Goal: Task Accomplishment & Management: Use online tool/utility

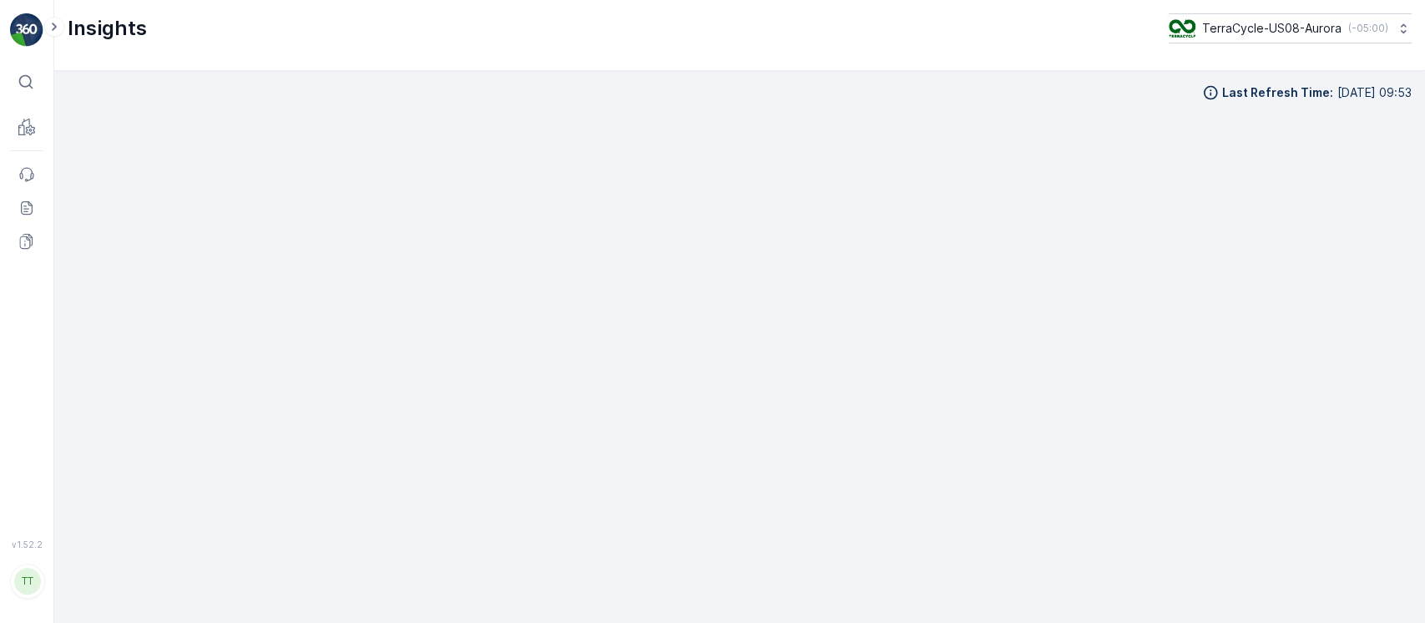
scroll to position [17, 0]
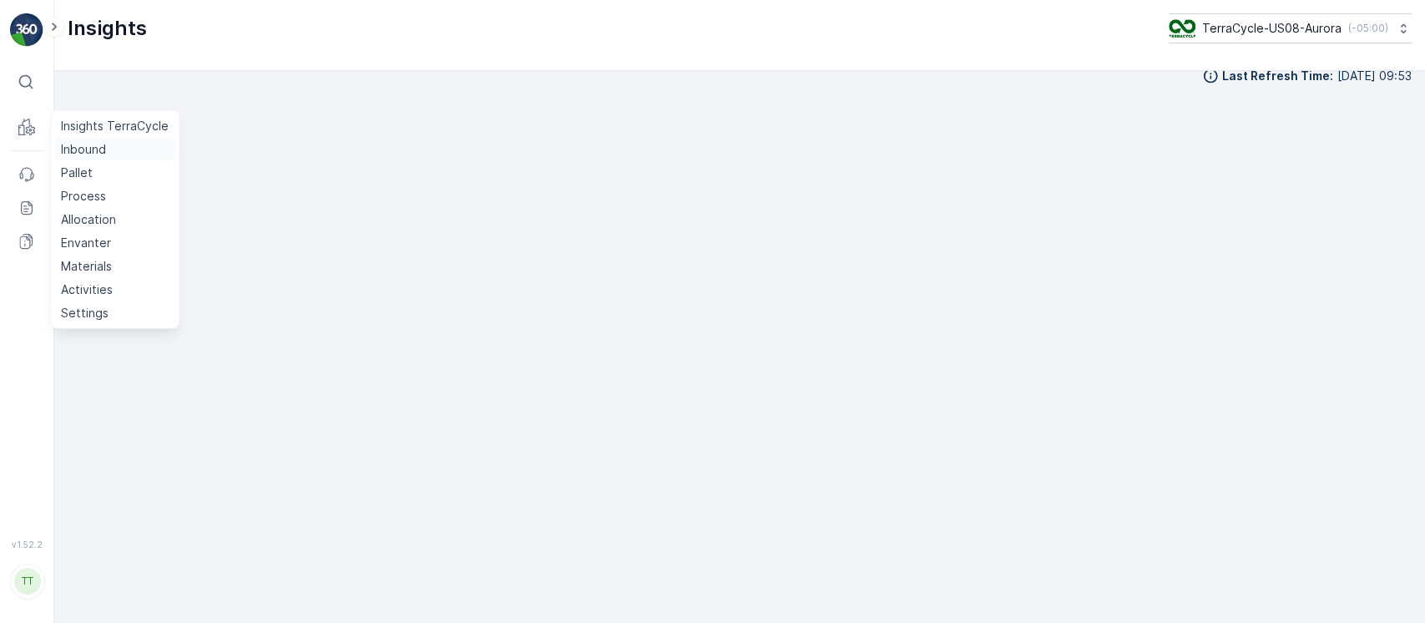
click at [75, 146] on p "Inbound" at bounding box center [83, 149] width 45 height 17
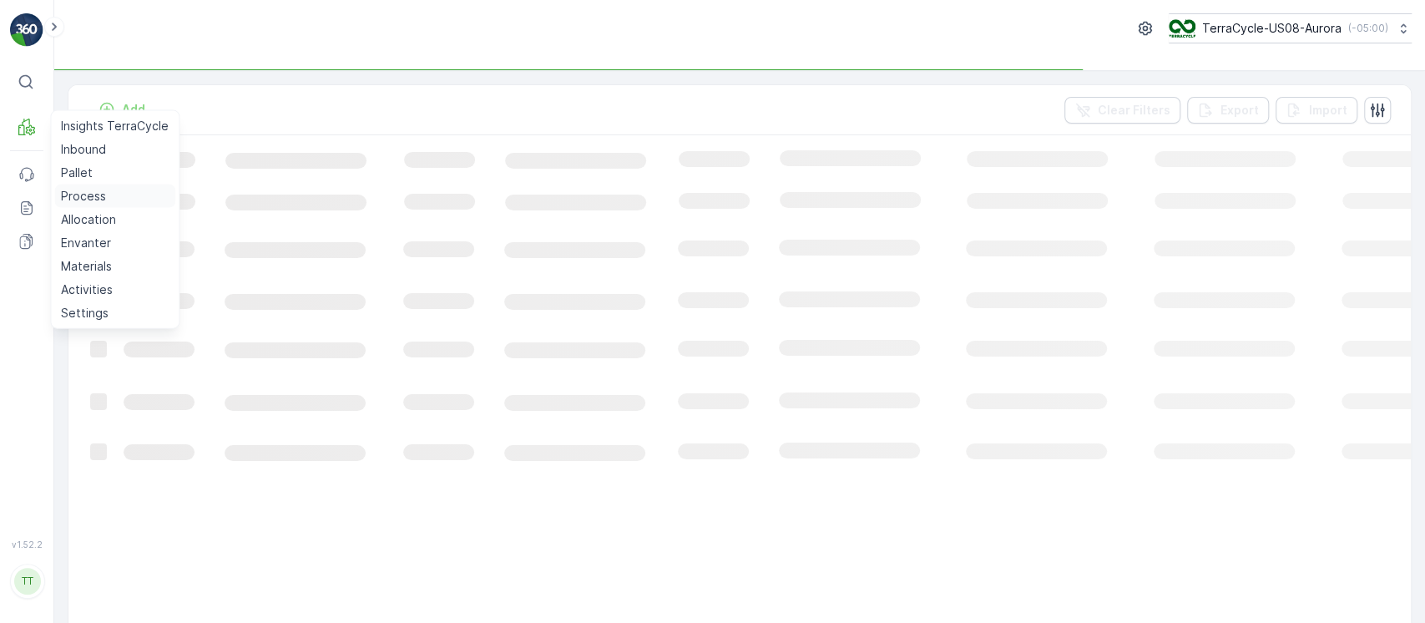
click at [82, 191] on p "Process" at bounding box center [83, 196] width 45 height 17
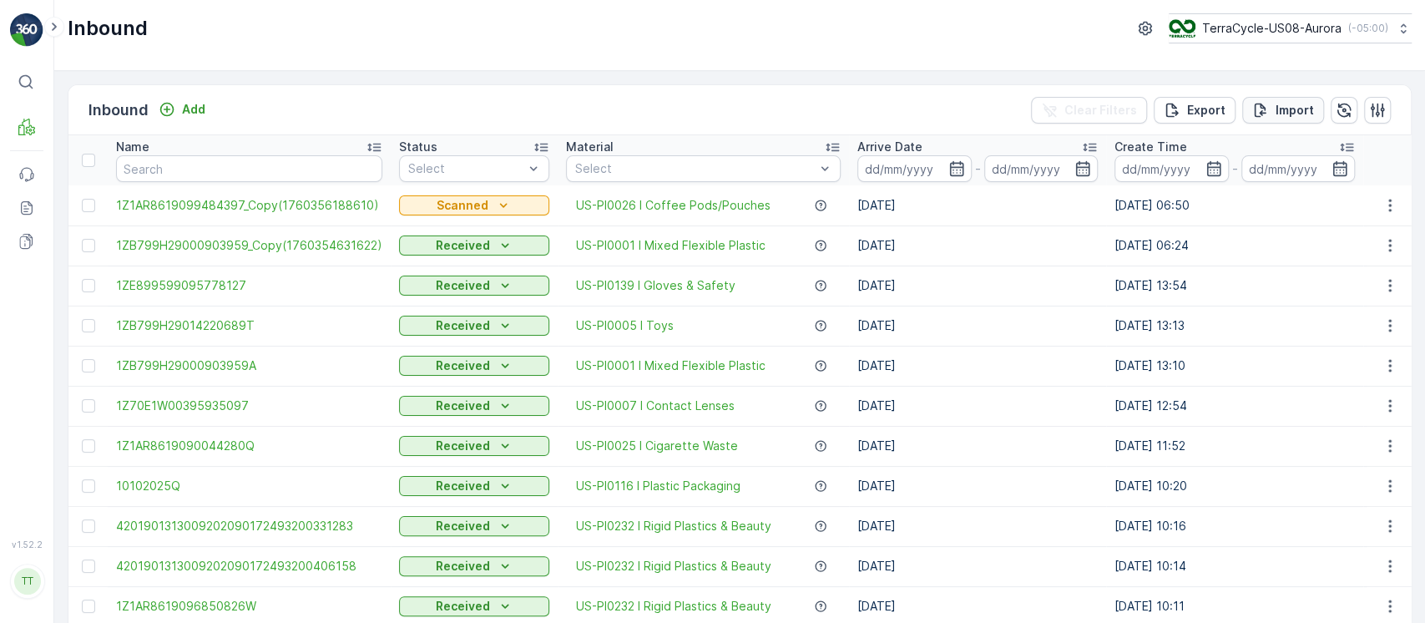
click at [1293, 121] on button "Import" at bounding box center [1283, 110] width 82 height 27
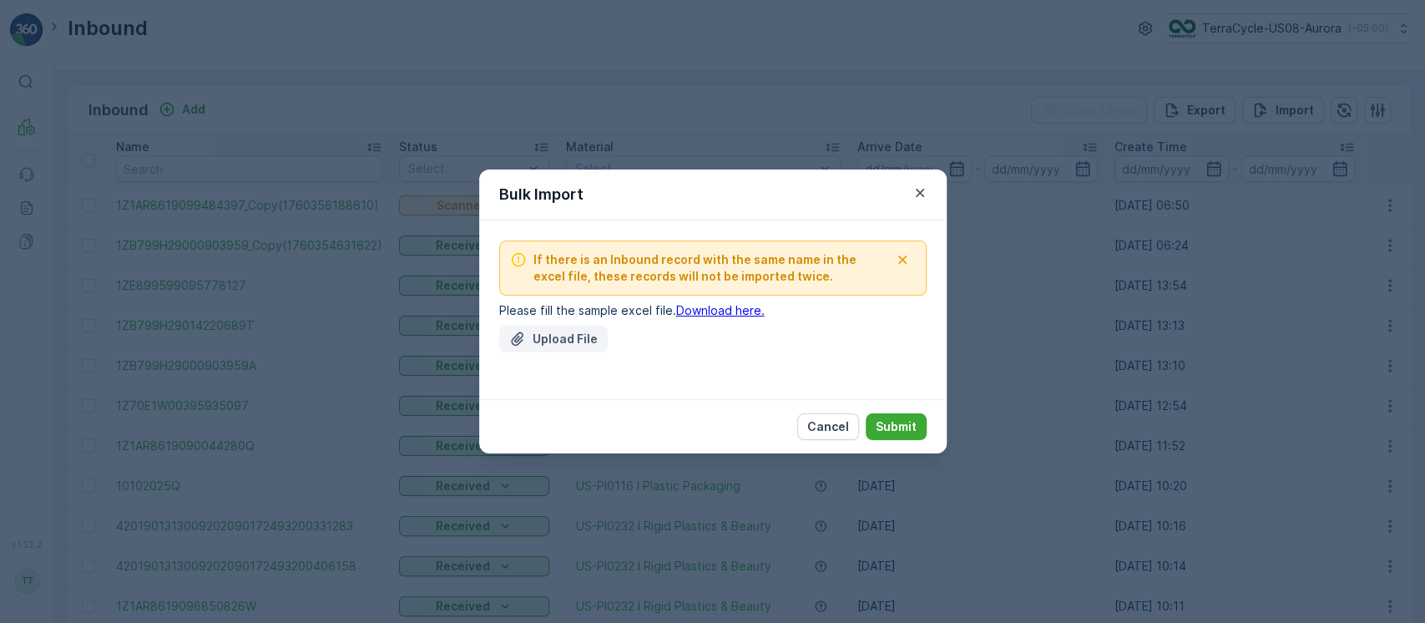
click at [585, 344] on p "Upload File" at bounding box center [564, 338] width 65 height 17
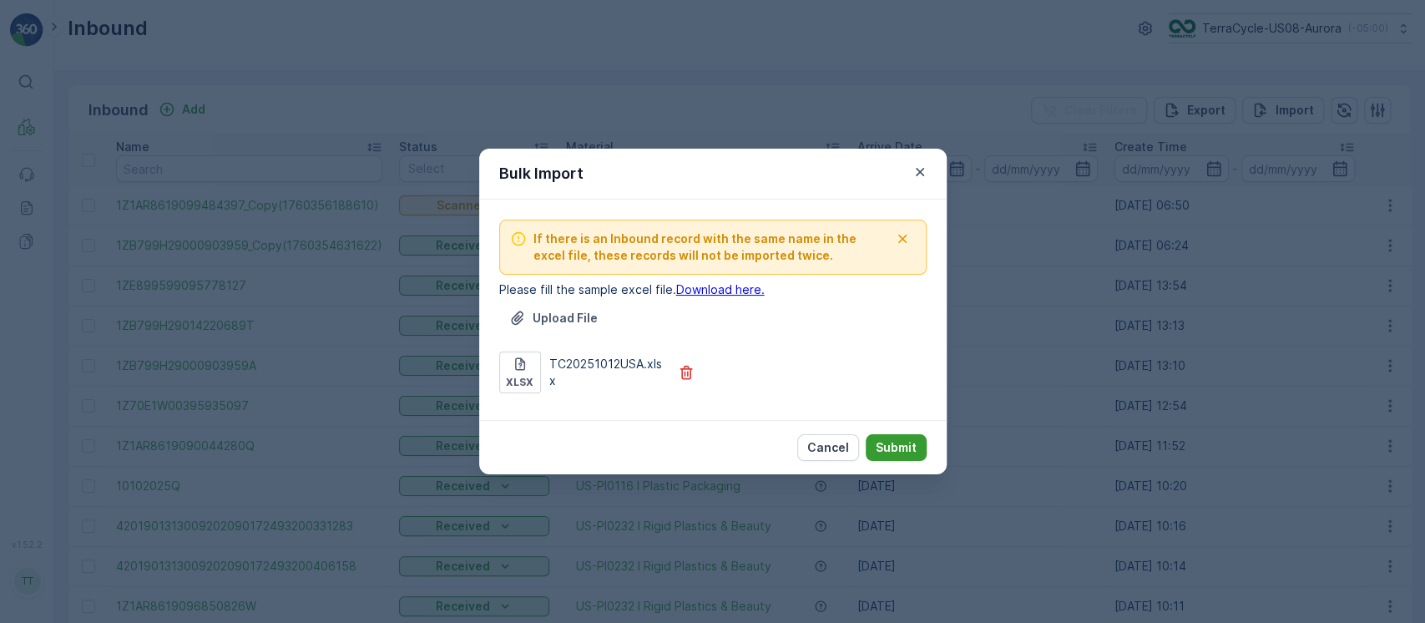
click at [895, 446] on p "Submit" at bounding box center [895, 447] width 41 height 17
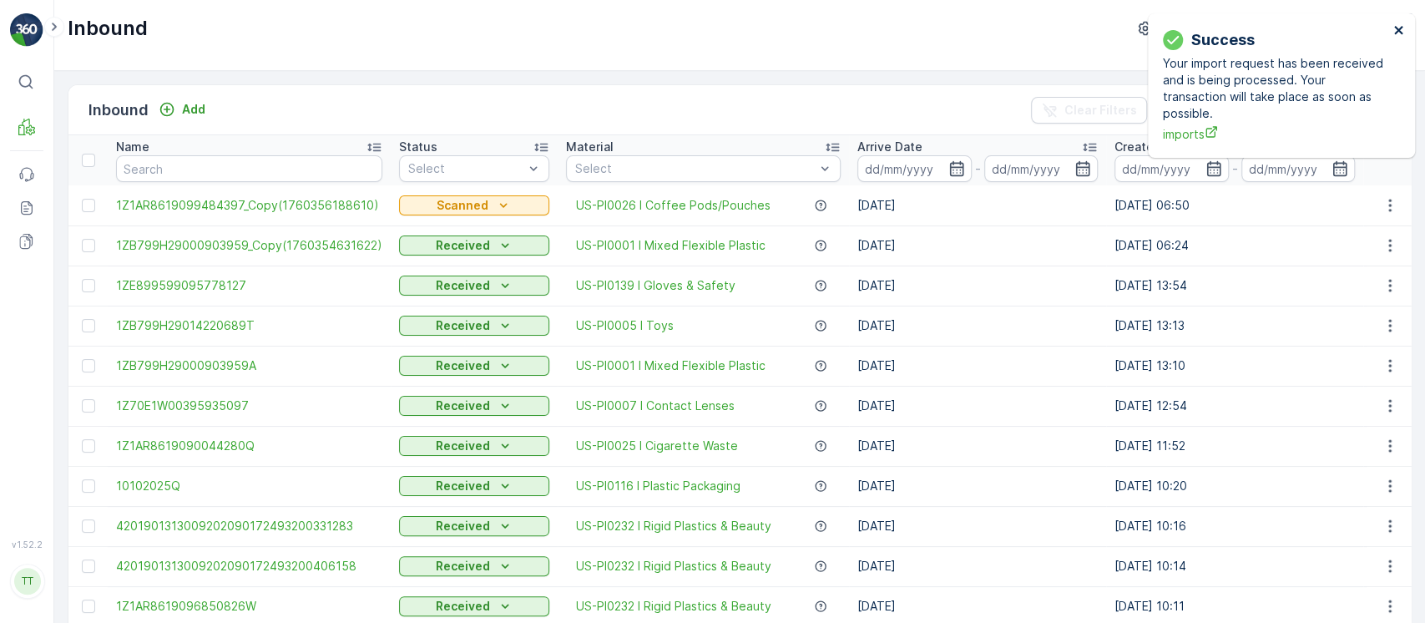
click at [1394, 27] on icon "close" at bounding box center [1398, 30] width 8 height 8
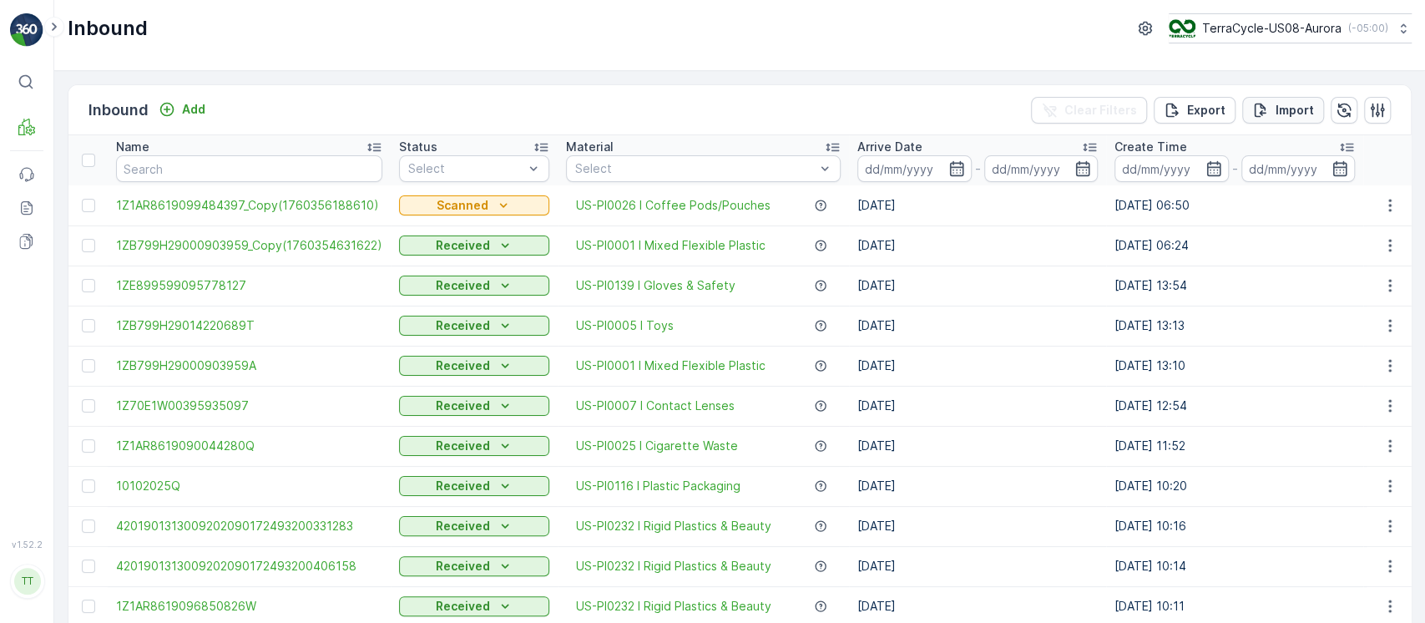
click at [1305, 114] on p "Import" at bounding box center [1294, 110] width 38 height 17
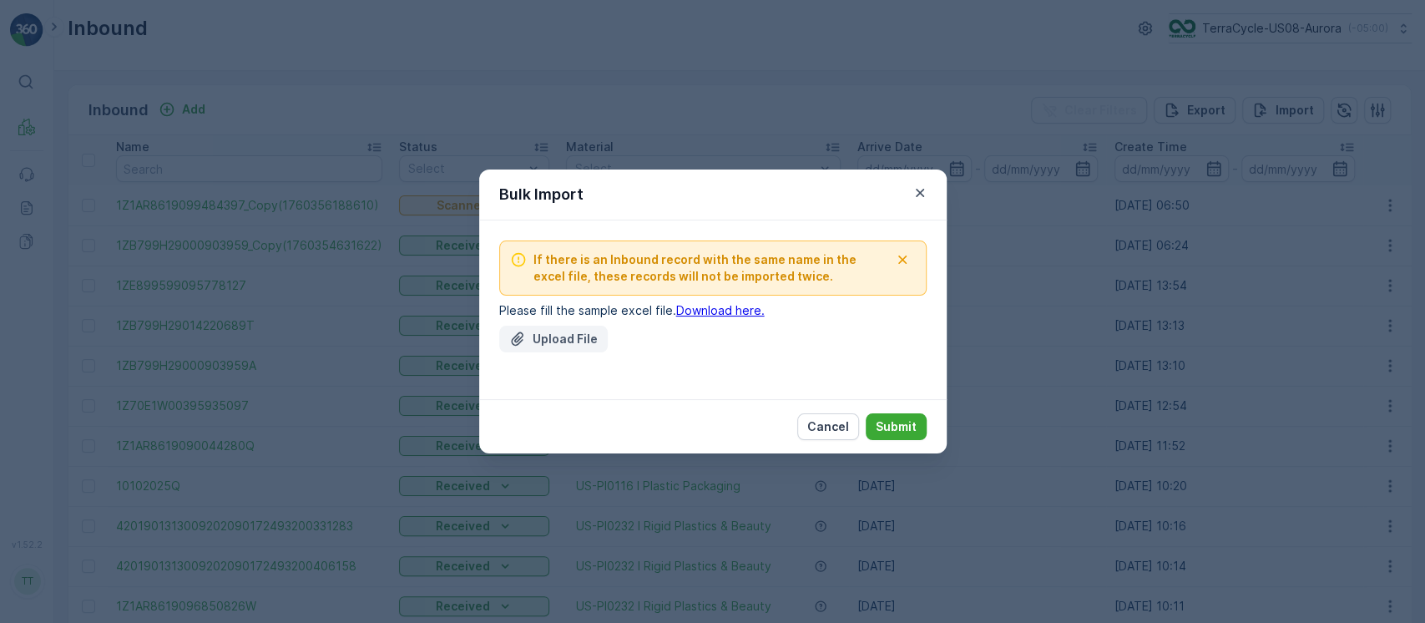
click at [589, 335] on p "Upload File" at bounding box center [564, 338] width 65 height 17
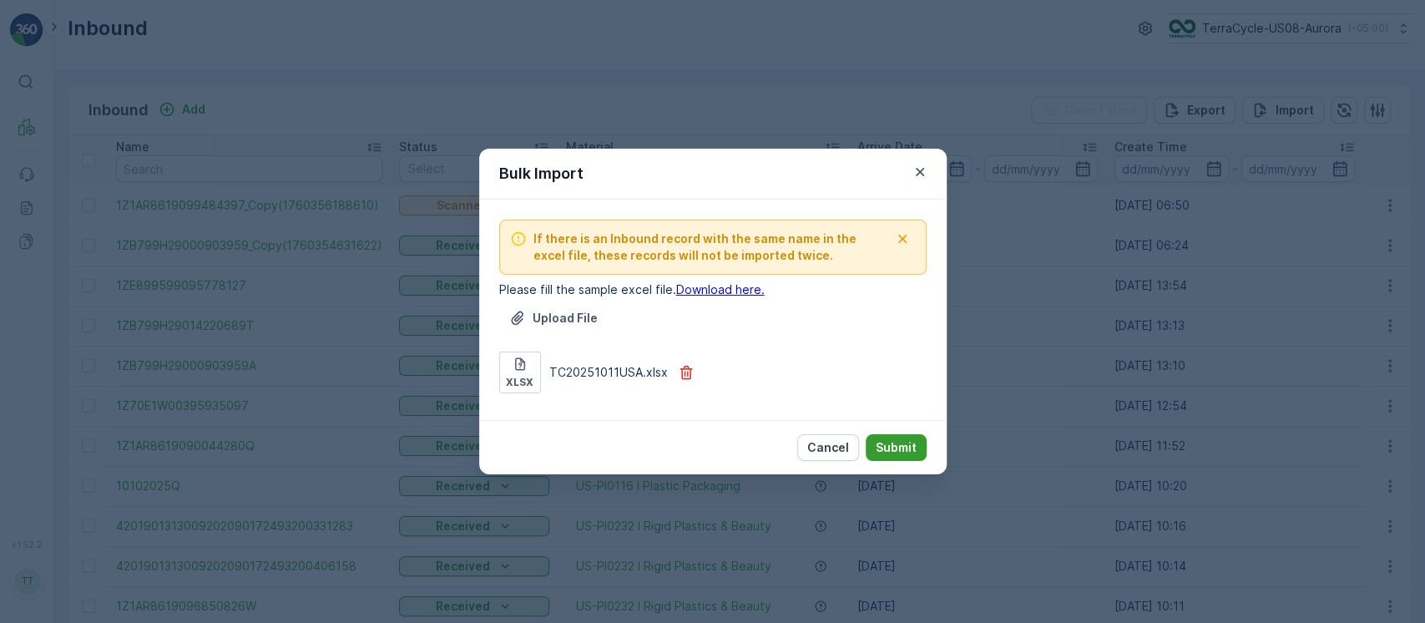
click at [895, 439] on p "Submit" at bounding box center [895, 447] width 41 height 17
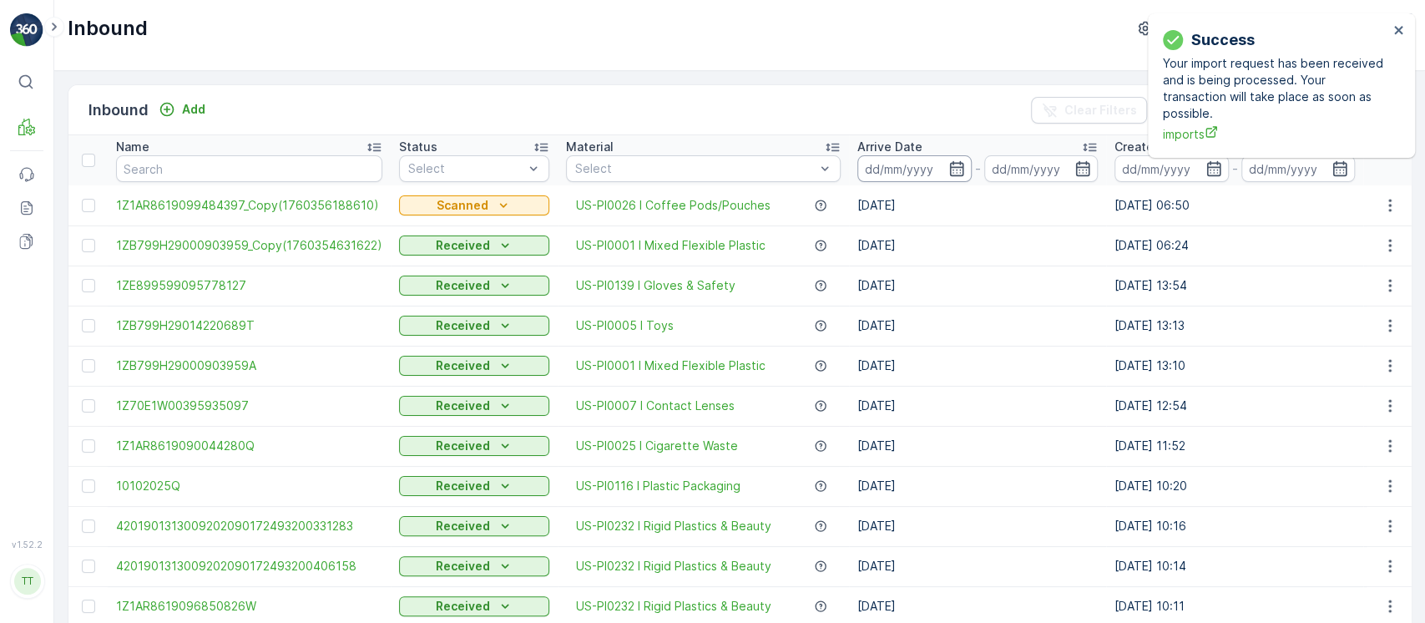
click at [880, 177] on input at bounding box center [914, 168] width 114 height 27
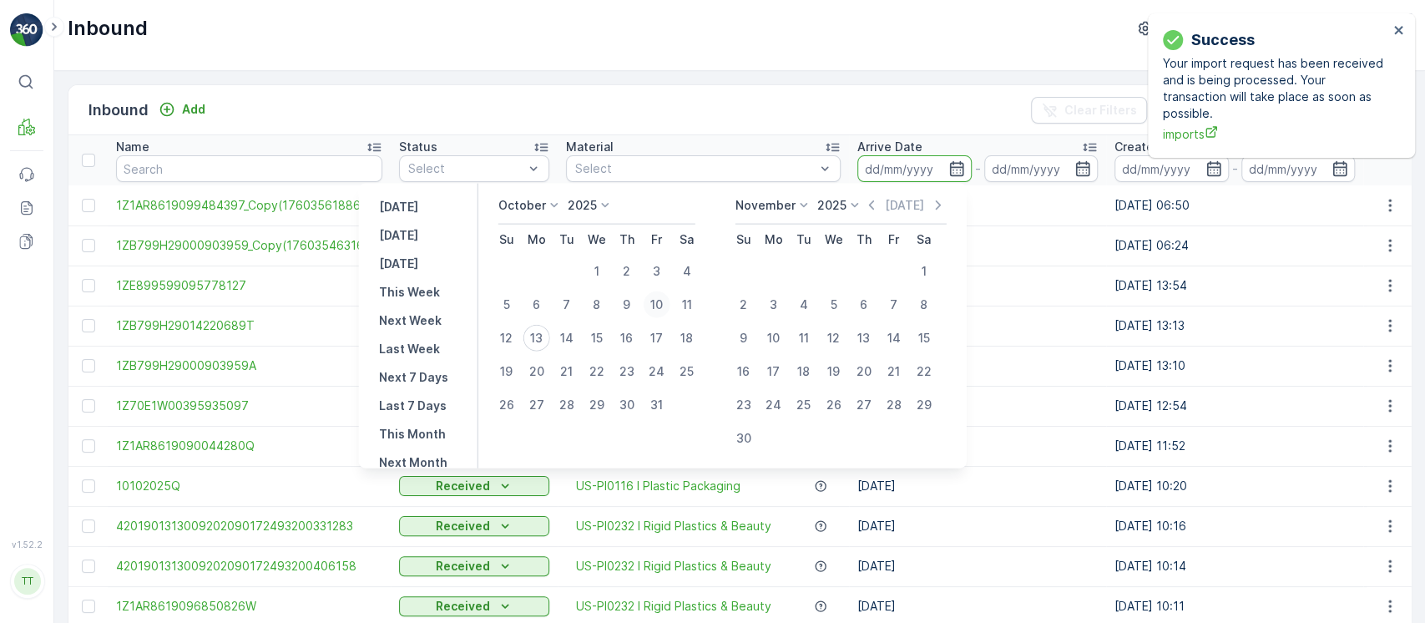
click at [658, 309] on div "10" at bounding box center [656, 304] width 27 height 27
type input "10.10.2025"
click at [658, 309] on div "10" at bounding box center [656, 304] width 27 height 27
type input "10.10.2025"
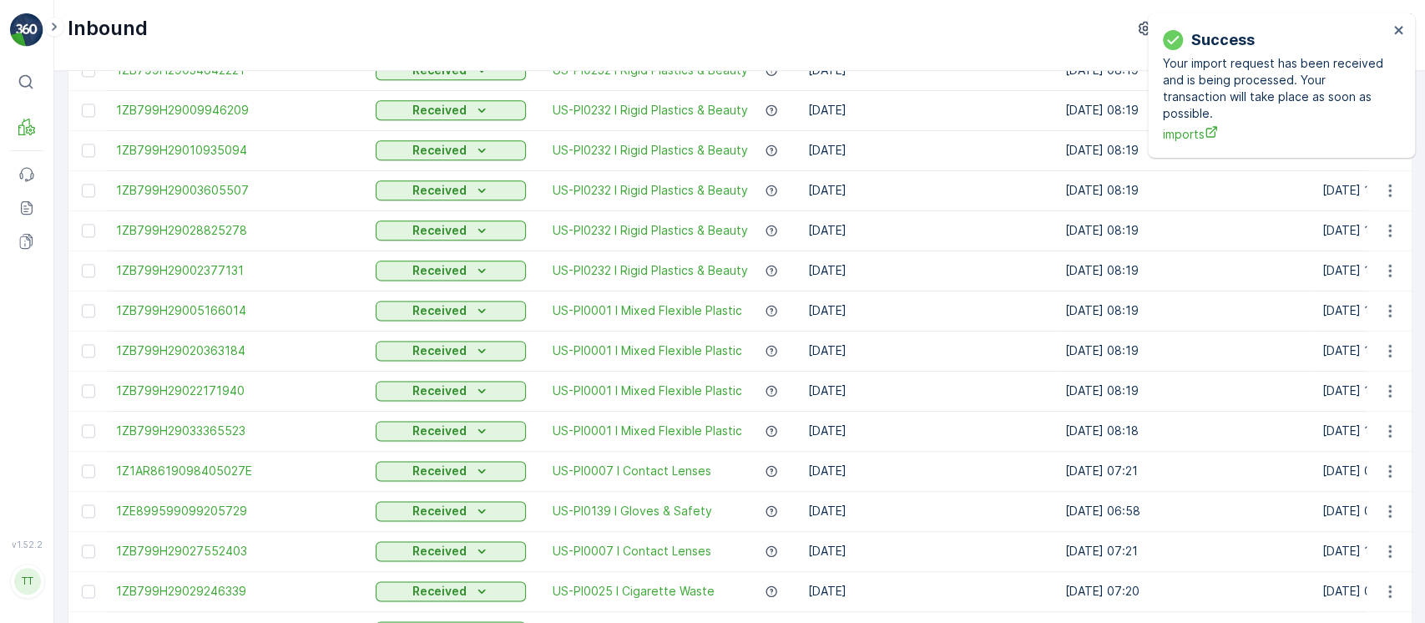
scroll to position [1636, 0]
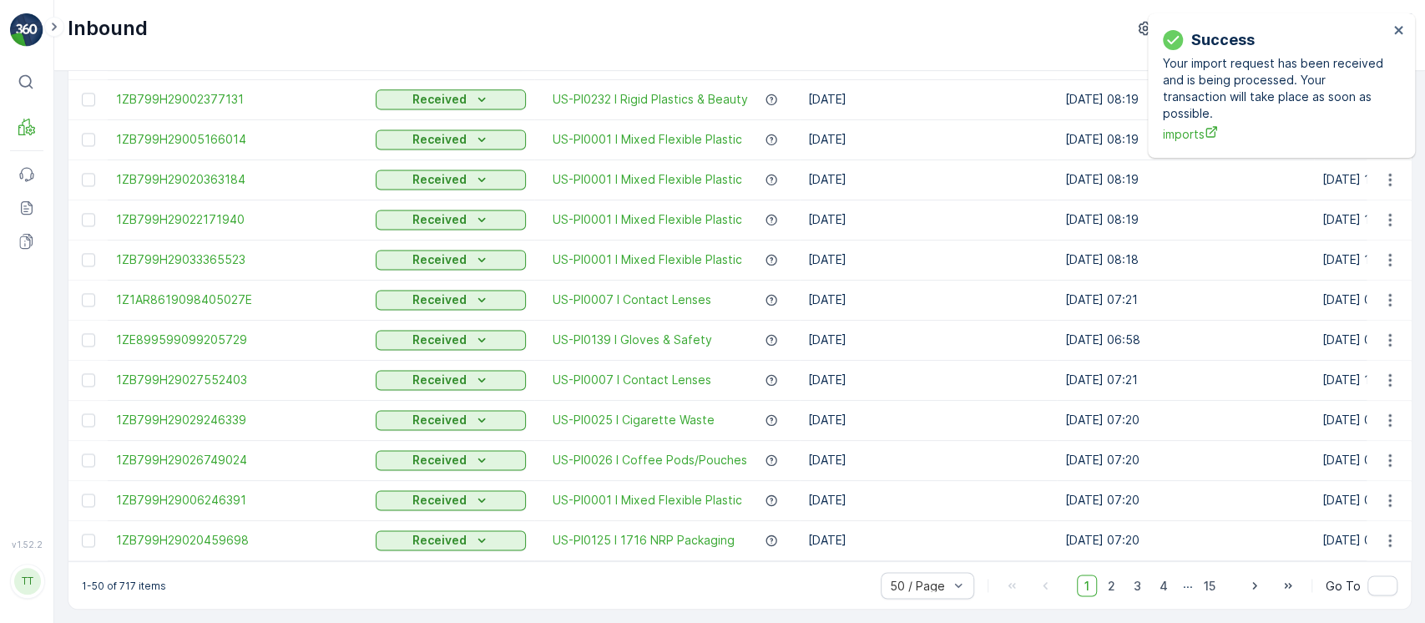
click at [120, 588] on p "1-50 of 717 items" at bounding box center [124, 584] width 84 height 13
copy p "717"
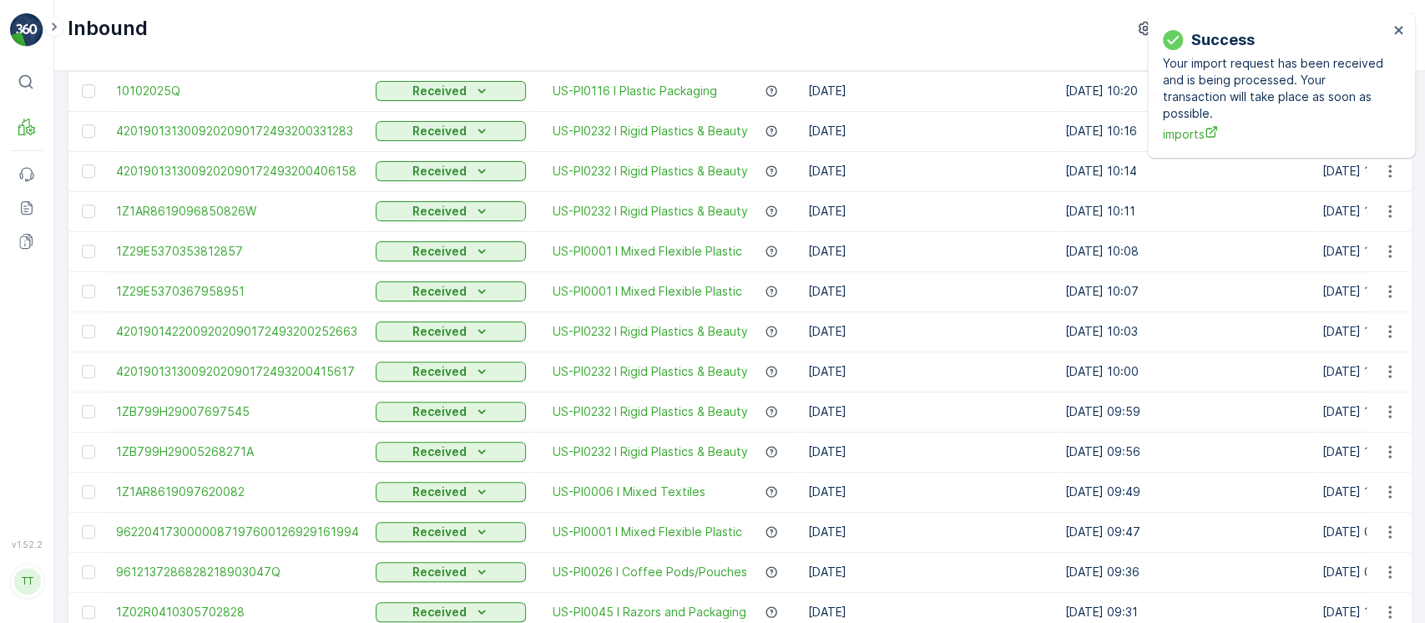
scroll to position [0, 0]
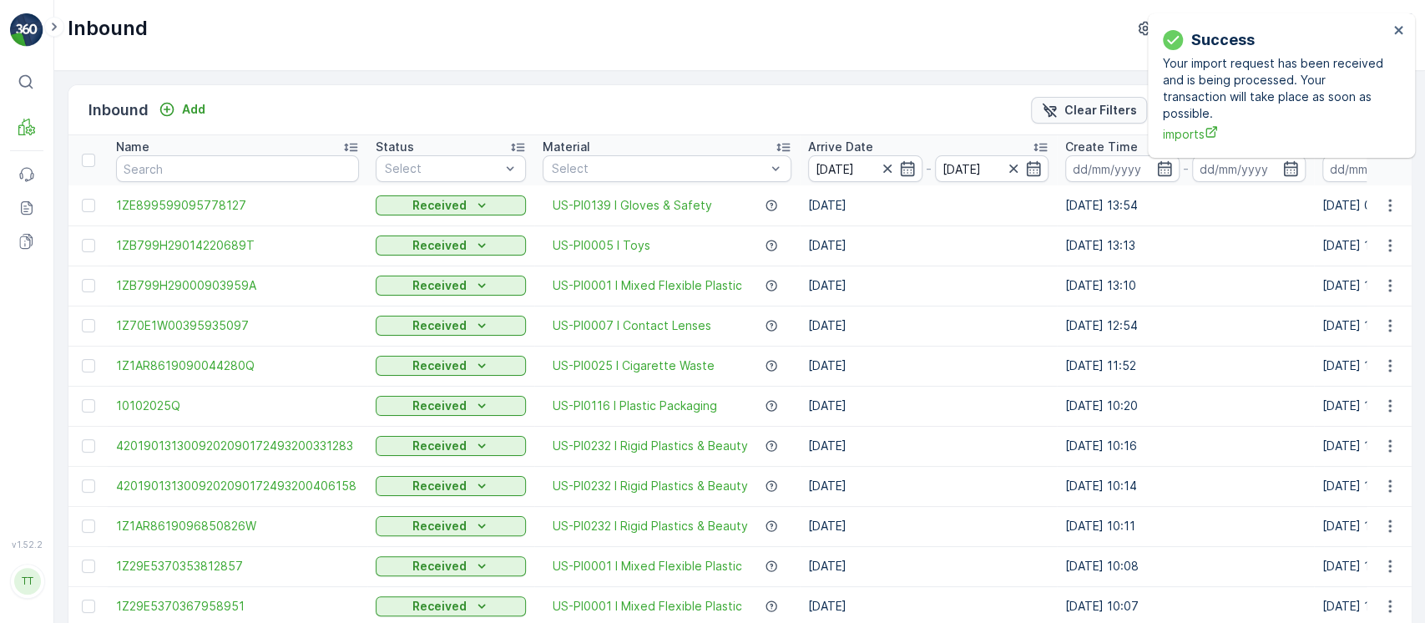
click at [1094, 110] on p "Clear Filters" at bounding box center [1100, 110] width 73 height 17
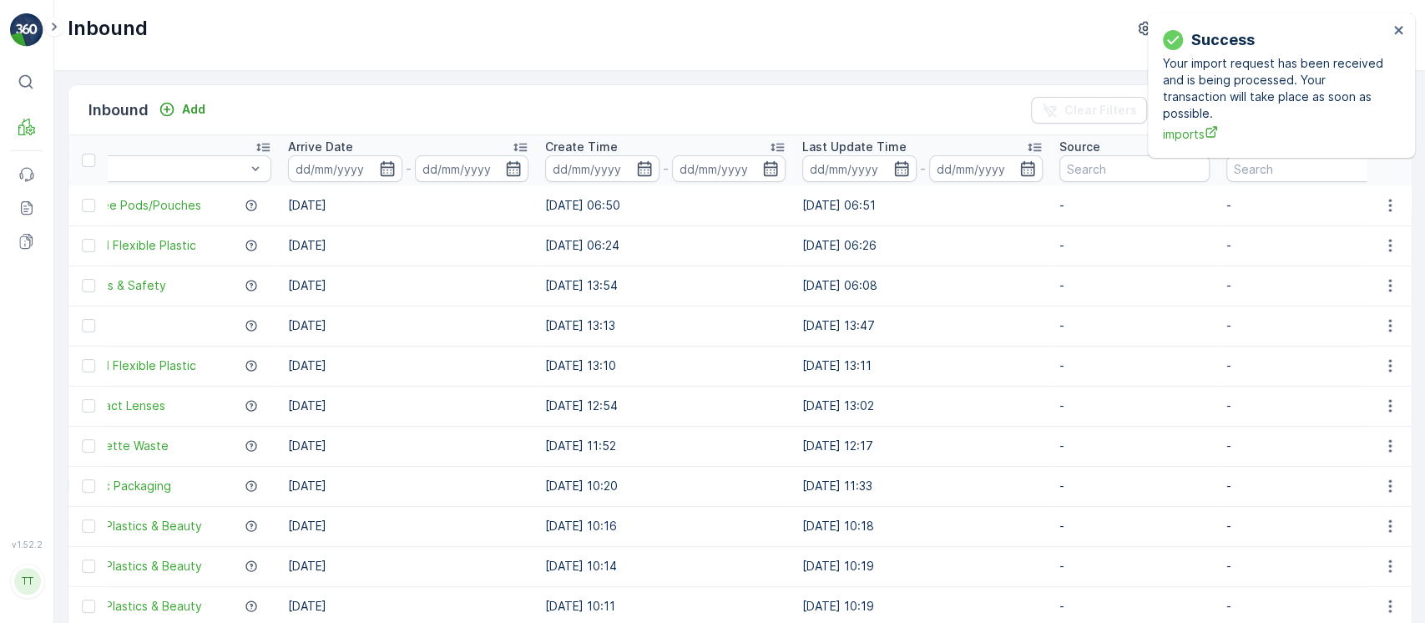
scroll to position [0, 576]
click at [853, 174] on input at bounding box center [852, 168] width 114 height 27
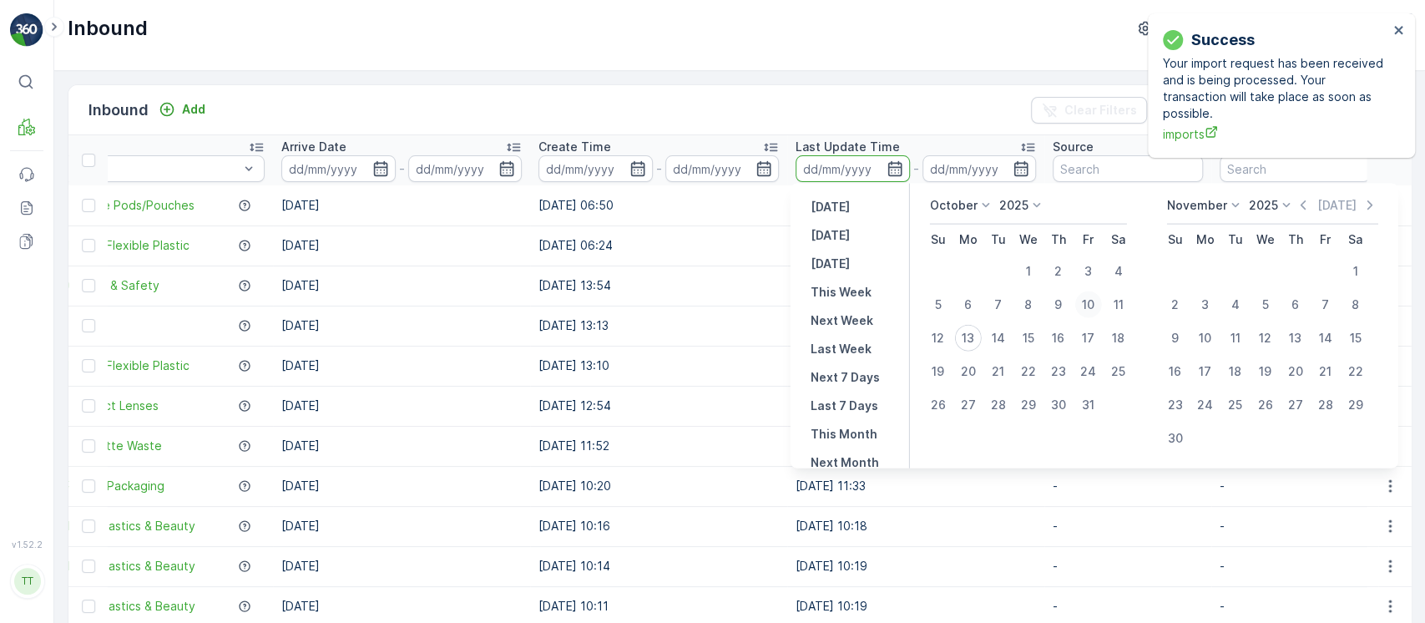
click at [1089, 310] on div "10" at bounding box center [1088, 304] width 27 height 27
type input "10.10.2025"
click at [1089, 310] on div "10" at bounding box center [1088, 304] width 27 height 27
type input "10.10.2025"
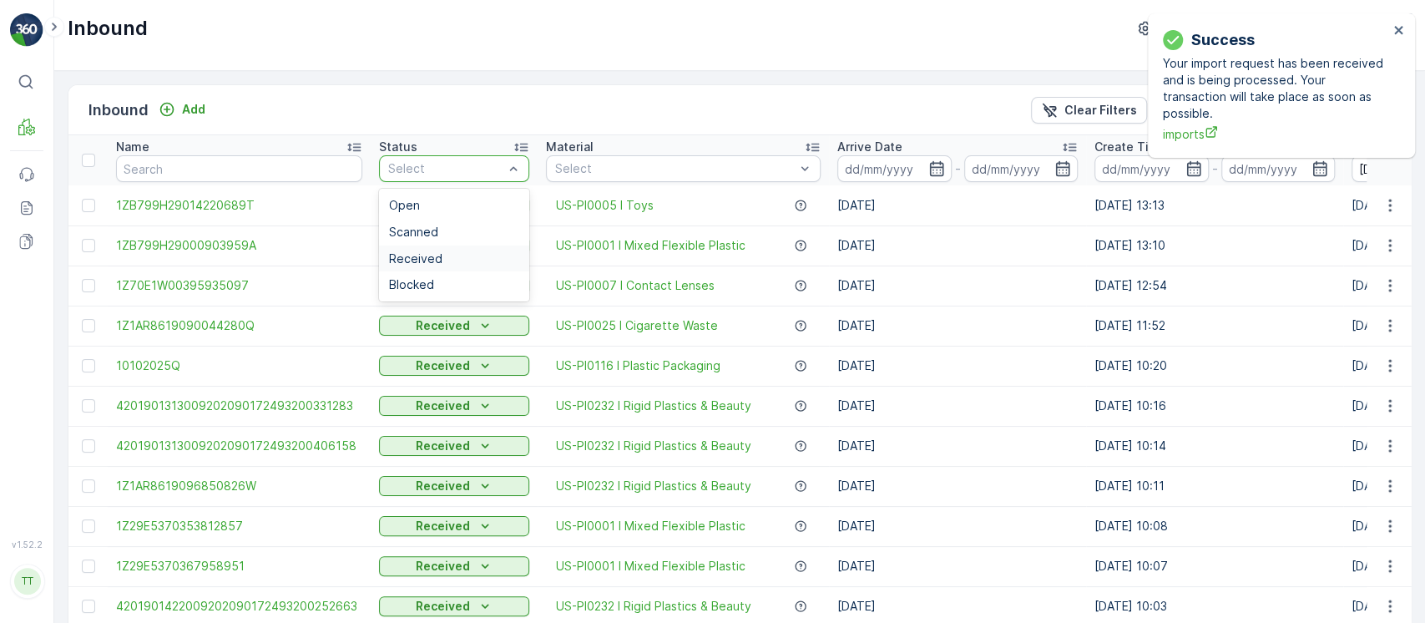
click at [501, 258] on div "Received" at bounding box center [454, 258] width 130 height 13
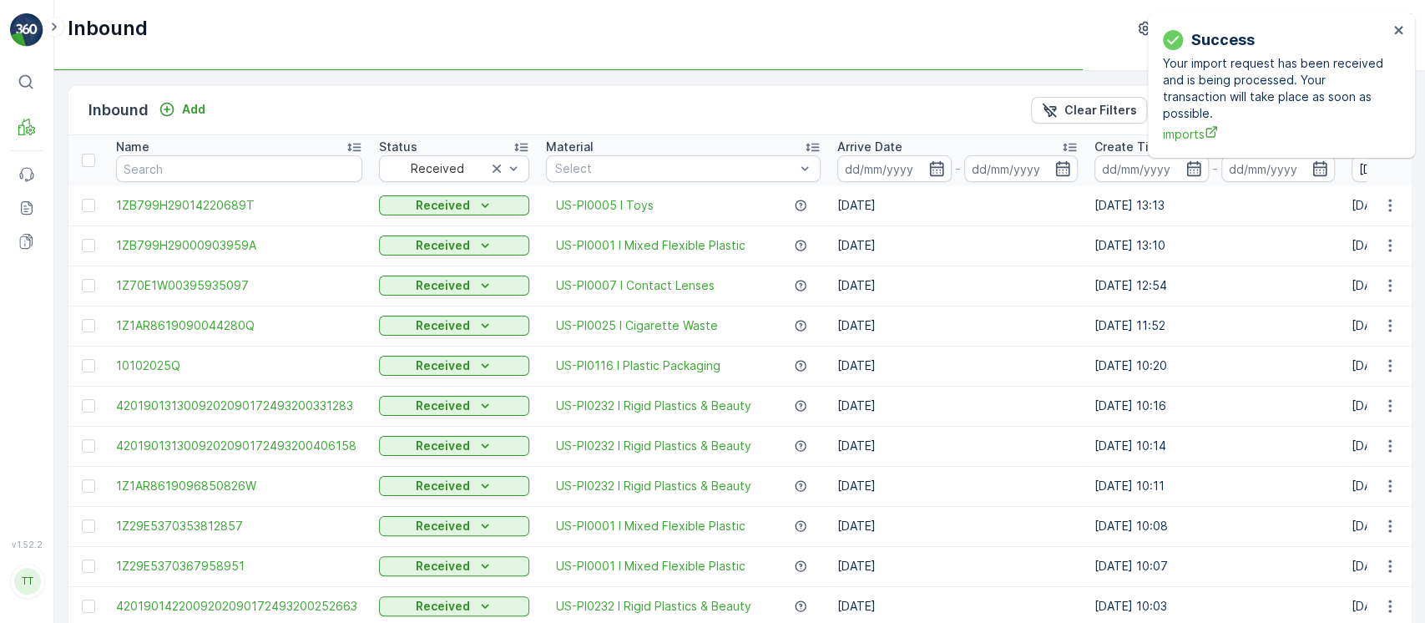
scroll to position [0, 461]
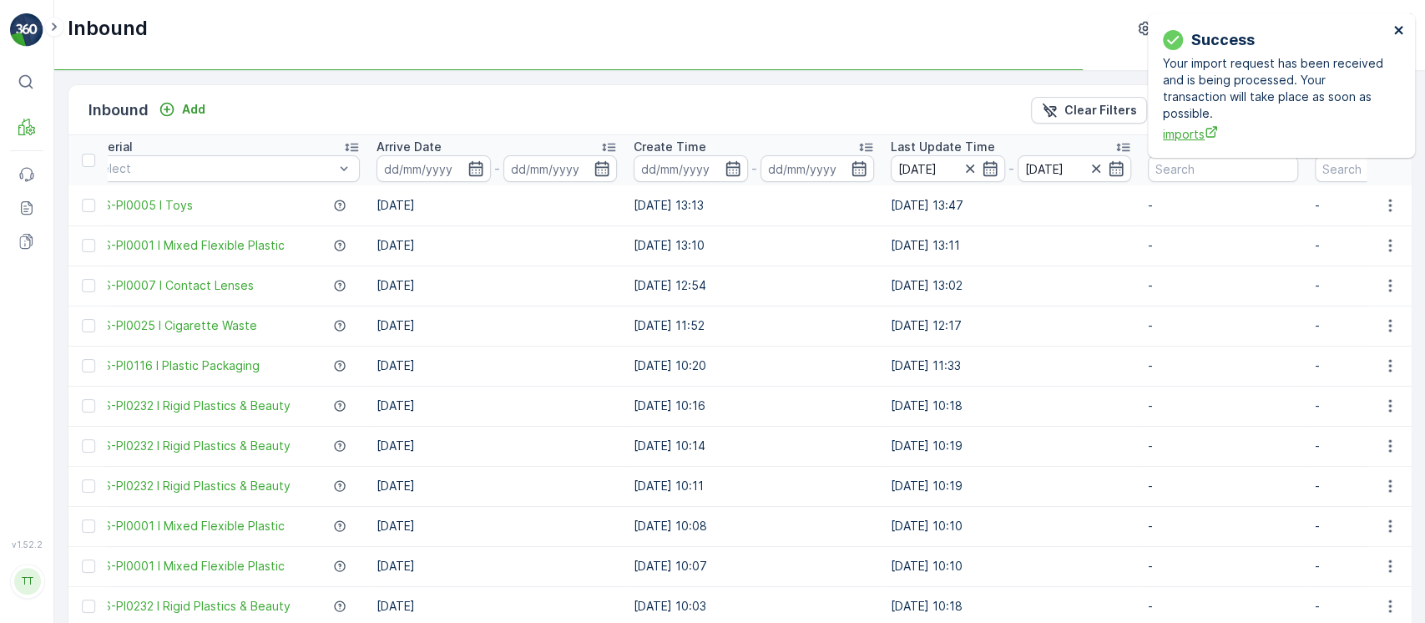
click at [1402, 26] on icon "close" at bounding box center [1399, 29] width 12 height 13
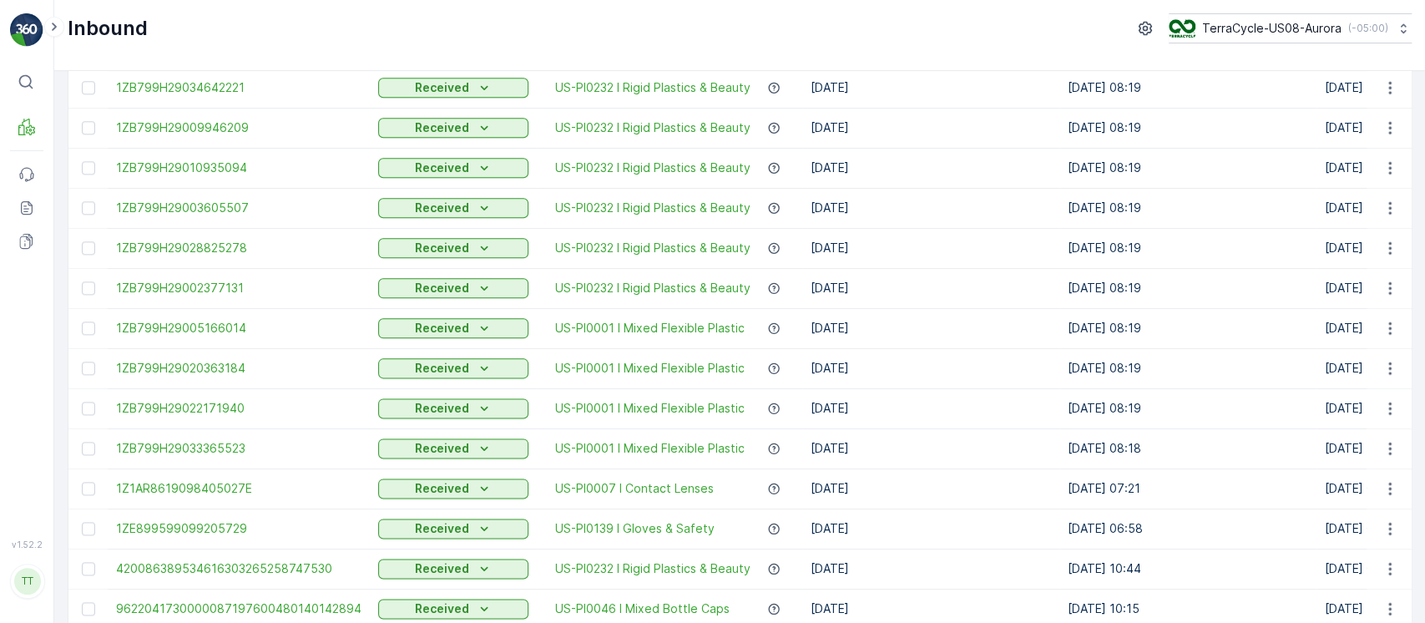
scroll to position [1636, 0]
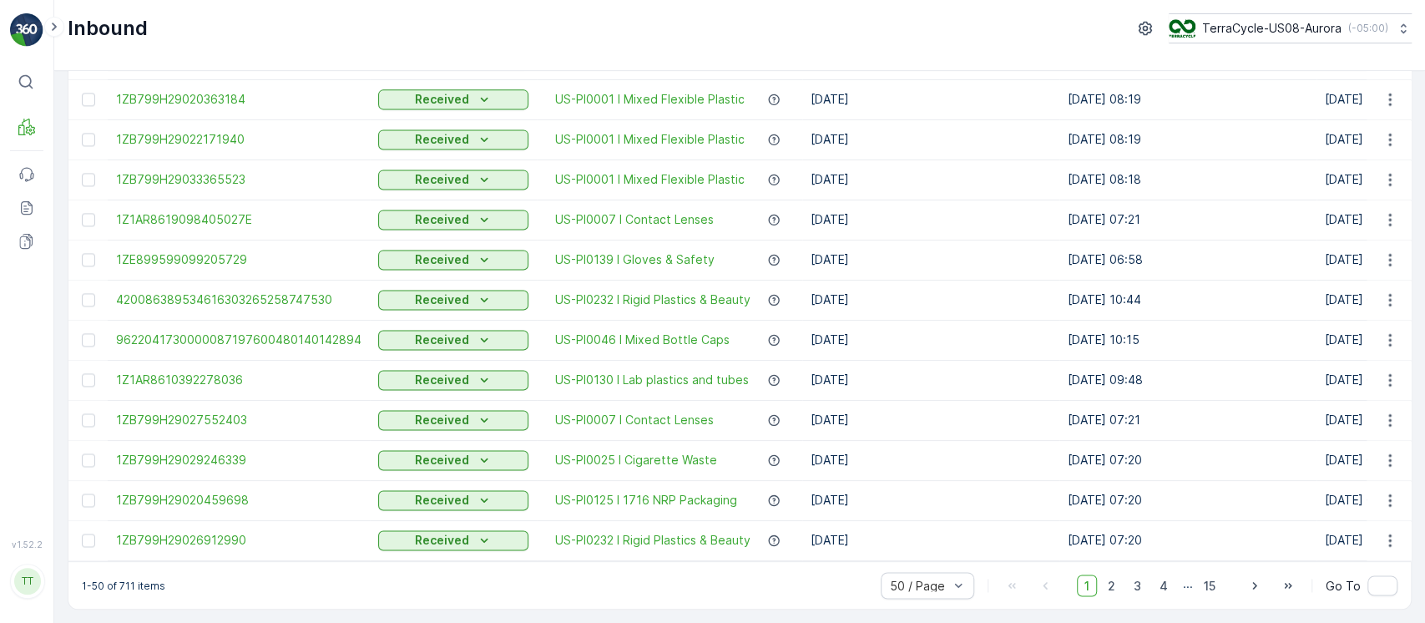
click at [118, 589] on p "1-50 of 711 items" at bounding box center [123, 584] width 83 height 13
copy p "711"
click at [35, 204] on link "Reports" at bounding box center [26, 207] width 33 height 33
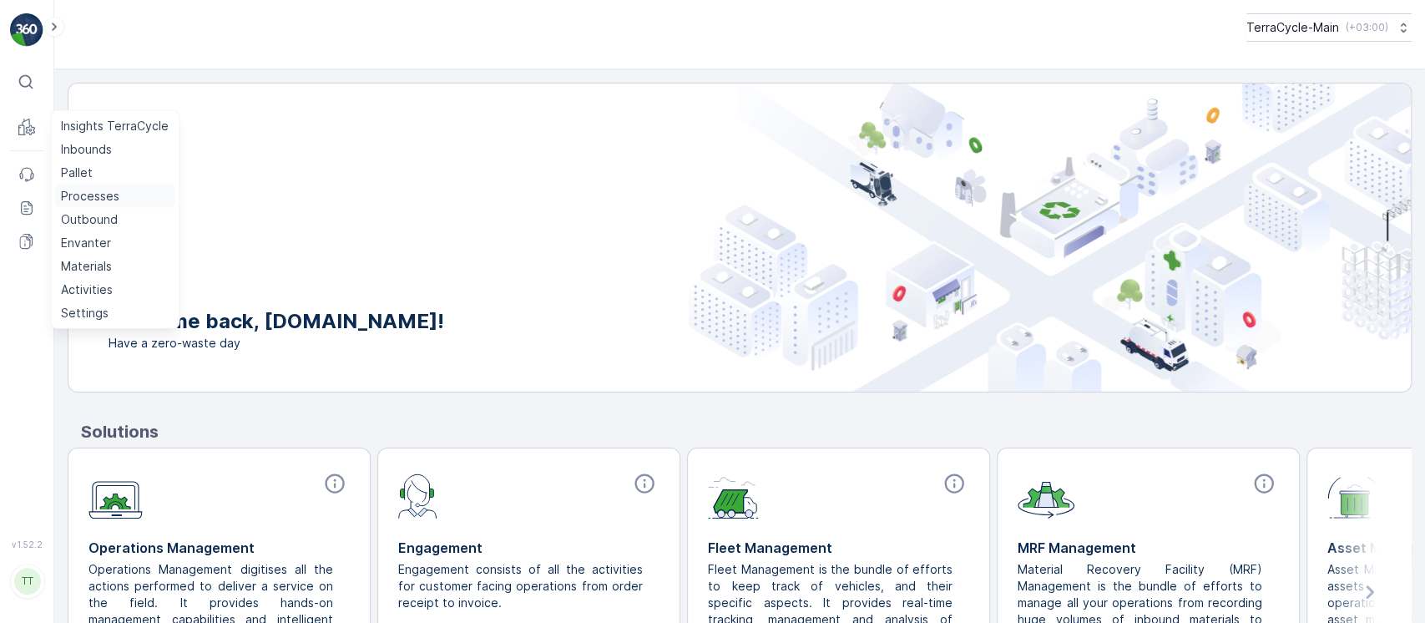
click at [109, 203] on p "Processes" at bounding box center [90, 196] width 58 height 17
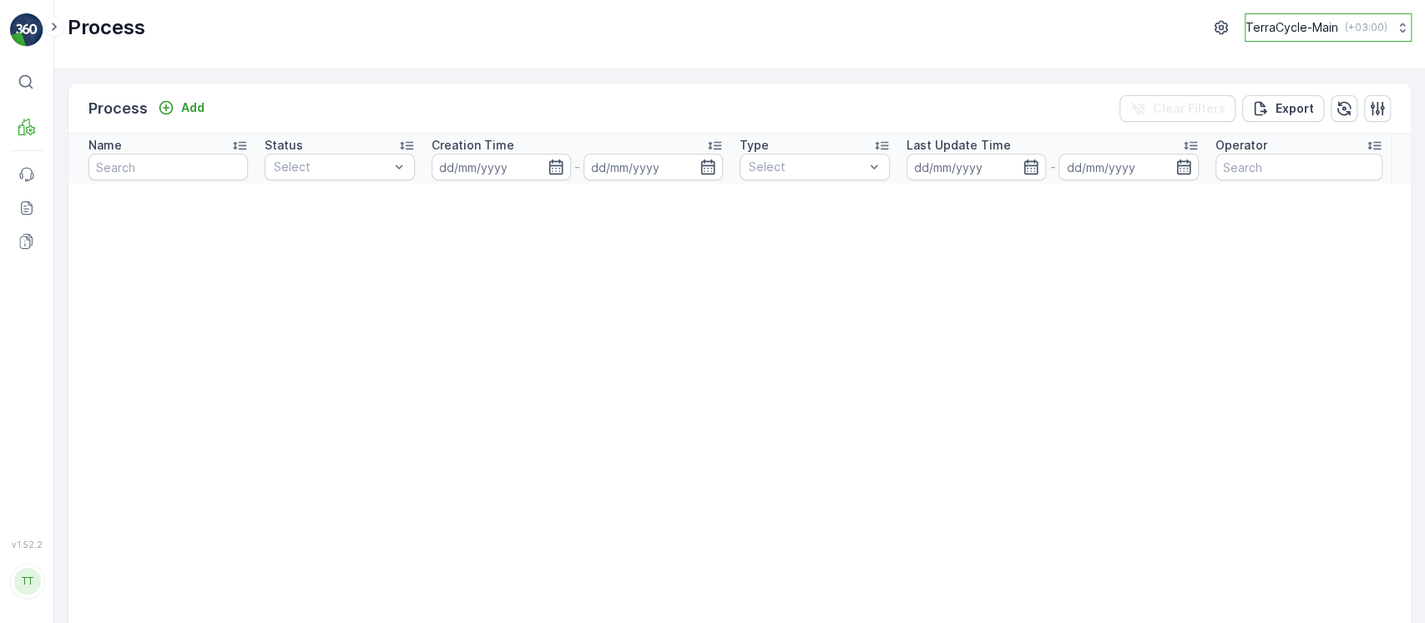
click at [1294, 23] on p "TerraCycle-Main" at bounding box center [1291, 27] width 93 height 17
type input "8"
click at [1313, 93] on span "TerraCycle-US08-Aurora" at bounding box center [1335, 101] width 158 height 17
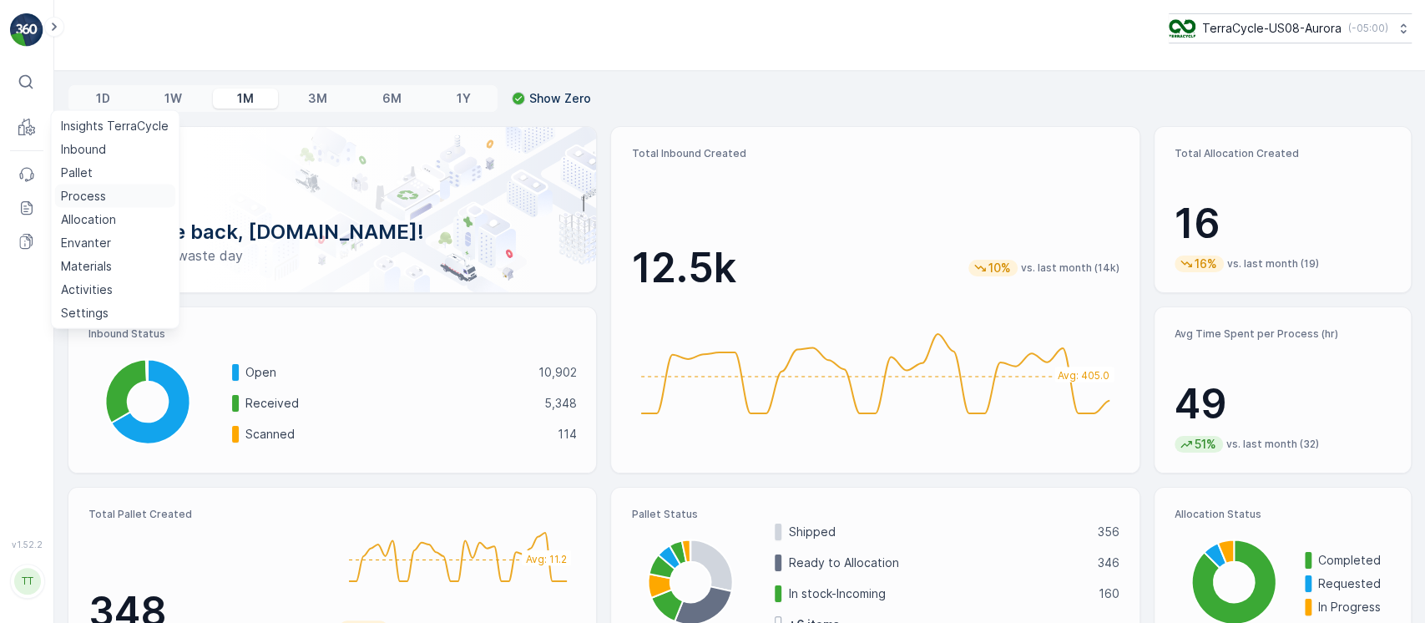
click at [101, 195] on p "Process" at bounding box center [83, 196] width 45 height 17
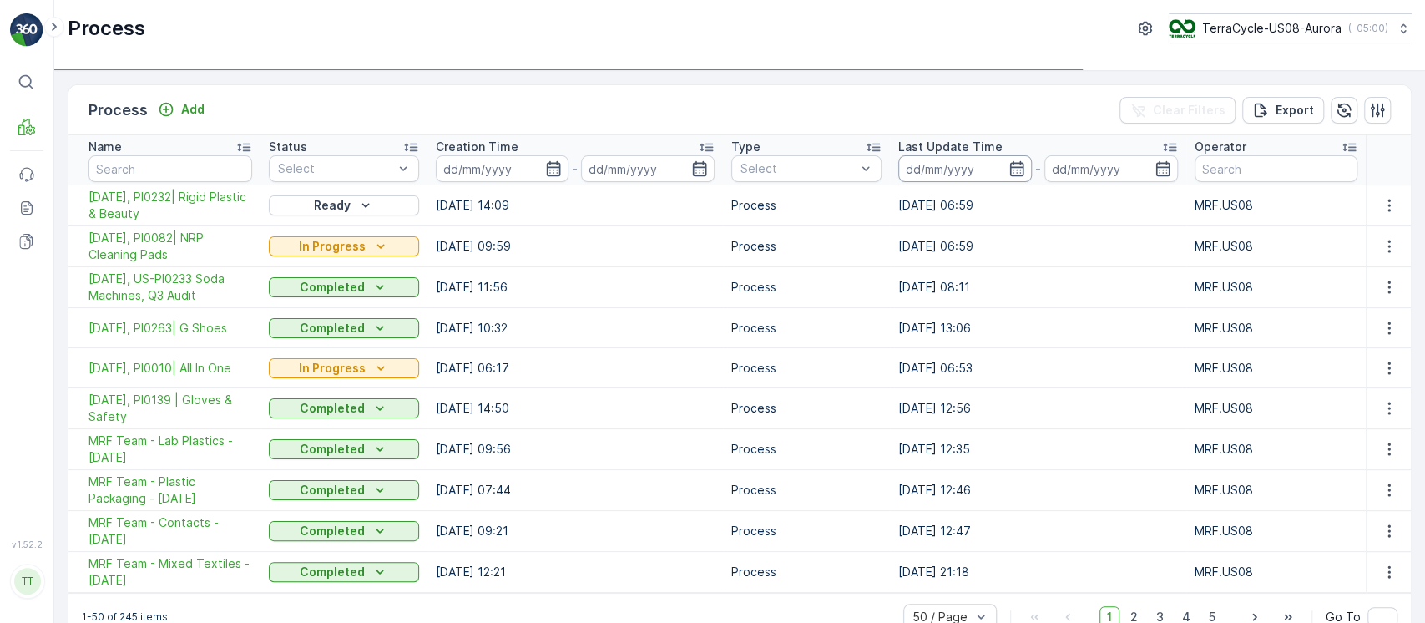
click at [922, 159] on input at bounding box center [965, 168] width 134 height 27
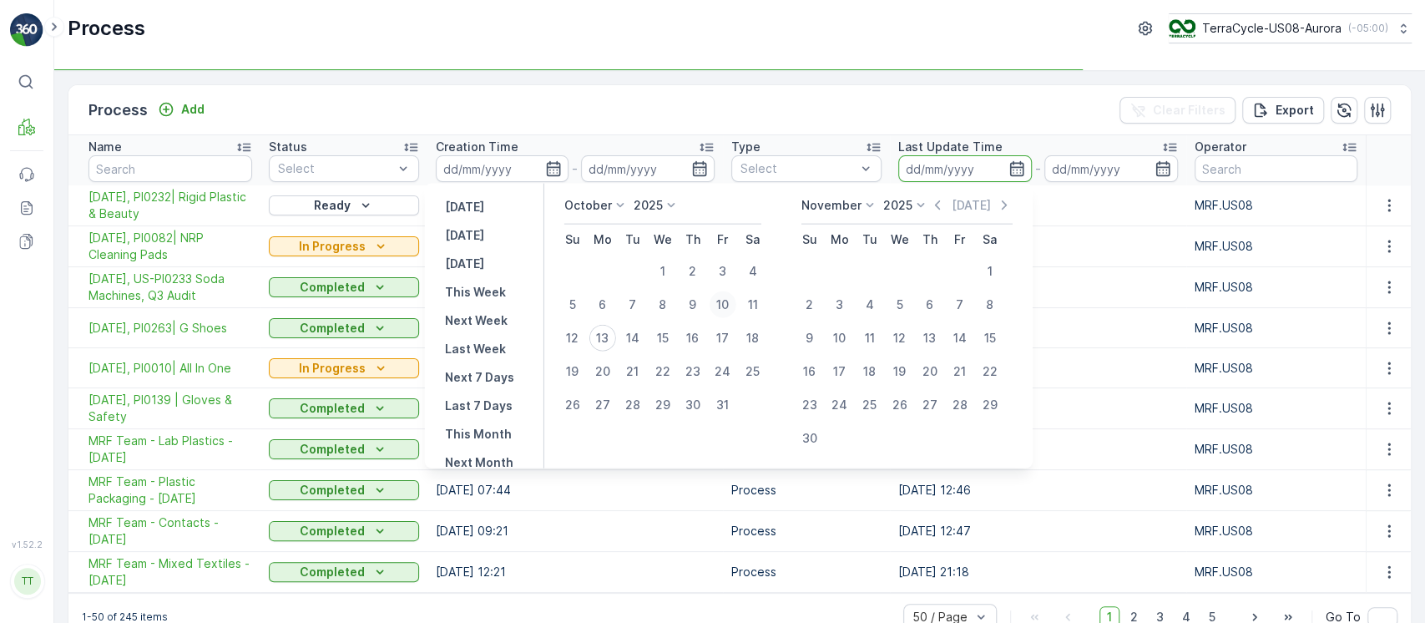
click at [730, 304] on div "10" at bounding box center [722, 304] width 27 height 27
type input "[DATE]"
click at [609, 345] on div "13" at bounding box center [602, 338] width 27 height 27
type input "13.10.2025"
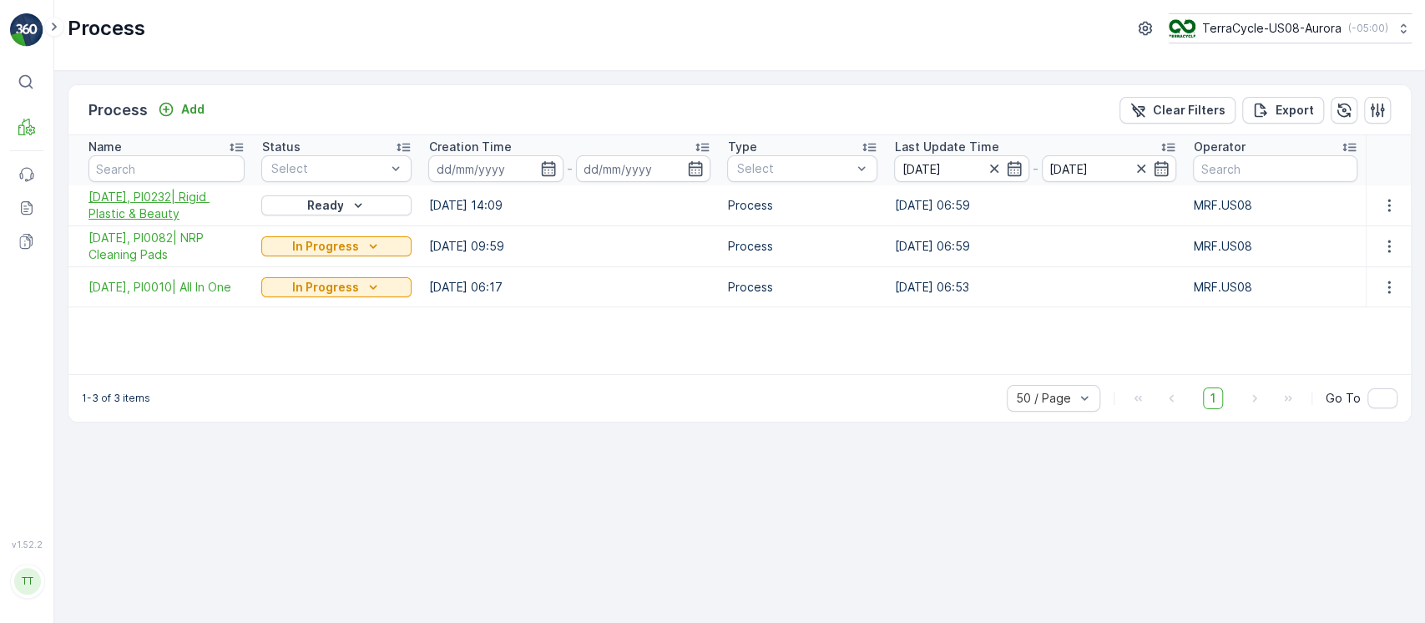
click at [161, 217] on span "10/10/25, PI0232| Rigid Plastic & Beauty" at bounding box center [166, 205] width 156 height 33
click at [172, 252] on span "[DATE], PI0082| NRP Cleaning Pads" at bounding box center [166, 245] width 156 height 33
click at [190, 290] on span "10/02/25, PI0010| All In One" at bounding box center [166, 287] width 156 height 17
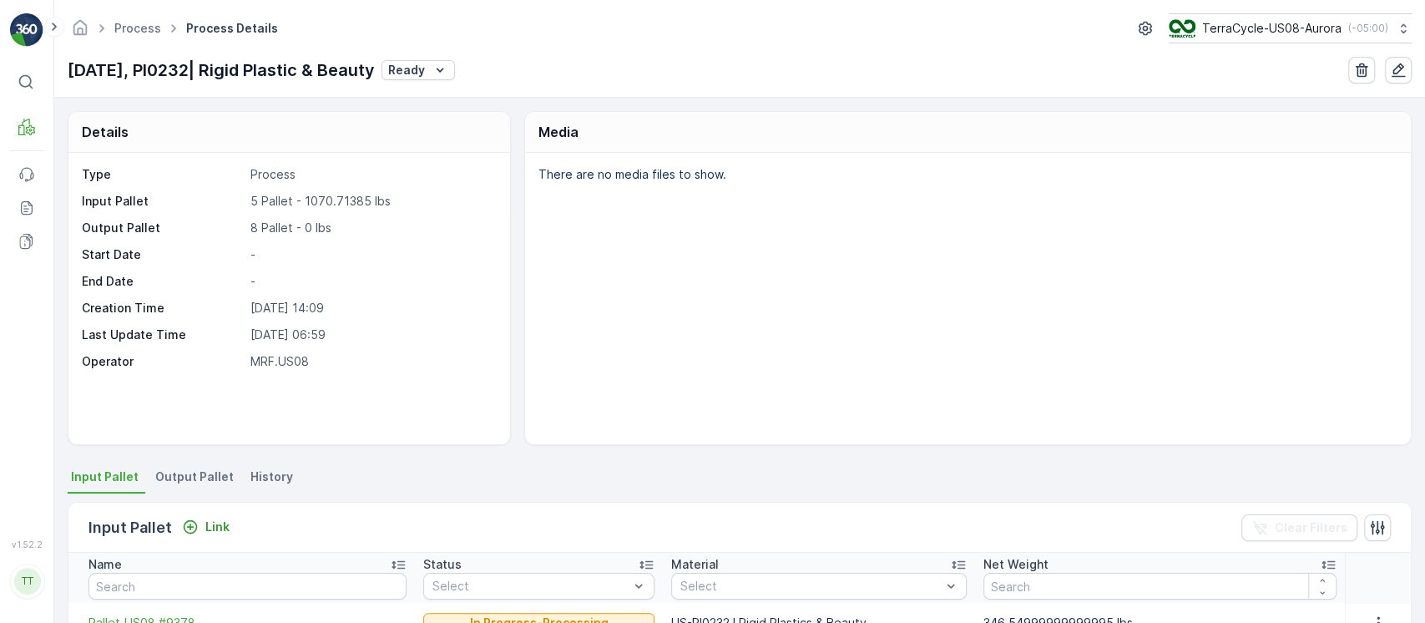
click at [283, 486] on li "History" at bounding box center [273, 479] width 53 height 28
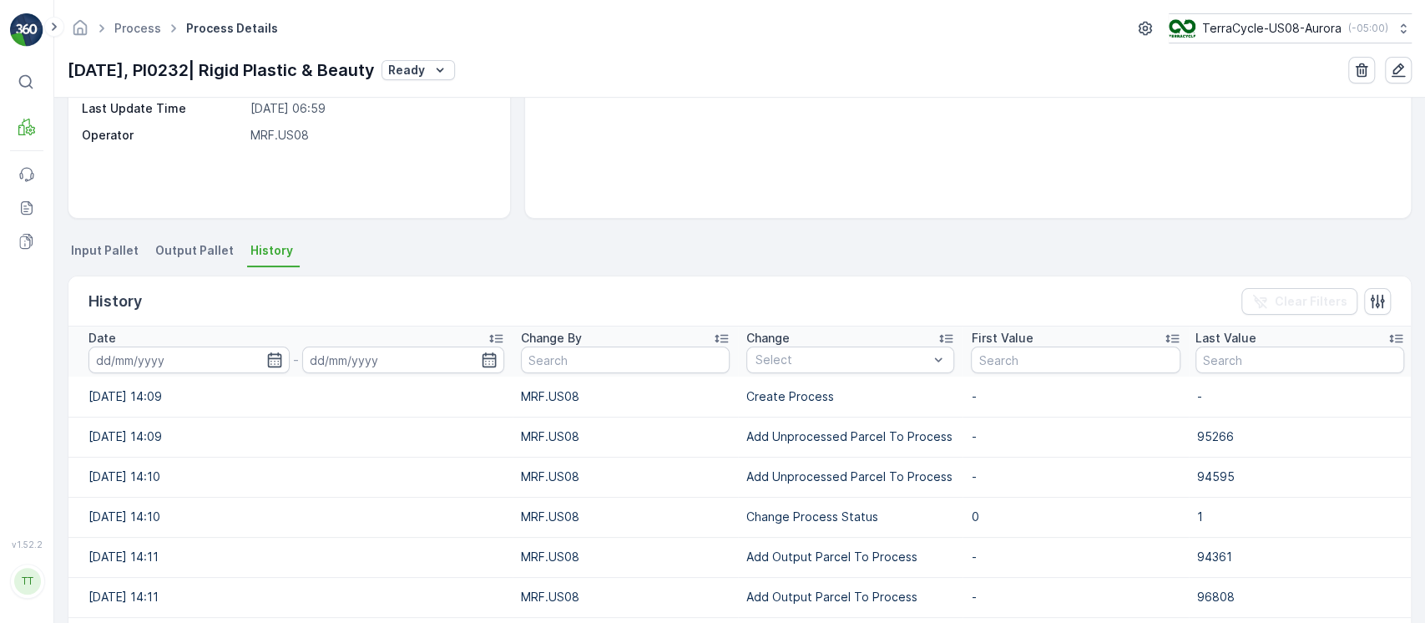
scroll to position [229, 0]
click at [779, 431] on p "Add Unprocessed Parcel To Process" at bounding box center [850, 434] width 208 height 17
copy p "Add Unprocessed Parcel To Process"
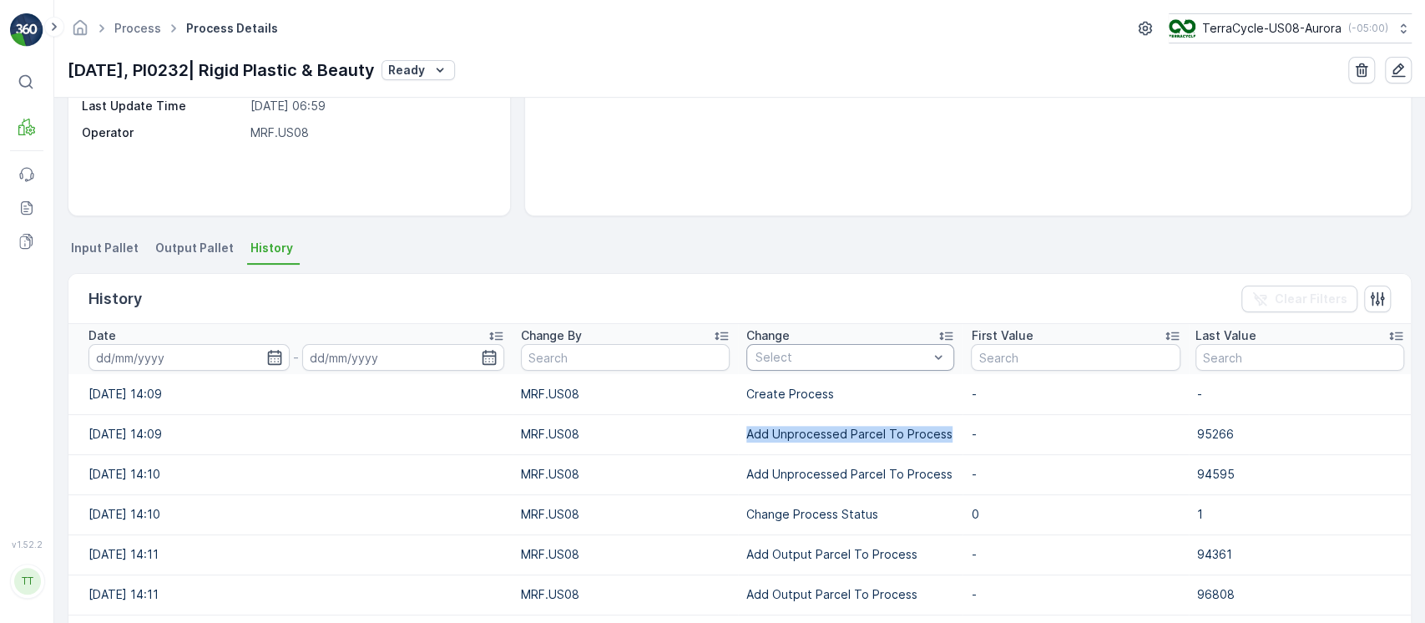
click at [807, 368] on div "Select" at bounding box center [850, 357] width 208 height 27
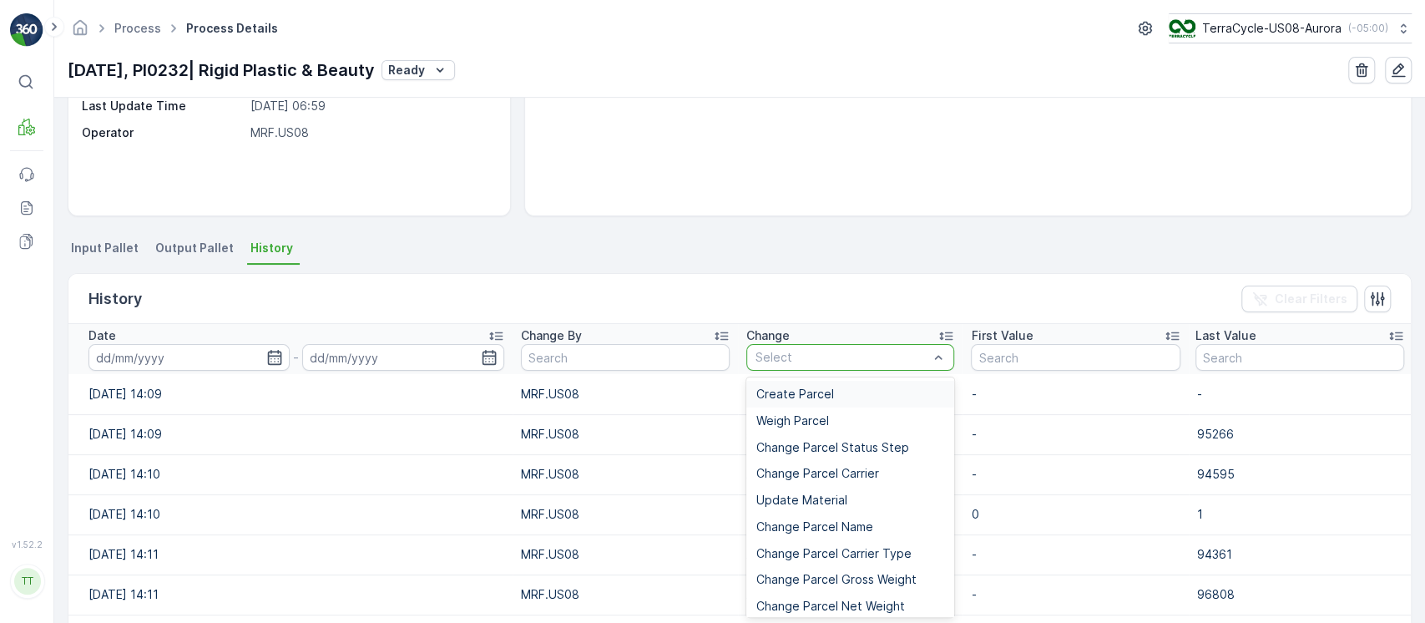
type input "Add Unprocessed Parcel To Process"
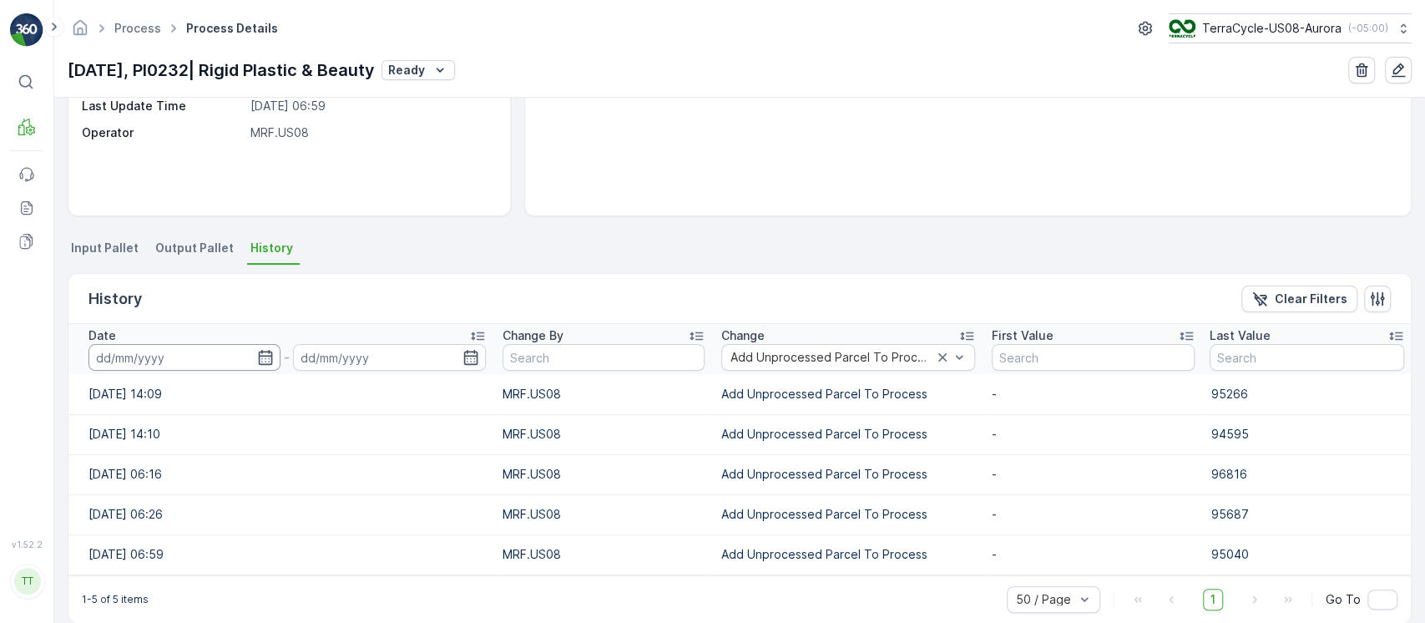
click at [168, 351] on input at bounding box center [184, 357] width 192 height 27
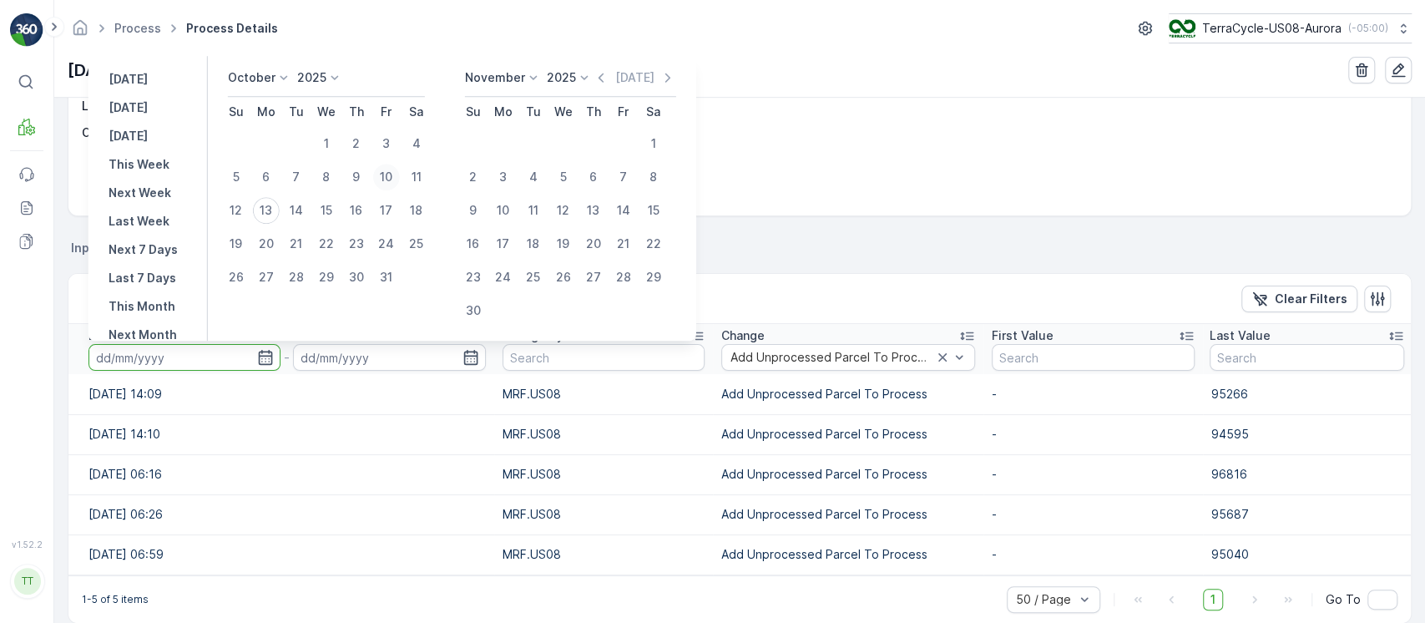
click at [386, 183] on div "10" at bounding box center [386, 177] width 27 height 27
type input "[DATE]"
click at [386, 183] on div "10" at bounding box center [386, 177] width 27 height 27
type input "[DATE]"
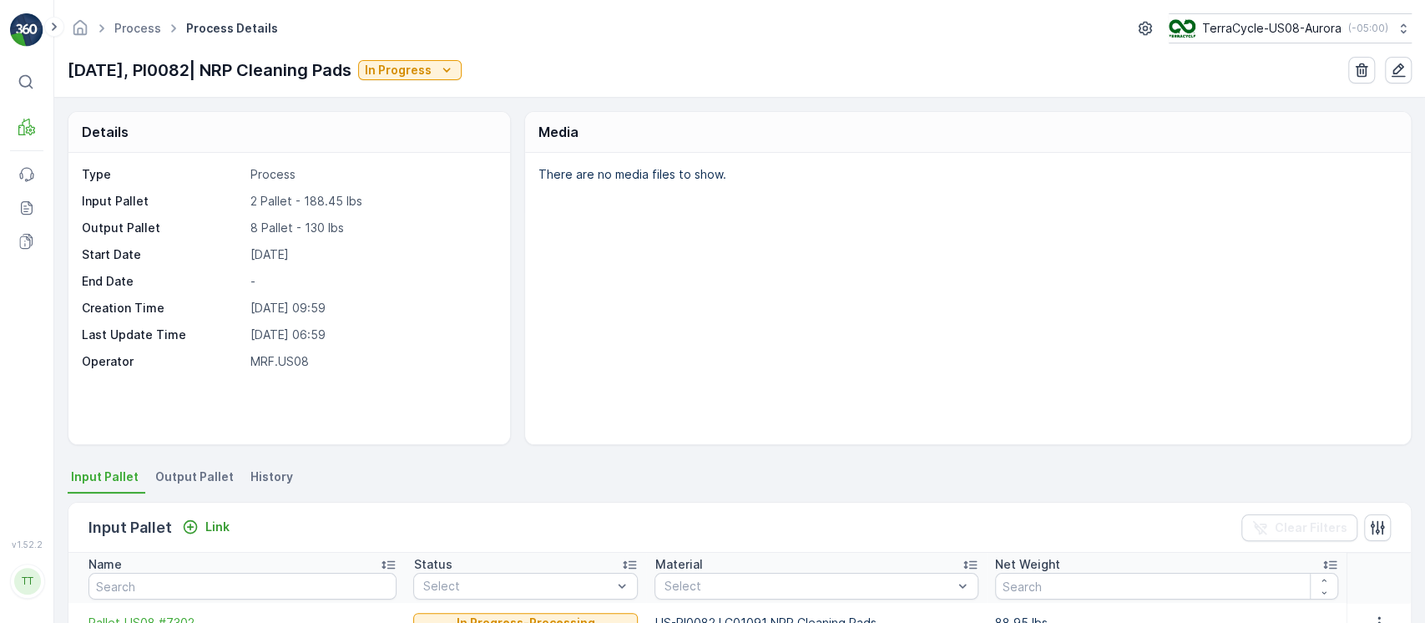
click at [274, 469] on span "History" at bounding box center [271, 476] width 43 height 17
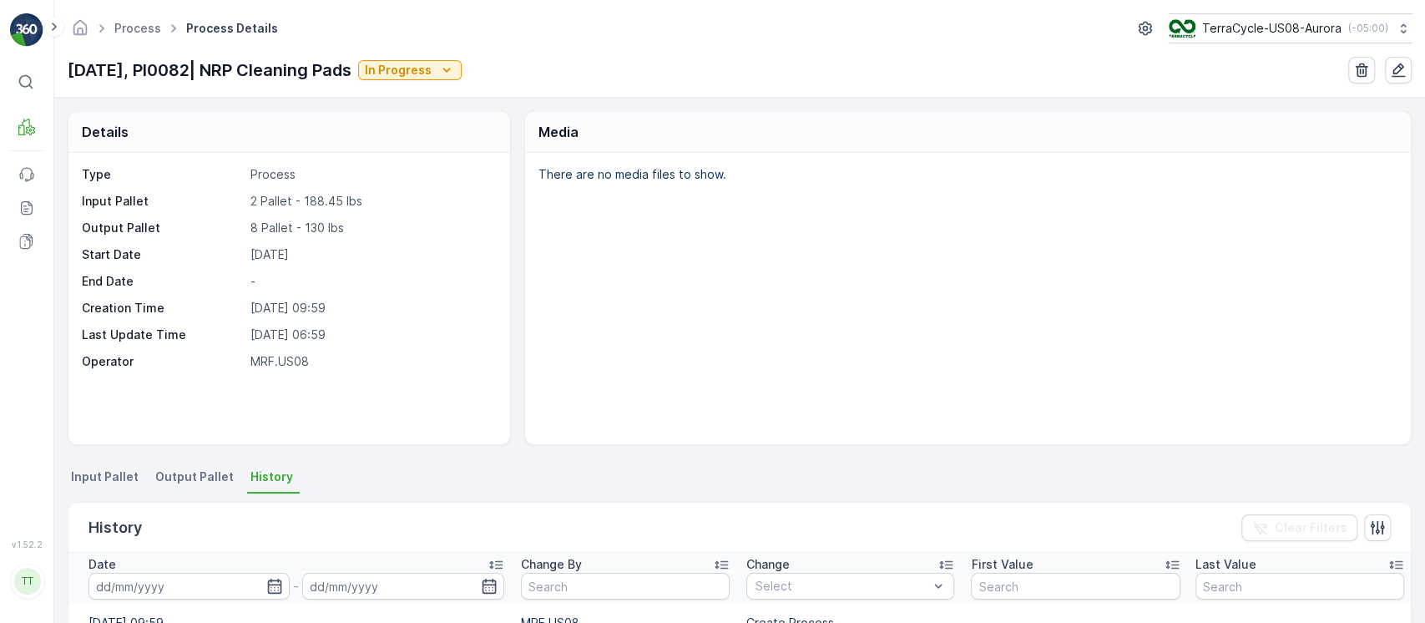
scroll to position [257, 0]
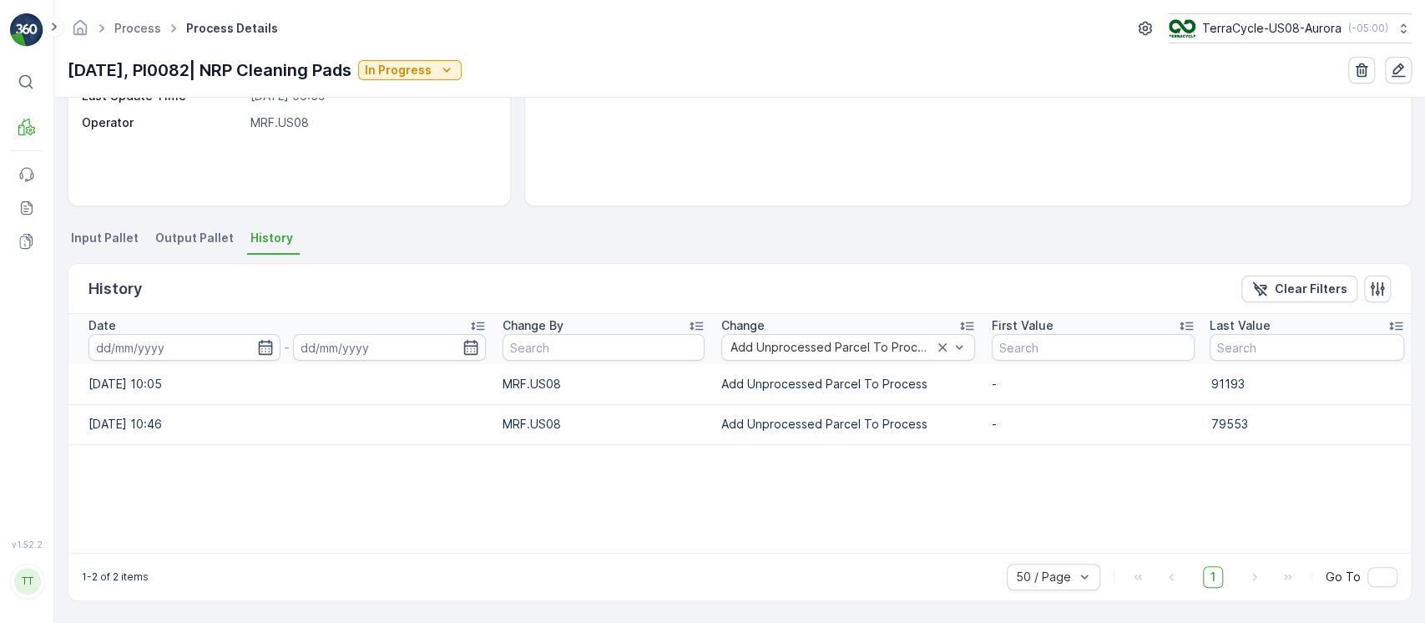
scroll to position [238, 0]
click at [167, 341] on input at bounding box center [184, 348] width 192 height 27
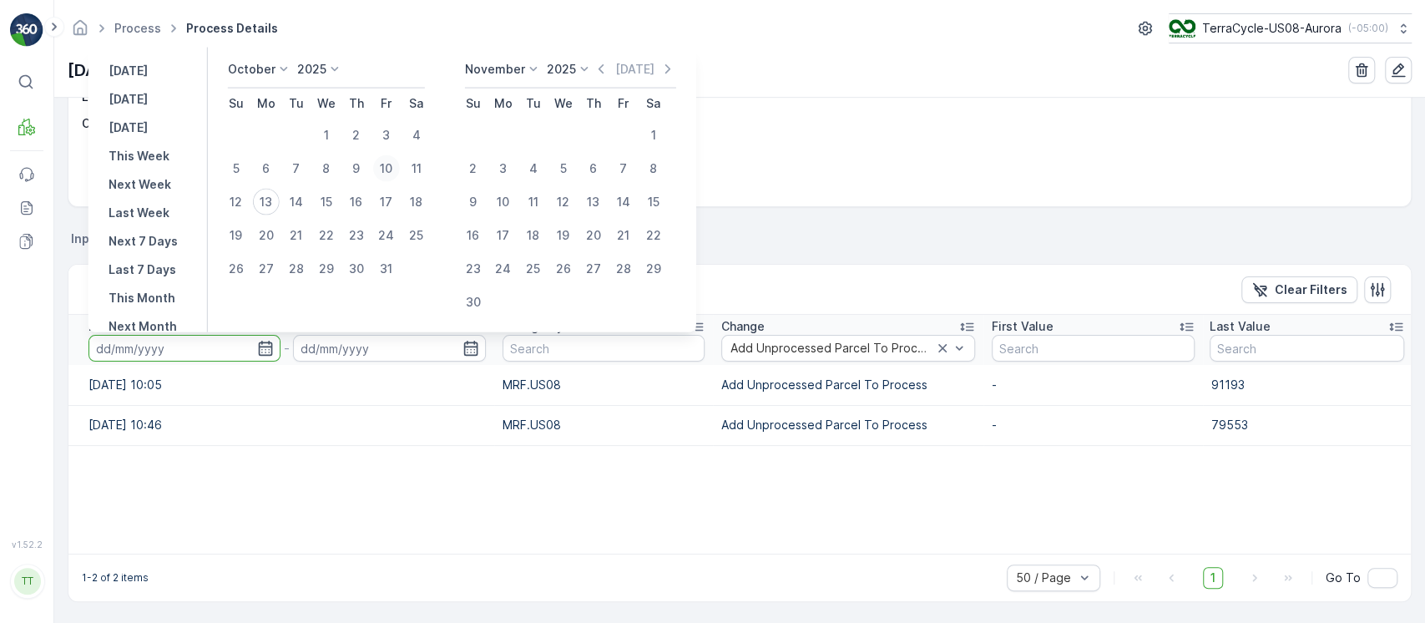
click at [386, 165] on div "10" at bounding box center [386, 168] width 27 height 27
type input "[DATE]"
click at [386, 165] on div "10" at bounding box center [386, 168] width 27 height 27
type input "[DATE]"
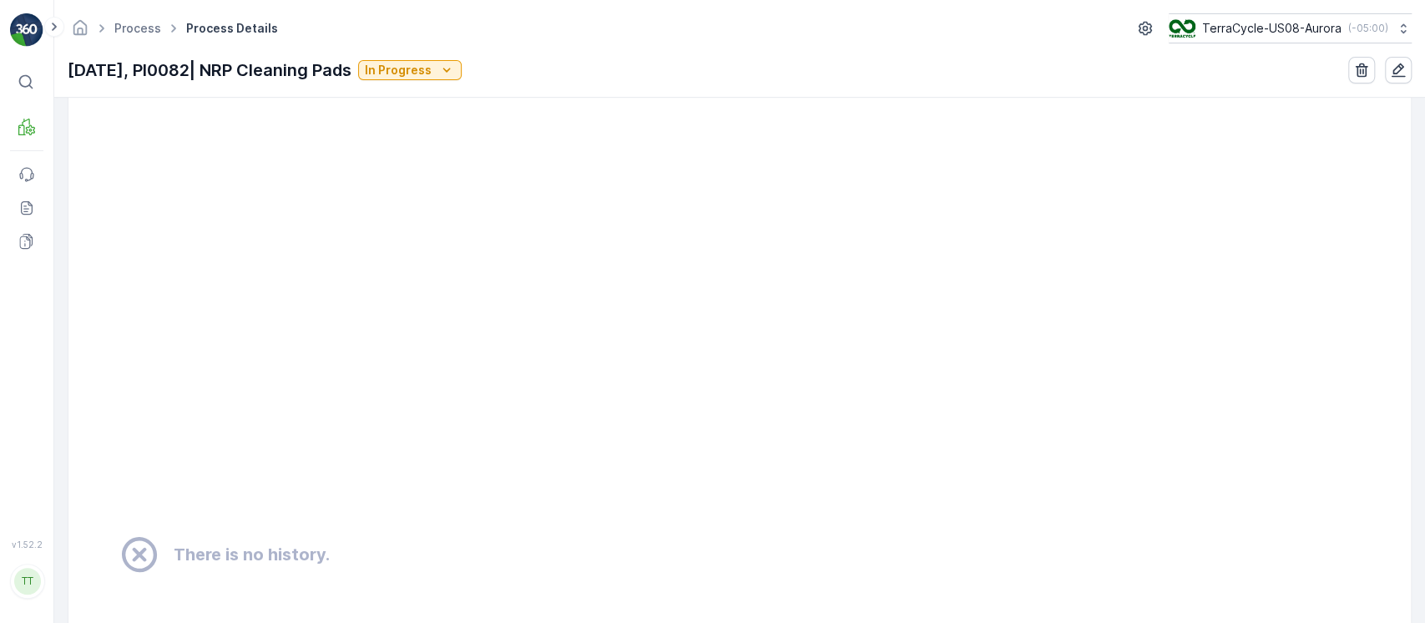
scroll to position [917, 0]
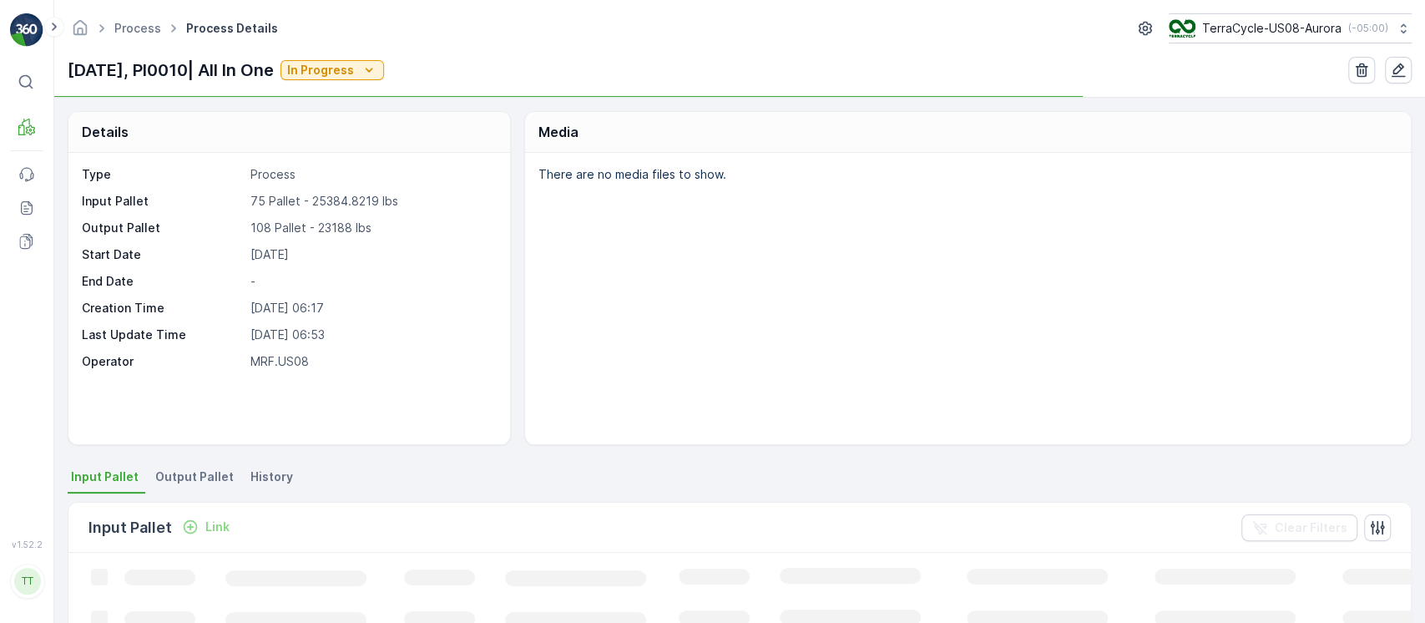
click at [269, 482] on span "History" at bounding box center [271, 476] width 43 height 17
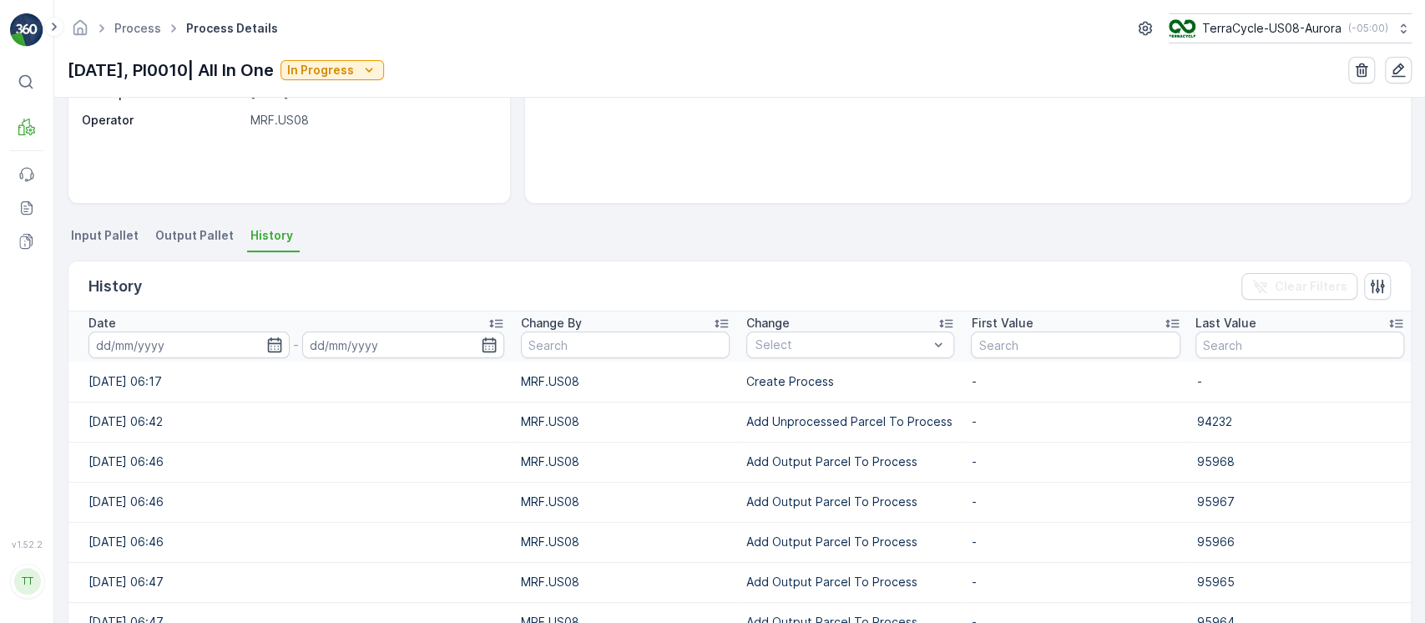
scroll to position [246, 0]
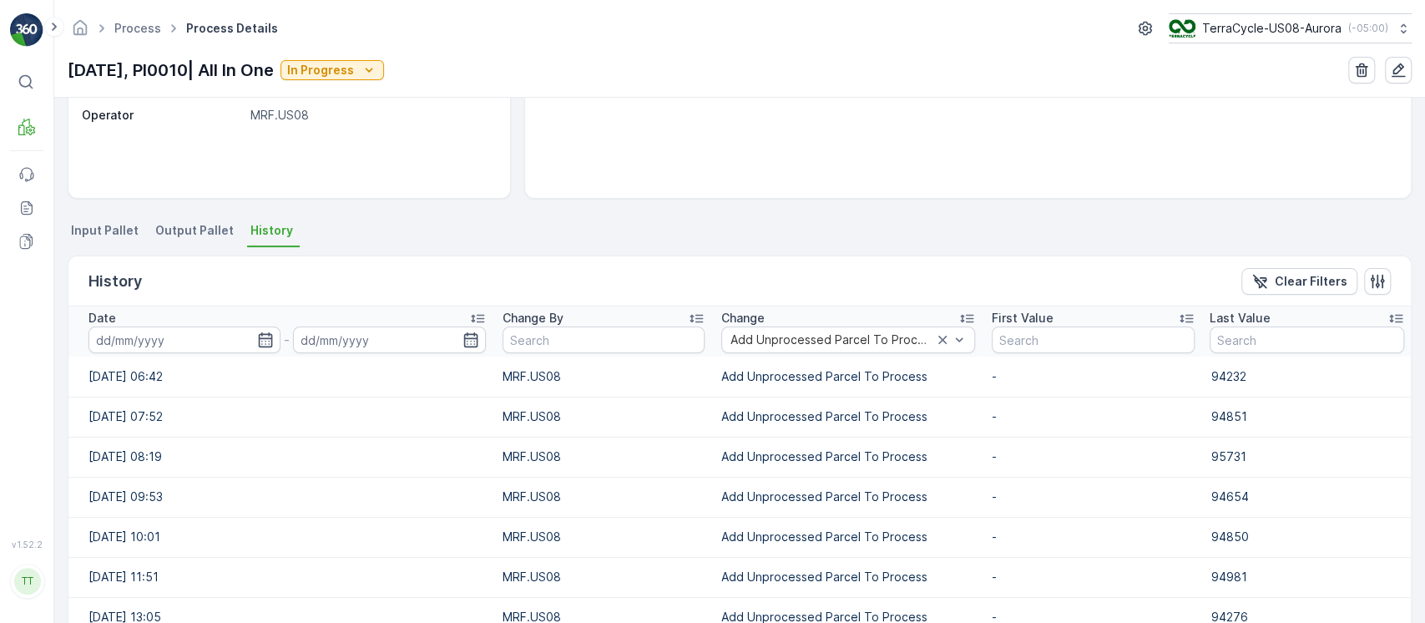
click at [206, 337] on input at bounding box center [184, 339] width 192 height 27
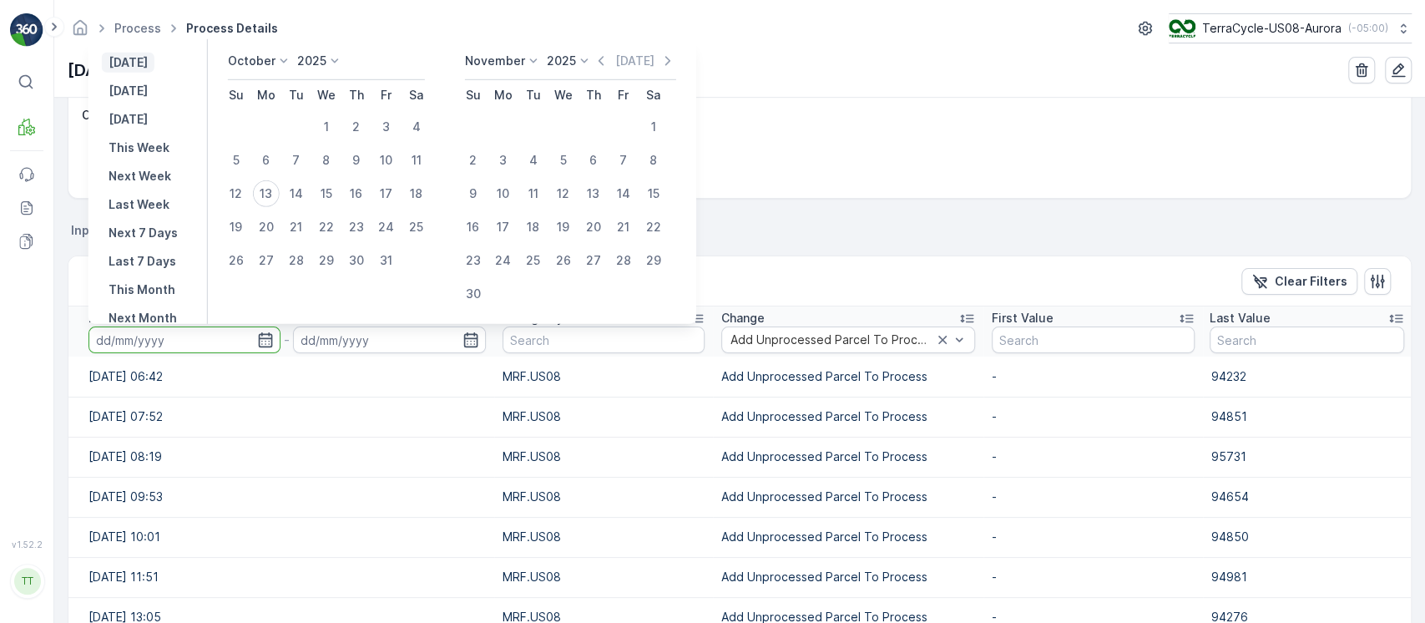
click at [148, 60] on p "Yesterday" at bounding box center [127, 62] width 39 height 17
type input "12.10.2025"
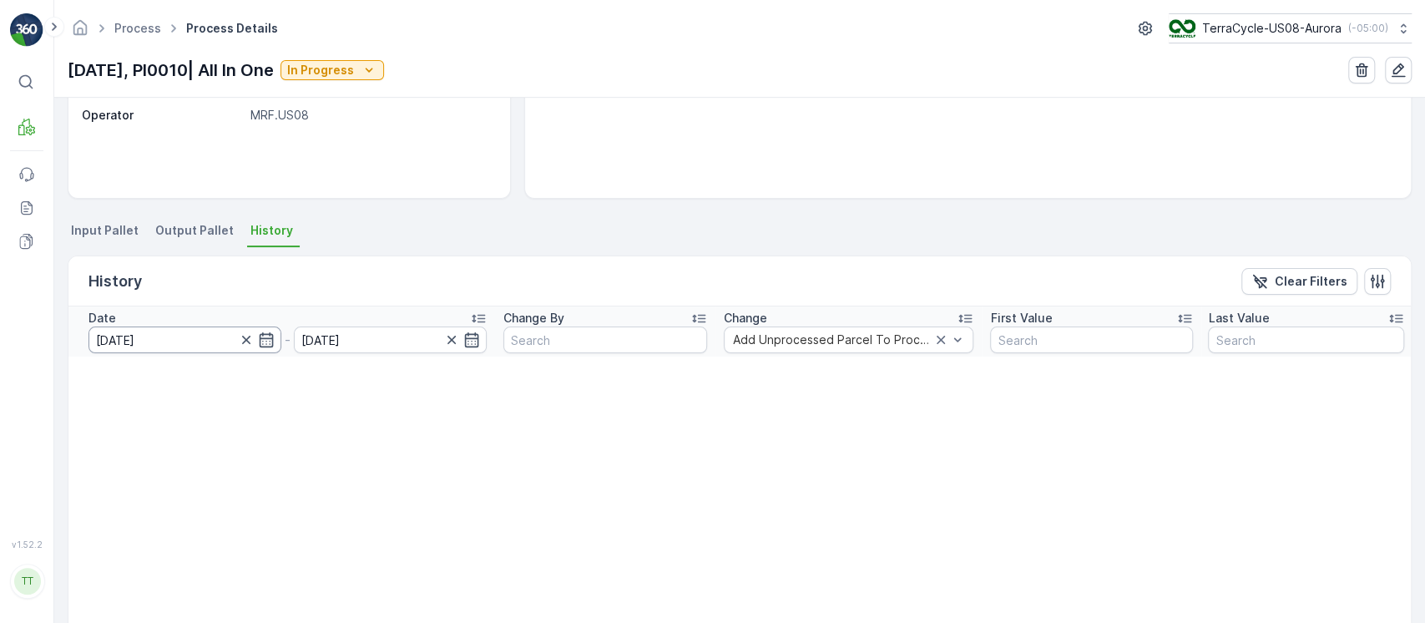
click at [179, 345] on input "12.10.2025" at bounding box center [184, 339] width 193 height 27
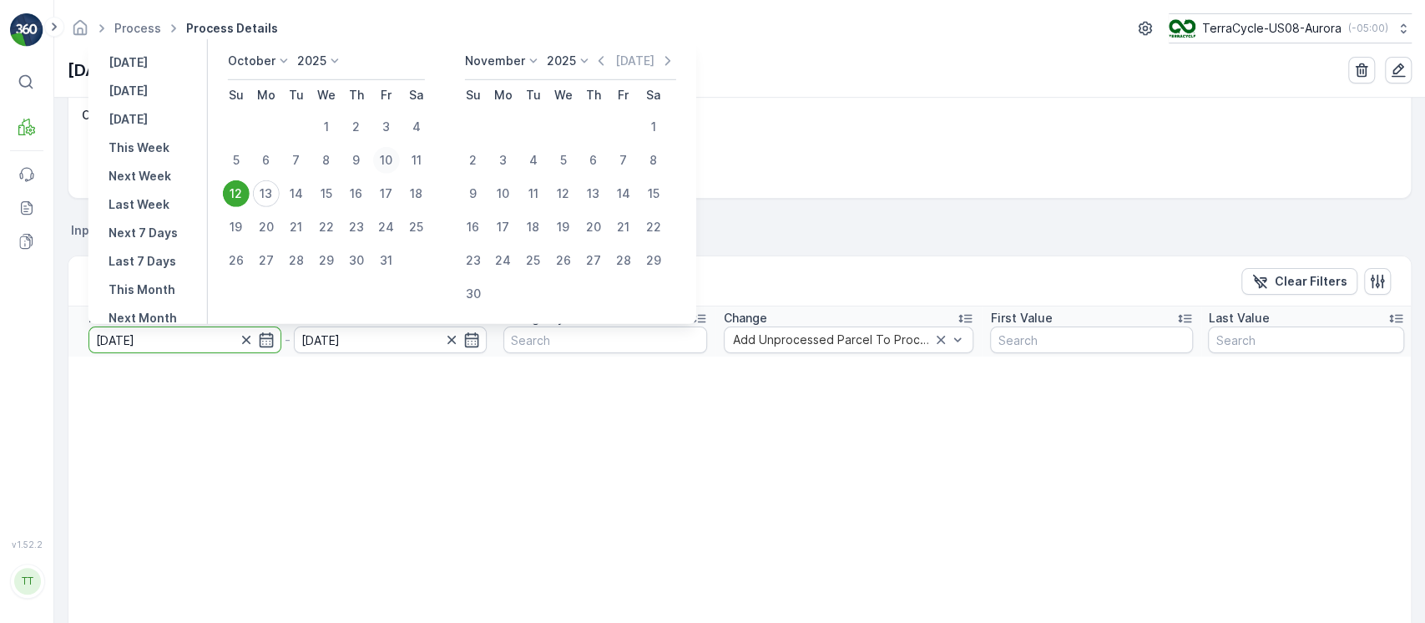
click at [392, 164] on div "10" at bounding box center [386, 160] width 27 height 27
type input "10.10.2025"
click at [392, 164] on div "10" at bounding box center [386, 160] width 27 height 27
type input "10.10.2025"
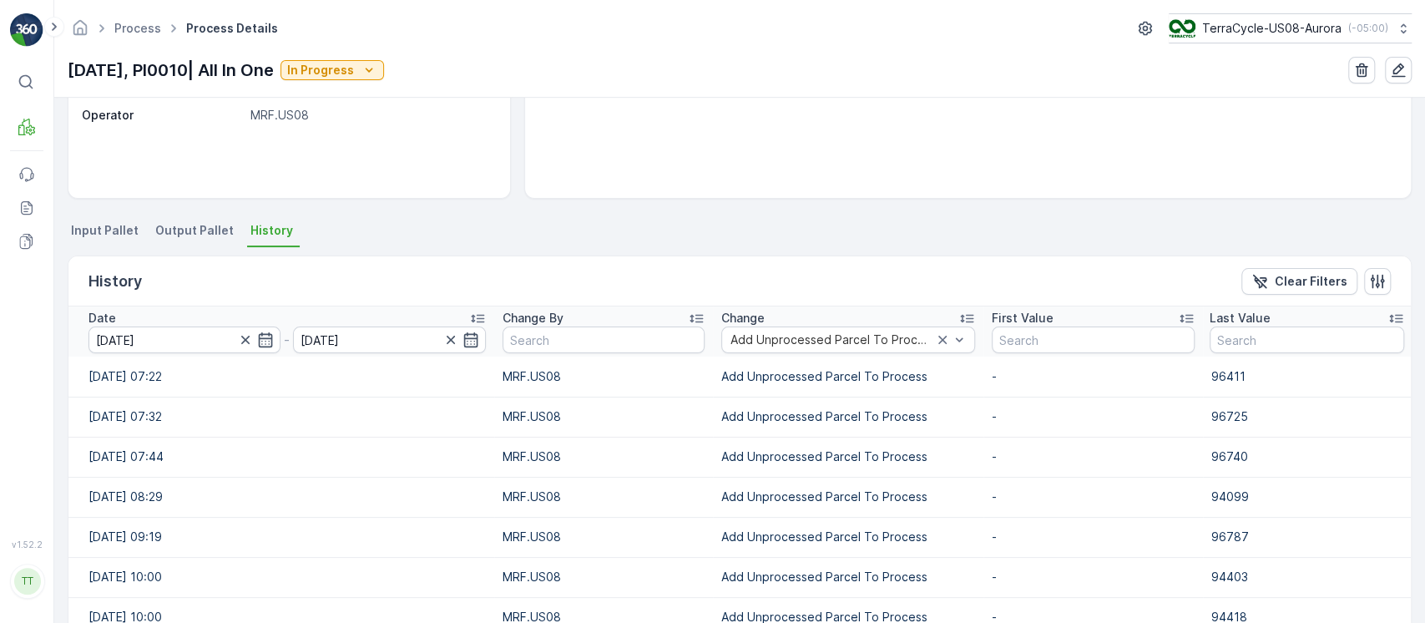
scroll to position [330, 0]
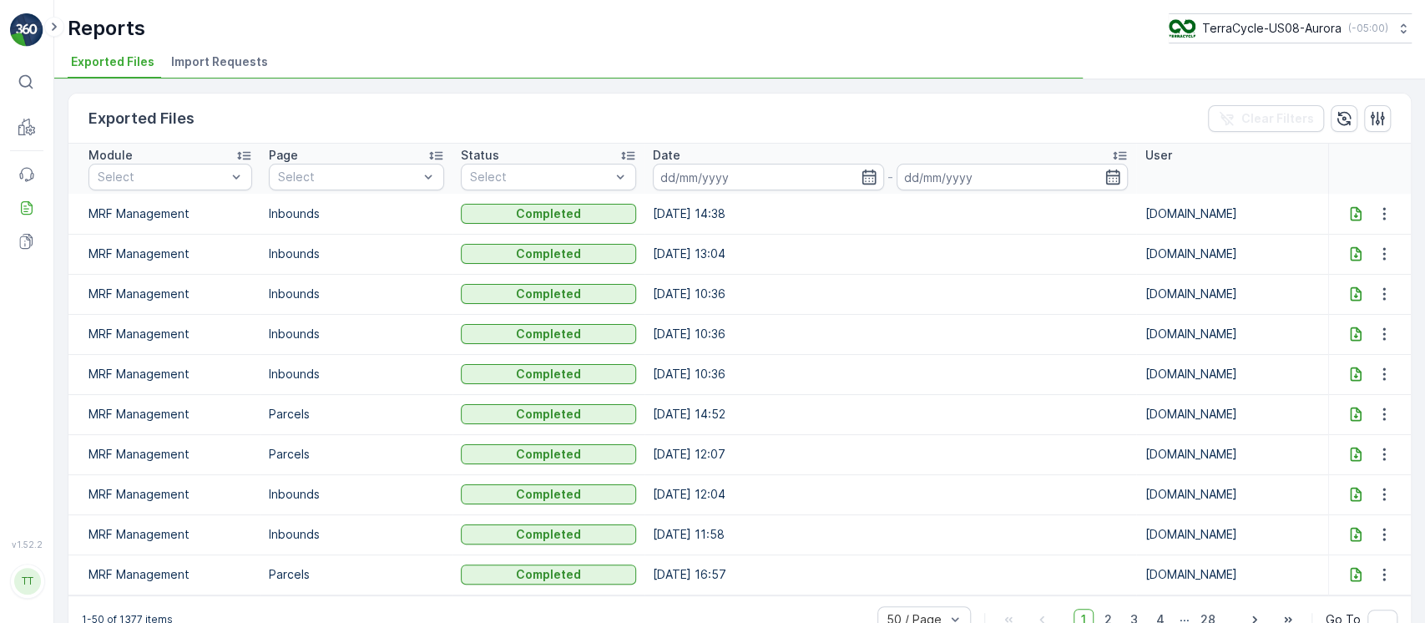
click at [207, 58] on span "Import Requests" at bounding box center [219, 61] width 97 height 17
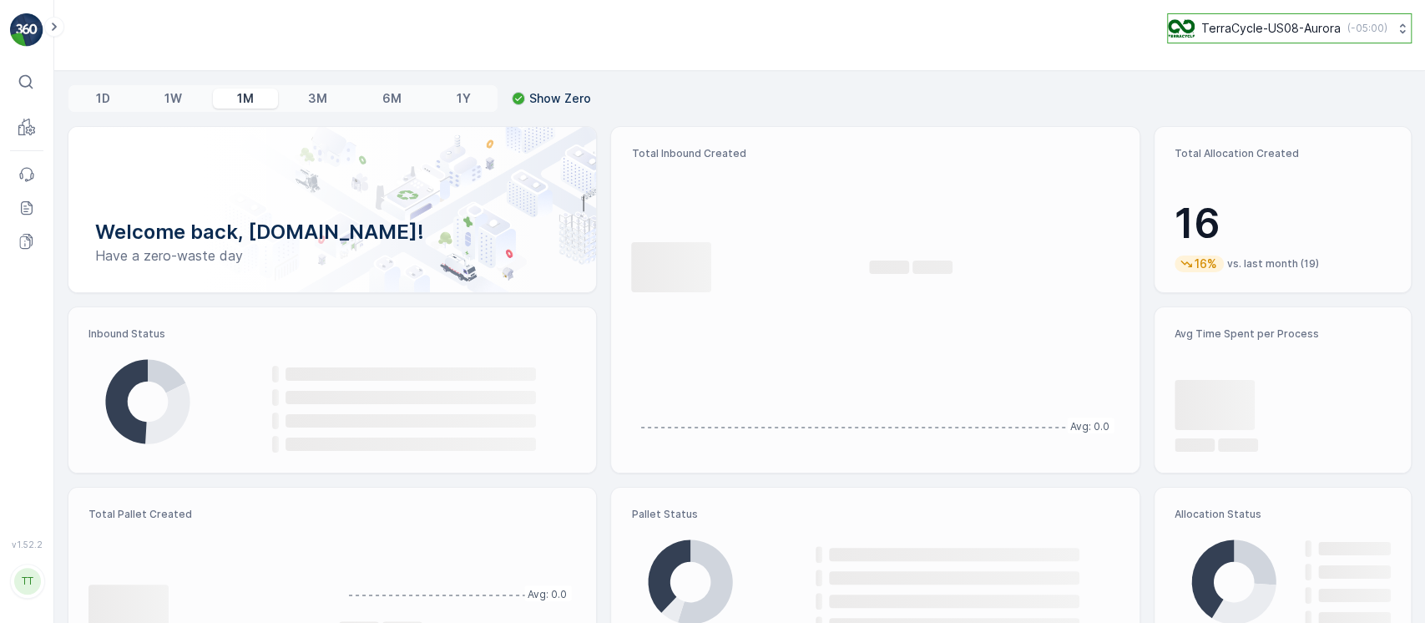
click at [1239, 35] on p "TerraCycle-US08-Aurora" at bounding box center [1270, 28] width 139 height 17
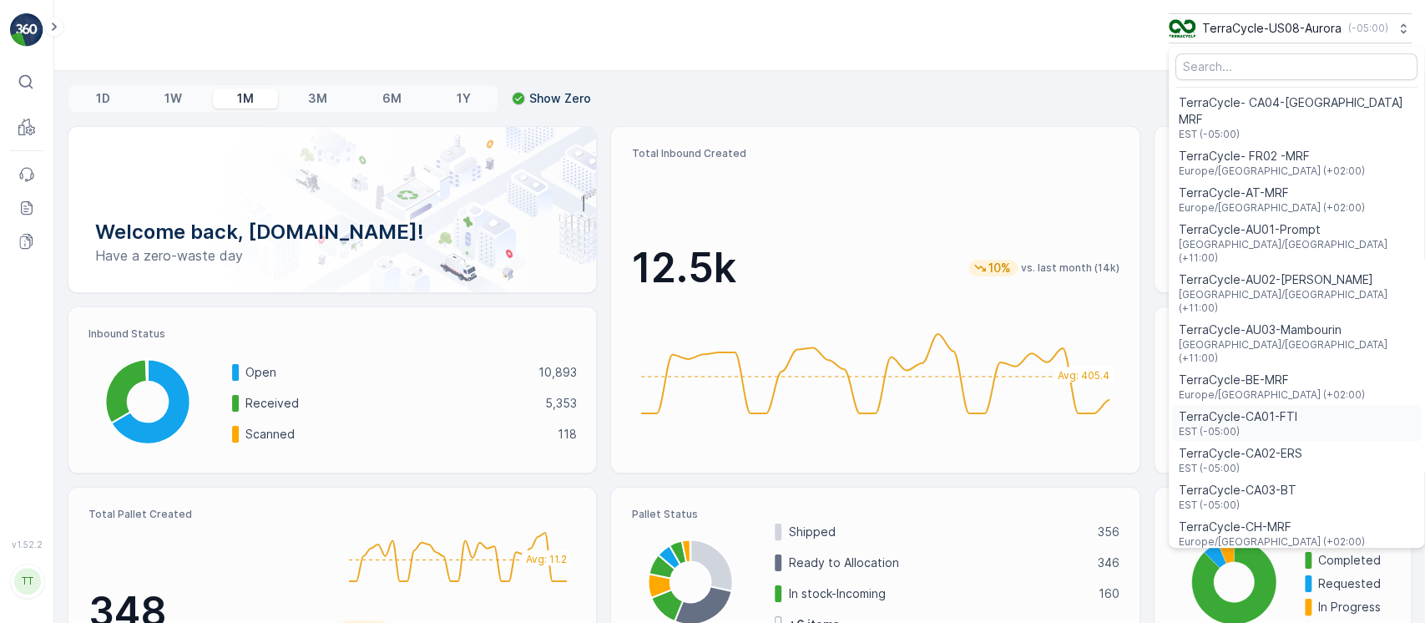
click at [1235, 408] on span "TerraCycle-CA01-FTI" at bounding box center [1237, 416] width 119 height 17
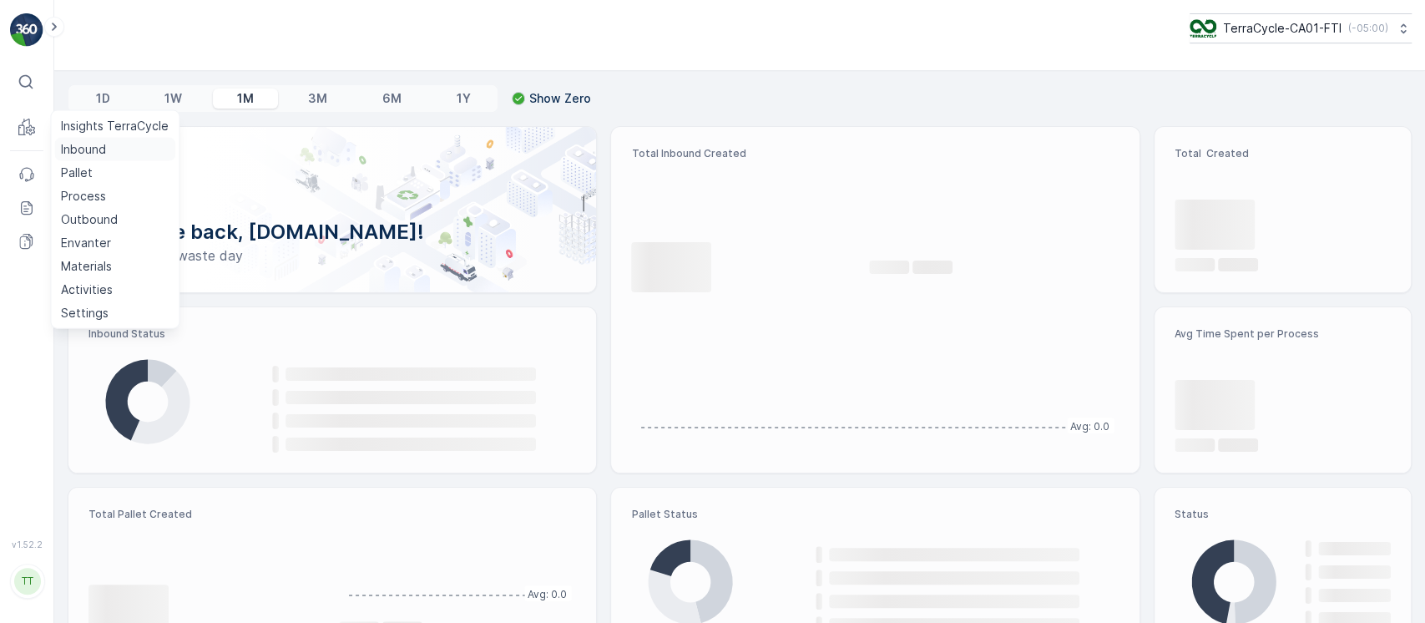
click at [82, 144] on p "Inbound" at bounding box center [83, 149] width 45 height 17
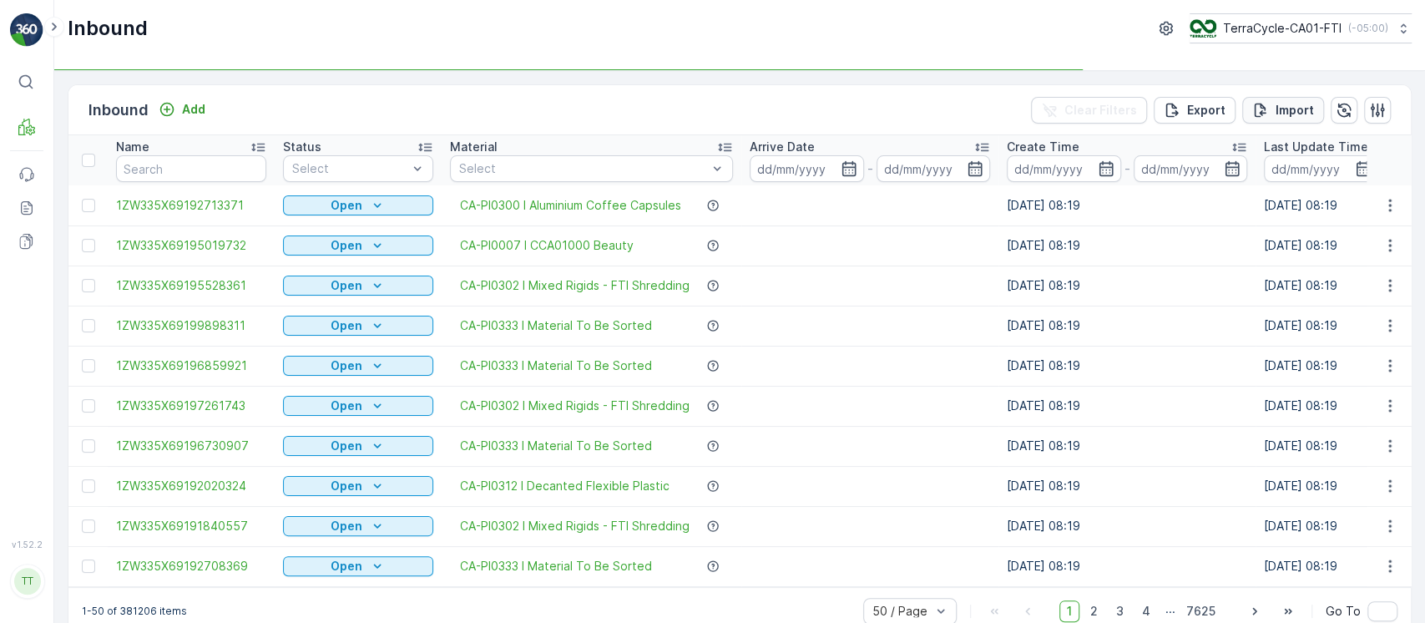
click at [1309, 104] on button "Import" at bounding box center [1283, 110] width 82 height 27
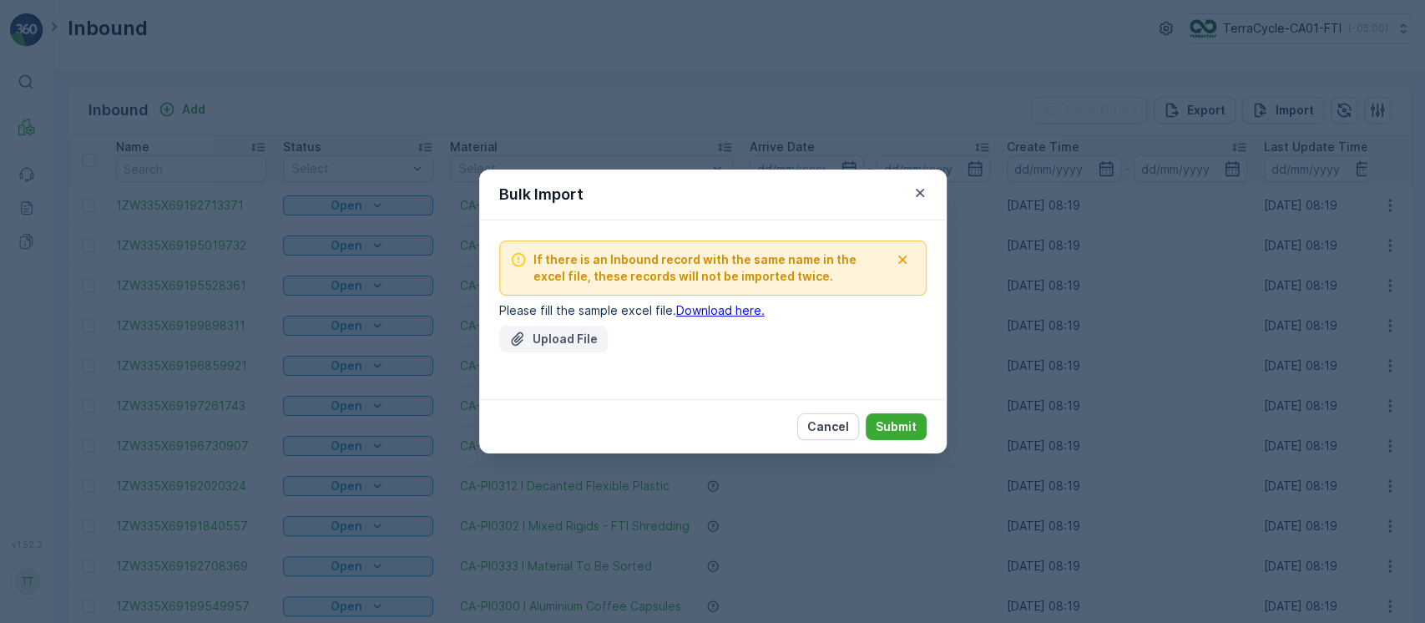
click at [542, 345] on p "Upload File" at bounding box center [564, 338] width 65 height 17
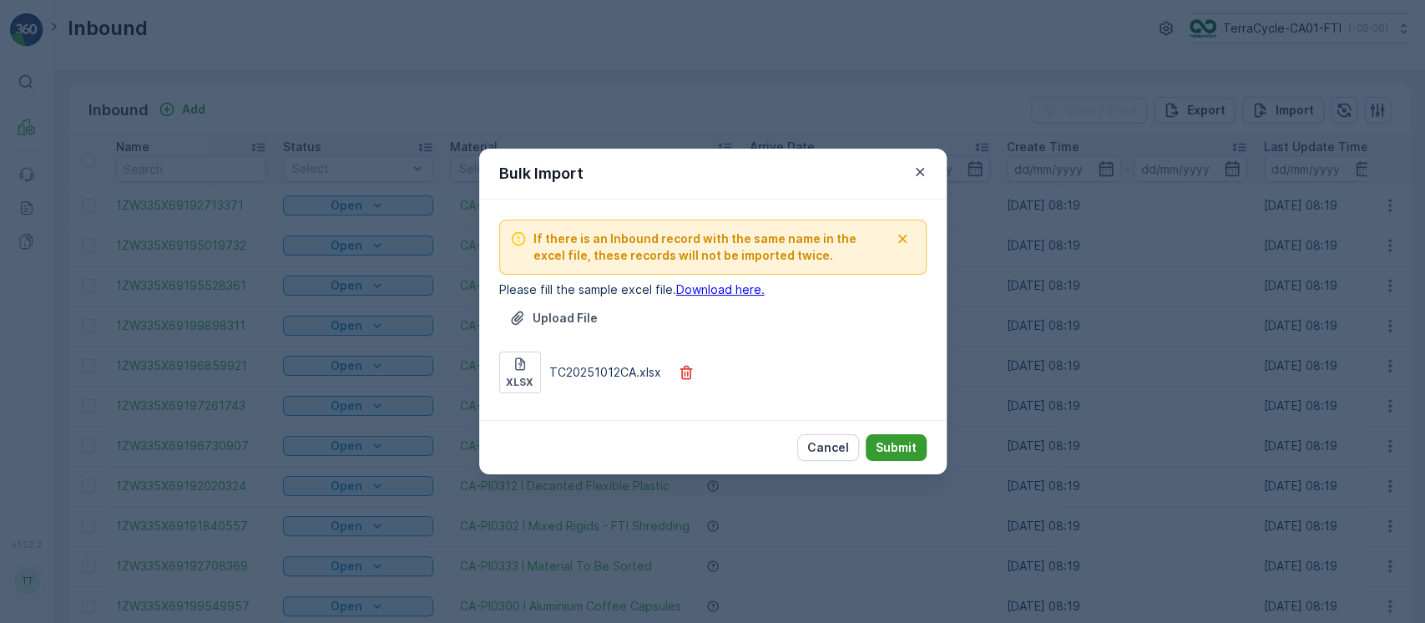
click at [907, 444] on p "Submit" at bounding box center [895, 447] width 41 height 17
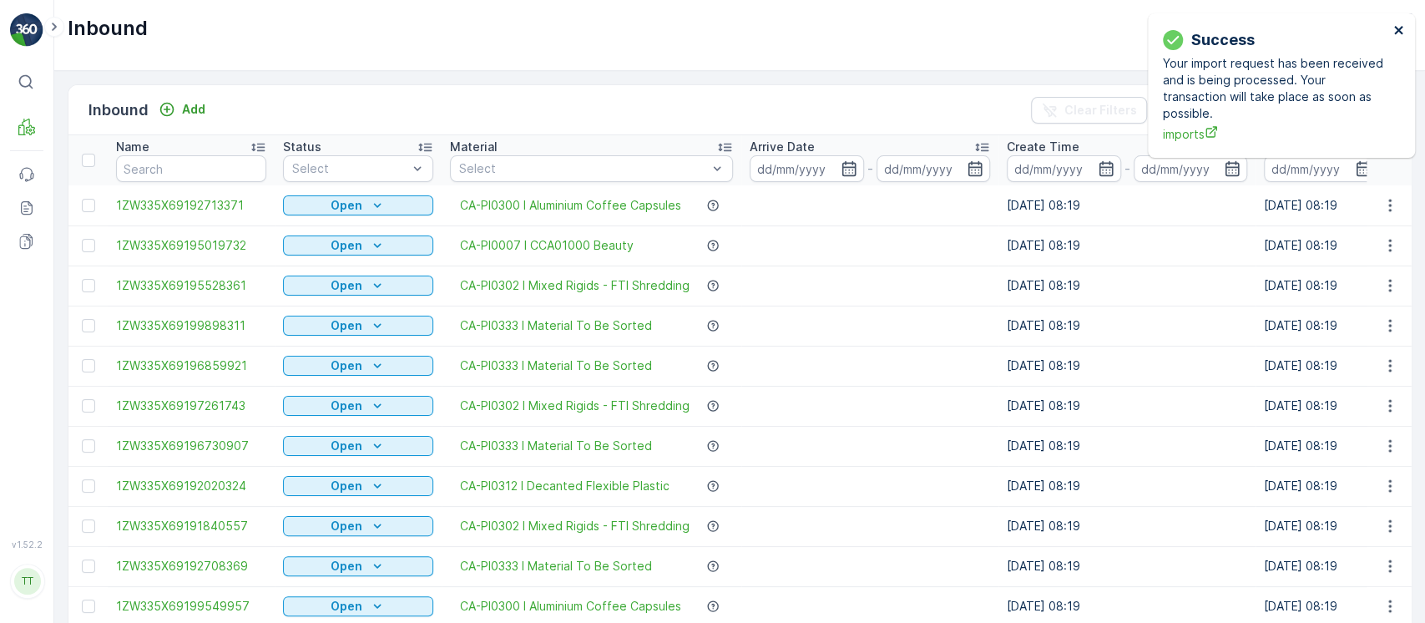
click at [1400, 25] on icon "close" at bounding box center [1399, 29] width 12 height 13
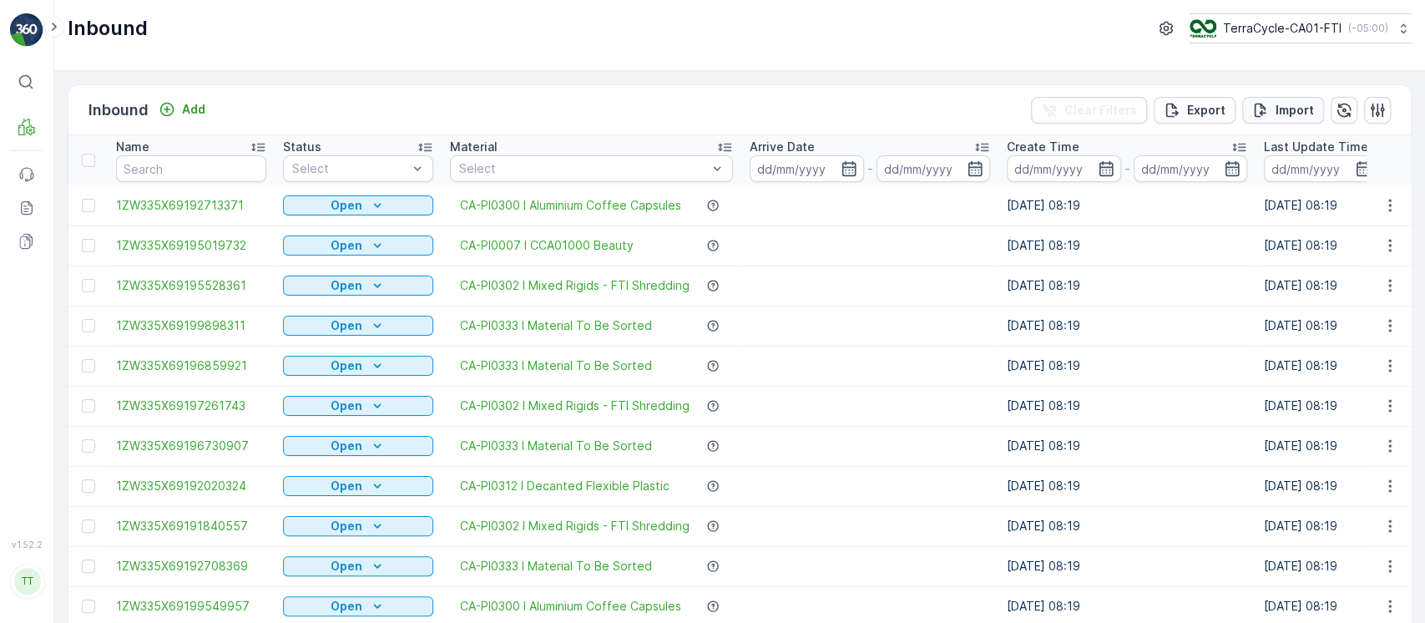
click at [1271, 102] on div "Import" at bounding box center [1283, 110] width 62 height 17
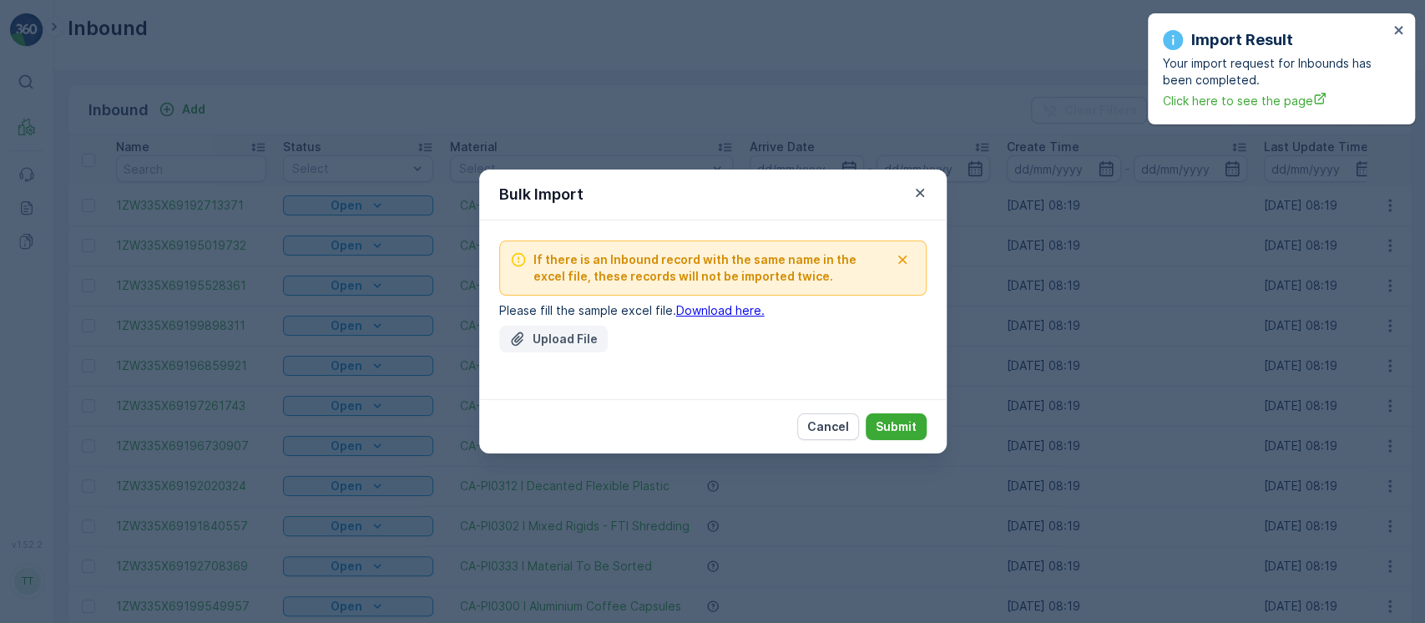
click at [572, 339] on p "Upload File" at bounding box center [564, 338] width 65 height 17
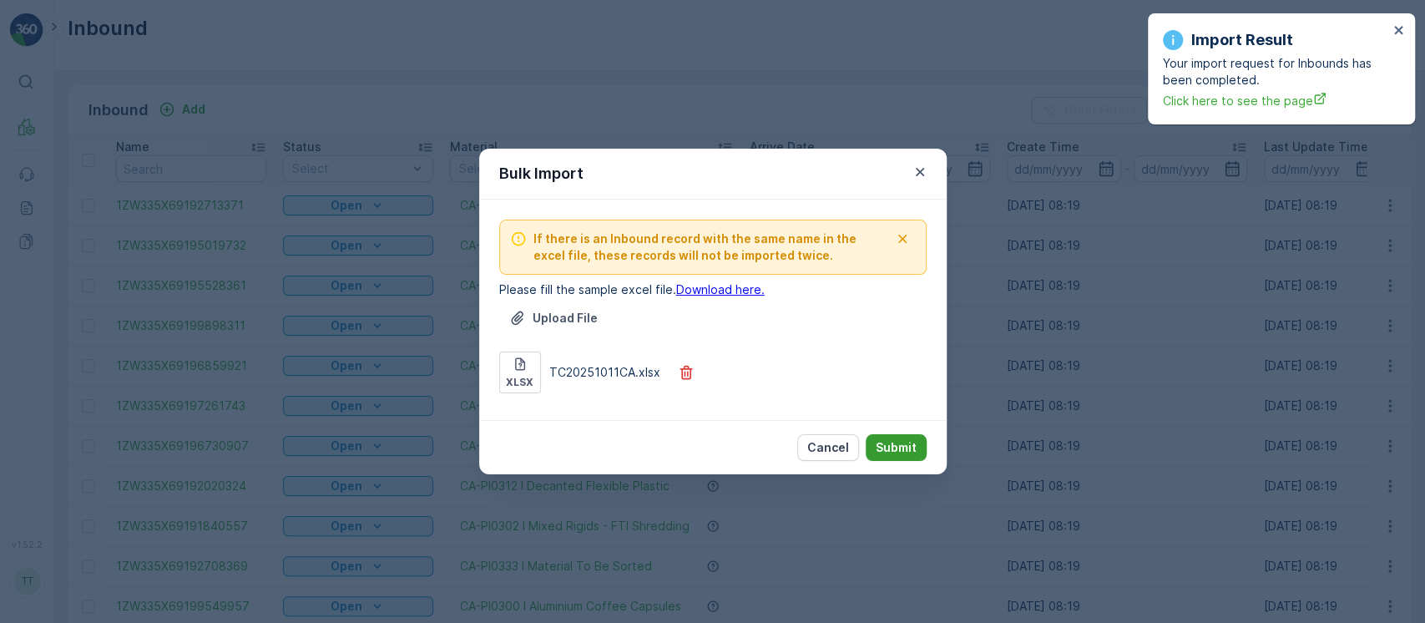
click at [910, 453] on p "Submit" at bounding box center [895, 447] width 41 height 17
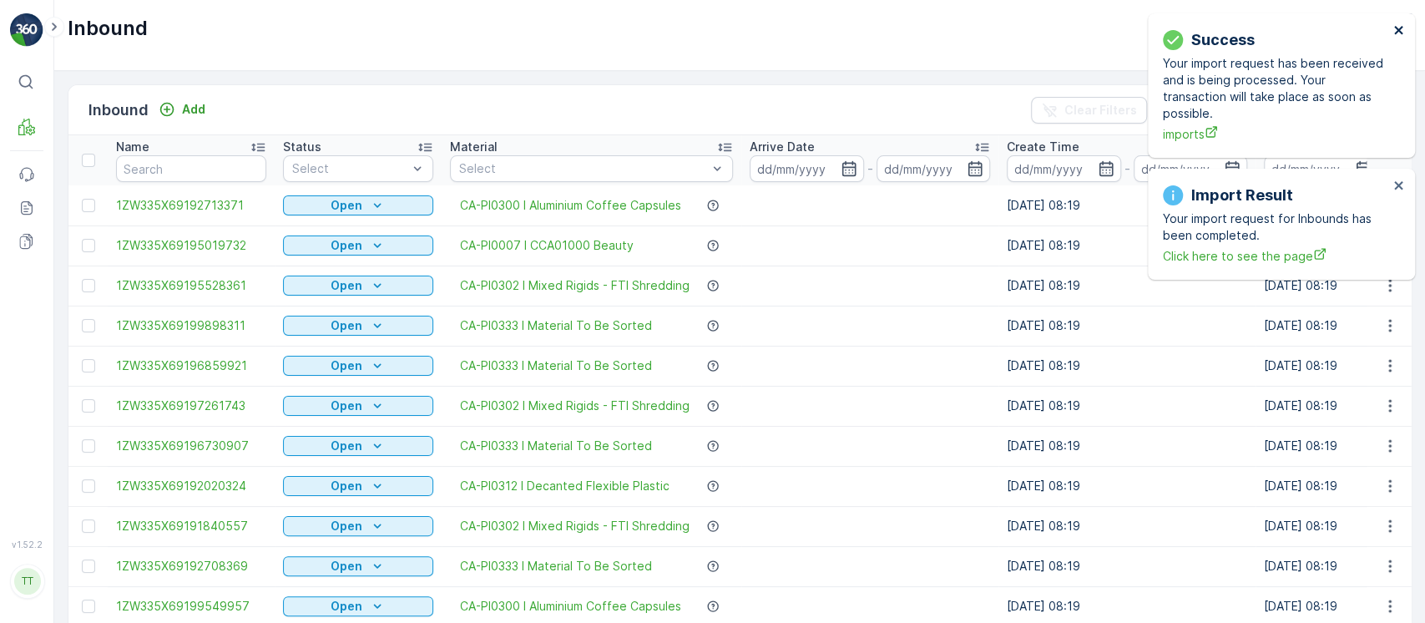
click at [1399, 29] on icon "close" at bounding box center [1398, 30] width 8 height 8
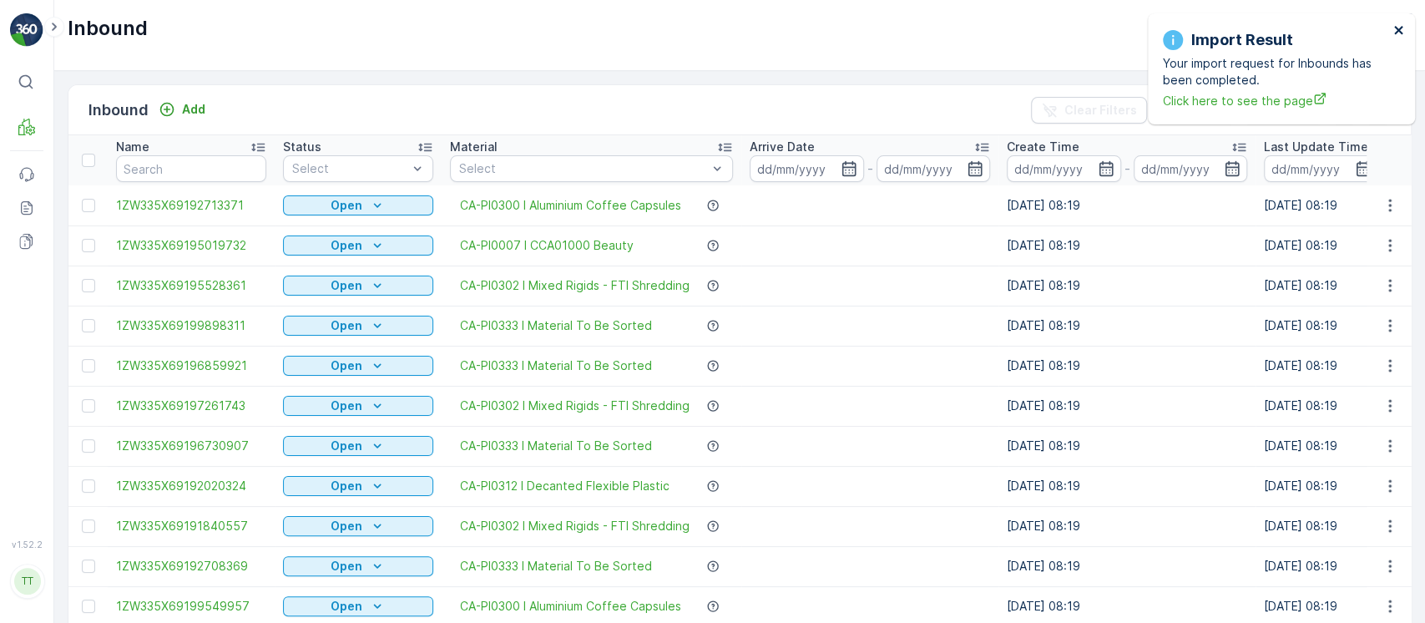
click at [1399, 28] on icon "close" at bounding box center [1398, 30] width 8 height 8
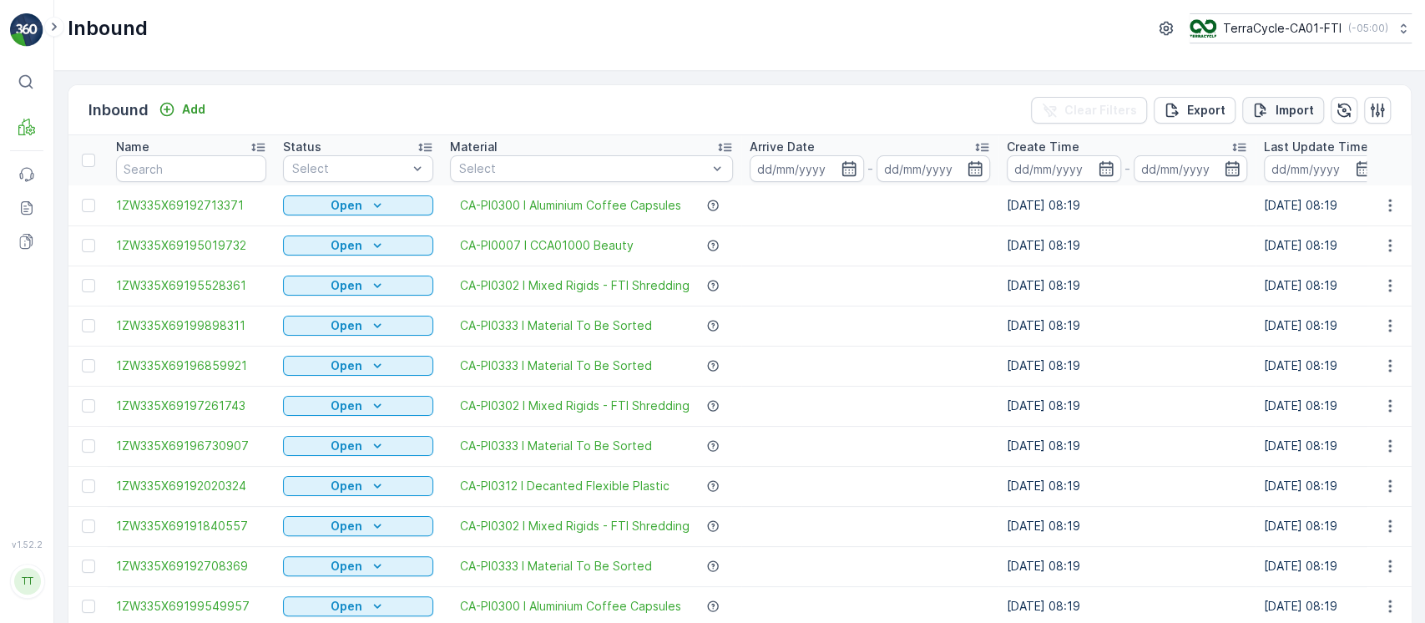
click at [1279, 113] on p "Import" at bounding box center [1294, 110] width 38 height 17
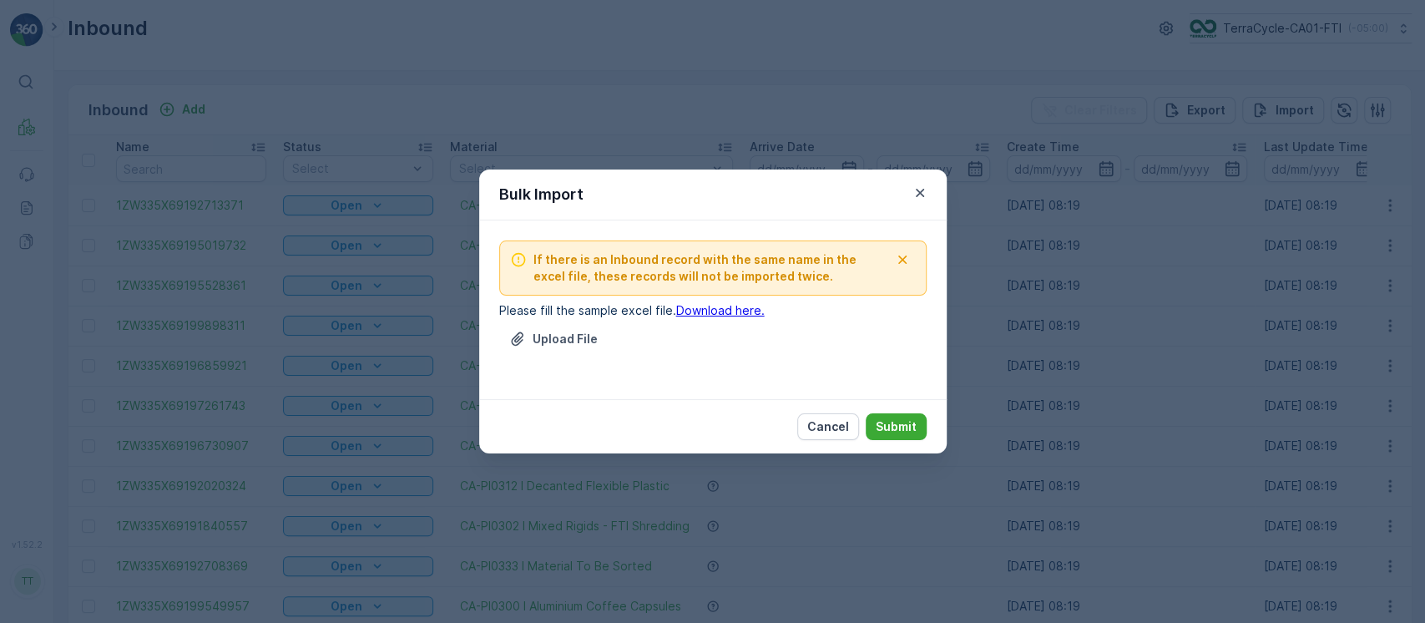
click at [563, 356] on div "Upload File" at bounding box center [712, 348] width 427 height 47
click at [581, 342] on p "Upload File" at bounding box center [564, 338] width 65 height 17
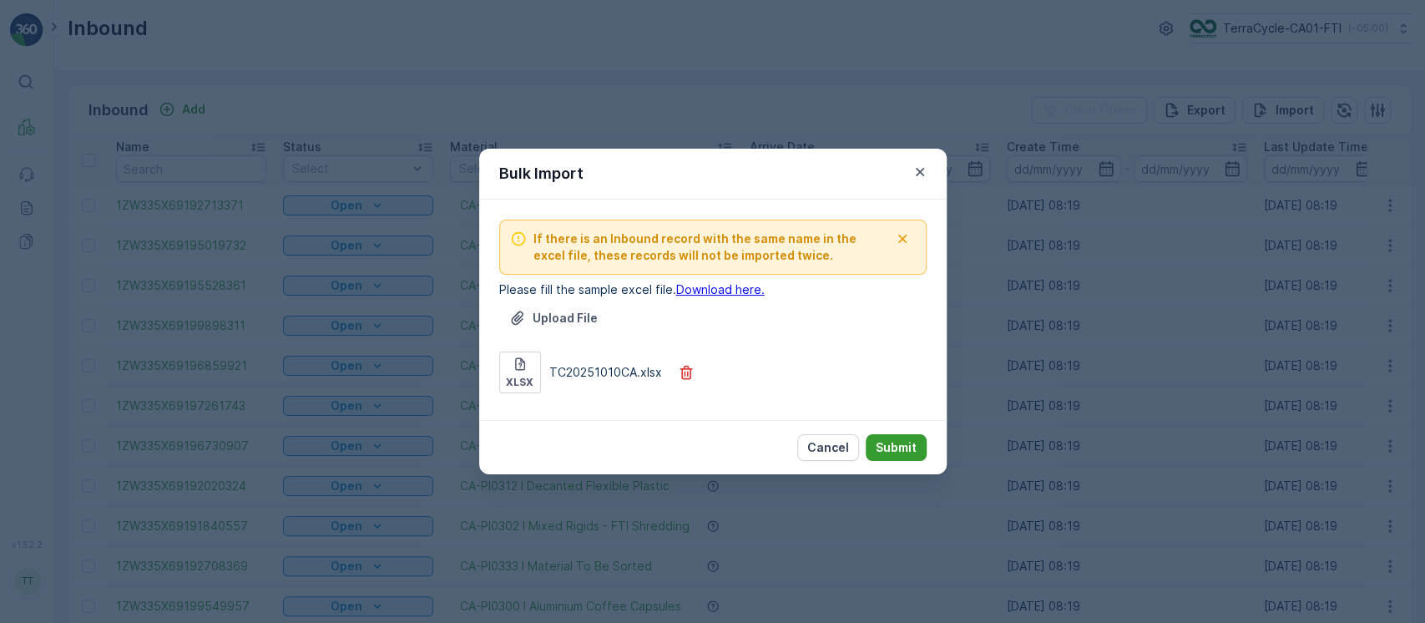
click at [895, 444] on p "Submit" at bounding box center [895, 447] width 41 height 17
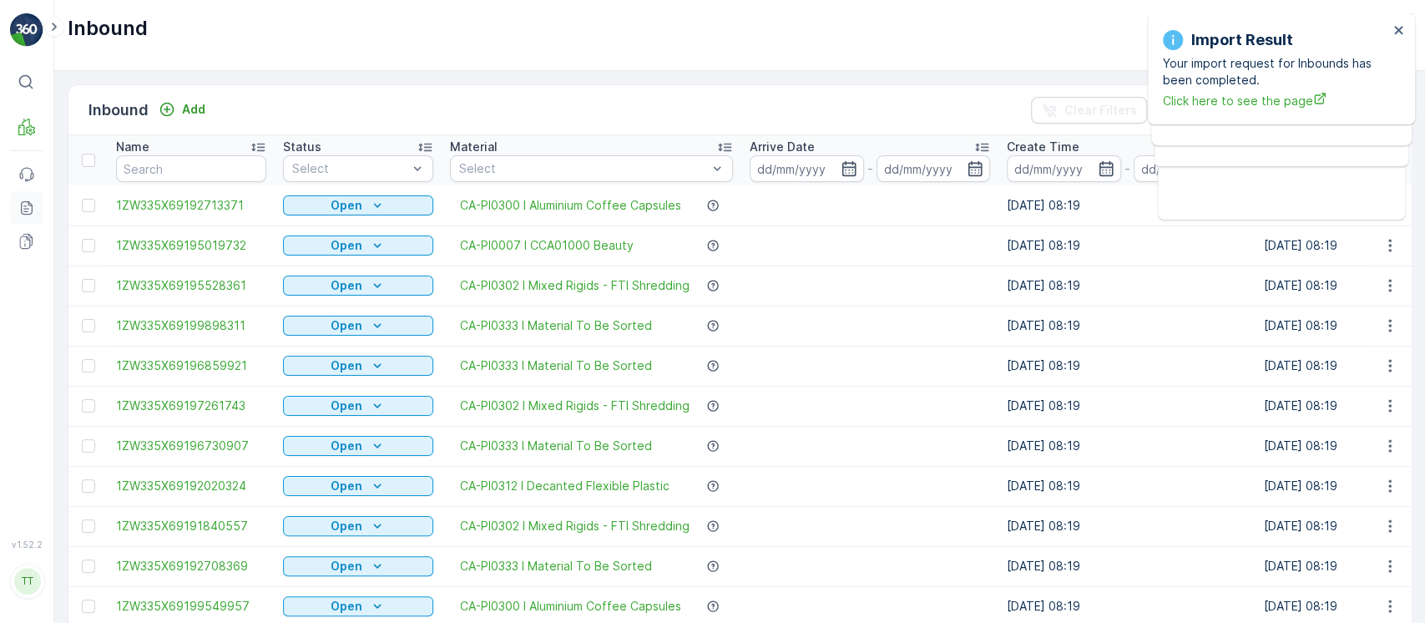
click at [27, 199] on icon at bounding box center [26, 207] width 17 height 17
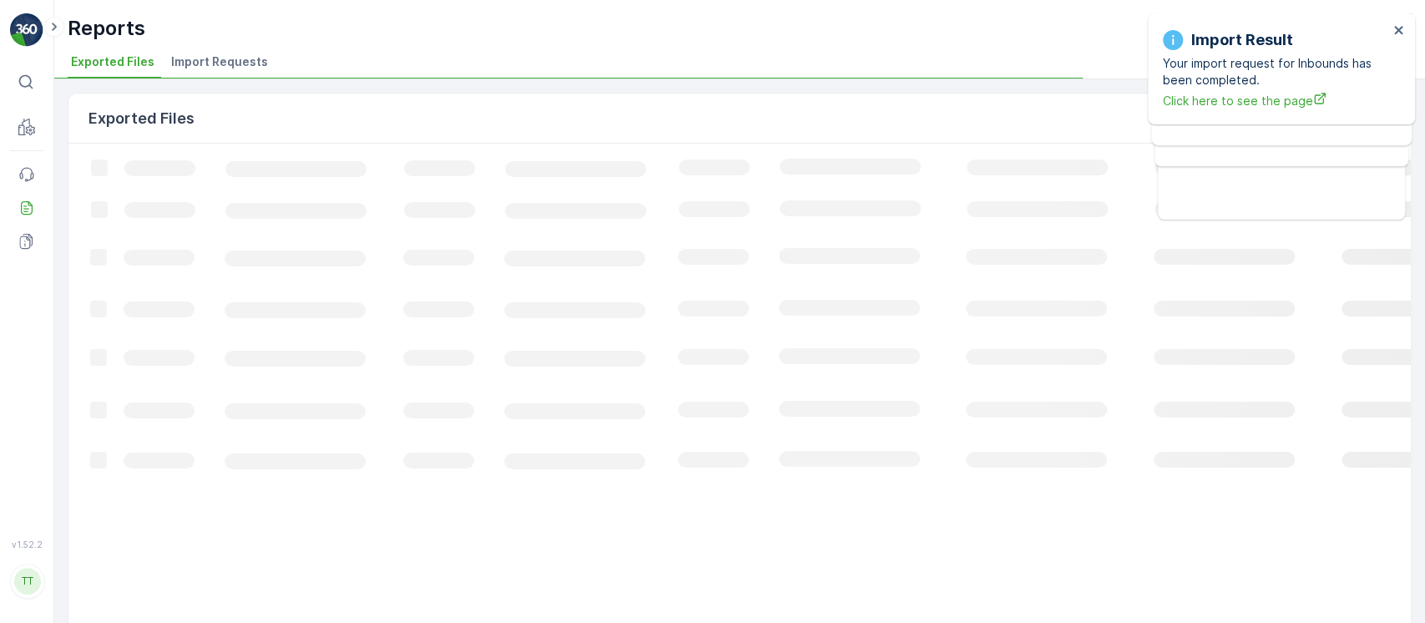
click at [204, 66] on span "Import Requests" at bounding box center [219, 61] width 97 height 17
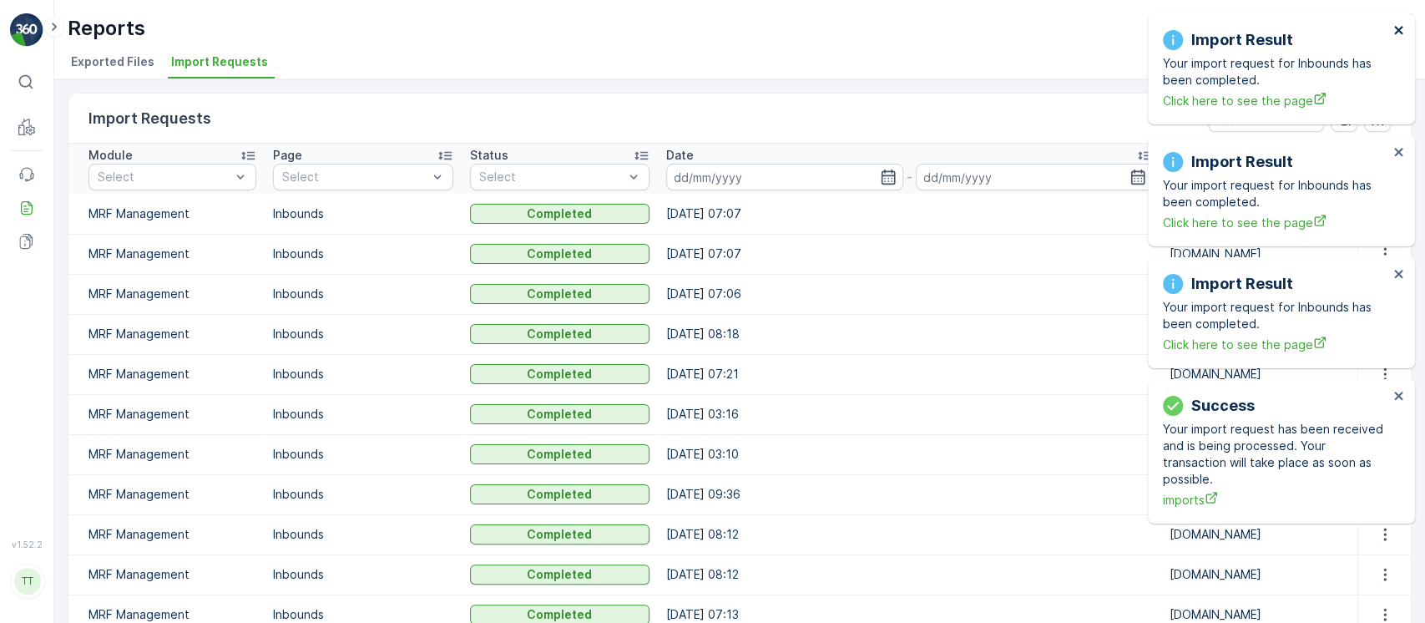
click at [1400, 28] on icon "close" at bounding box center [1398, 30] width 8 height 8
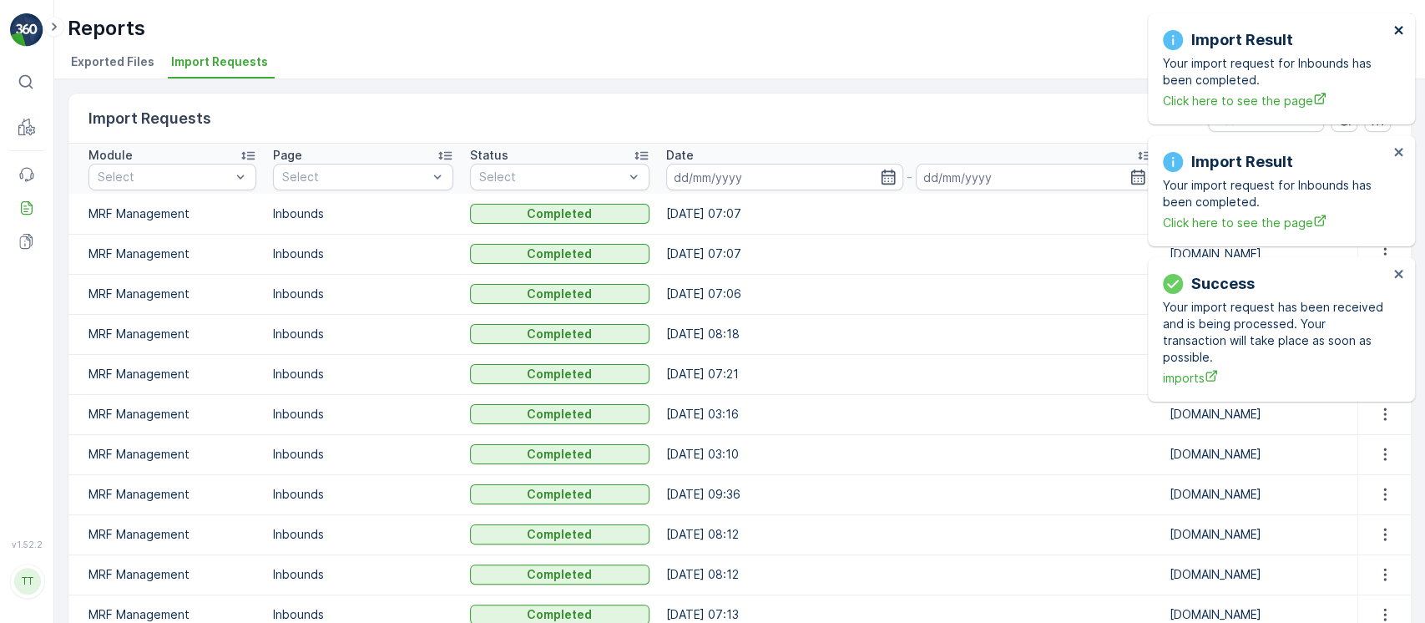
click at [1400, 28] on icon "close" at bounding box center [1398, 30] width 8 height 8
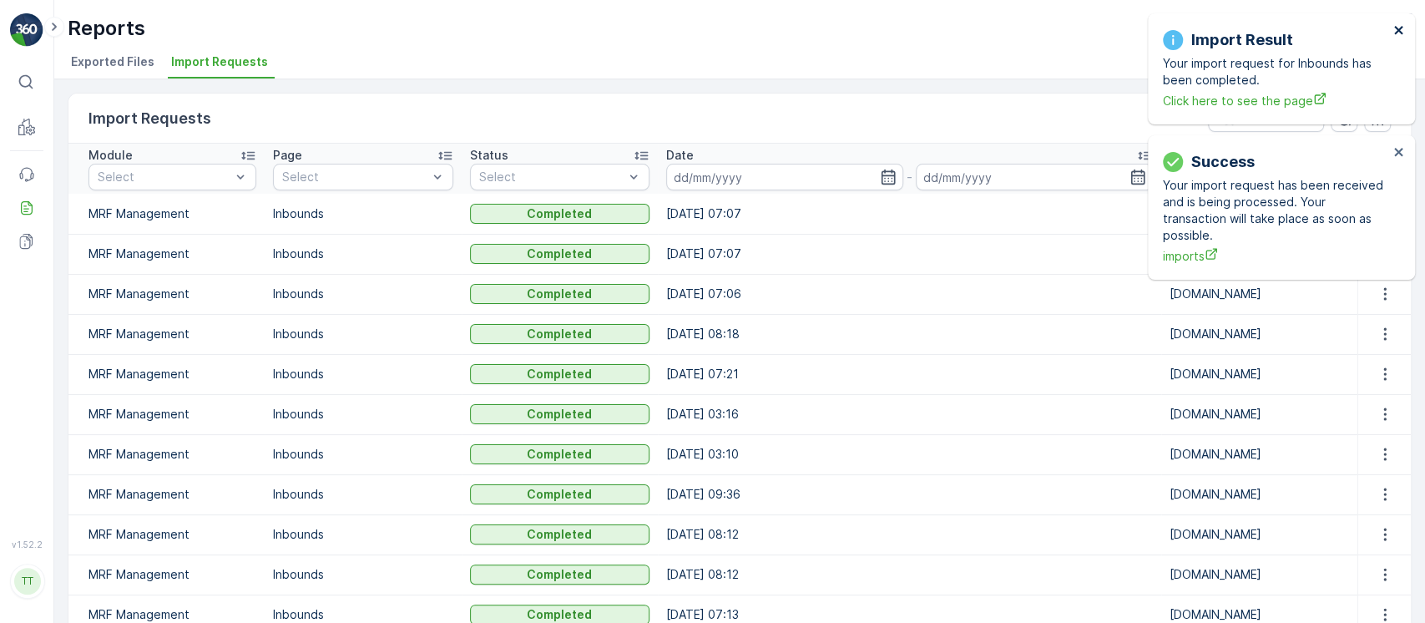
click at [1400, 28] on icon "close" at bounding box center [1398, 30] width 8 height 8
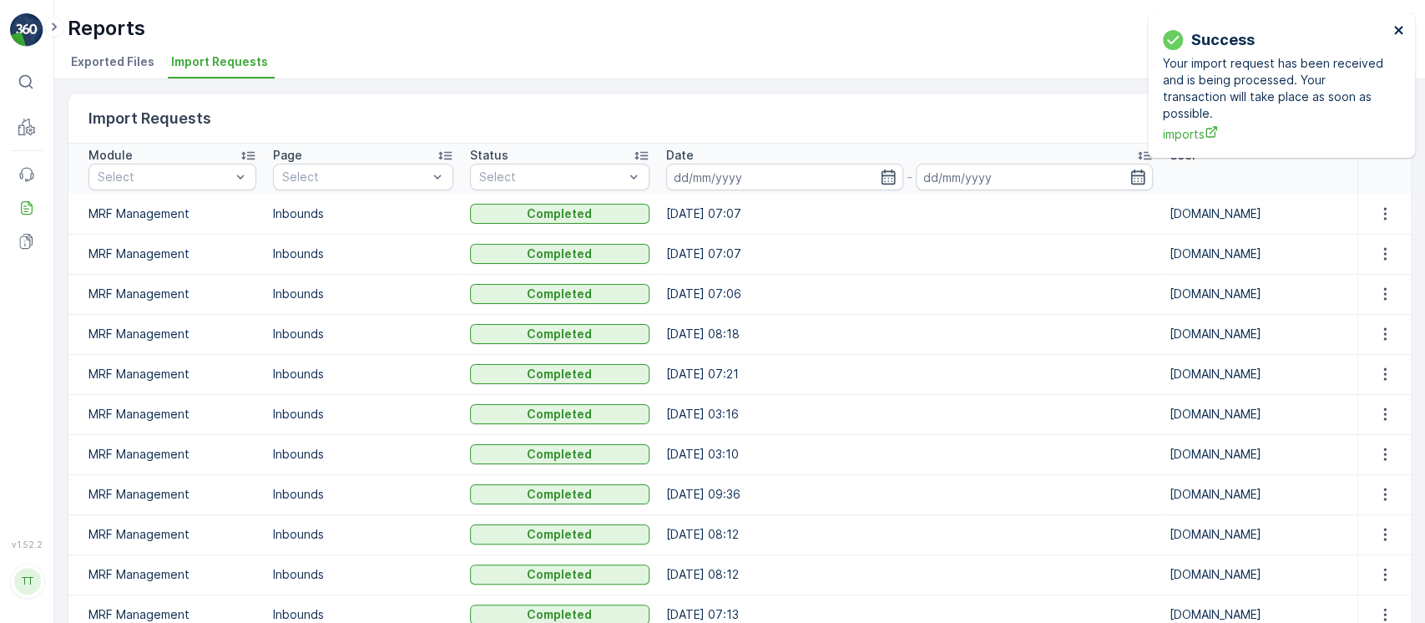
click at [1400, 27] on icon "close" at bounding box center [1398, 30] width 8 height 8
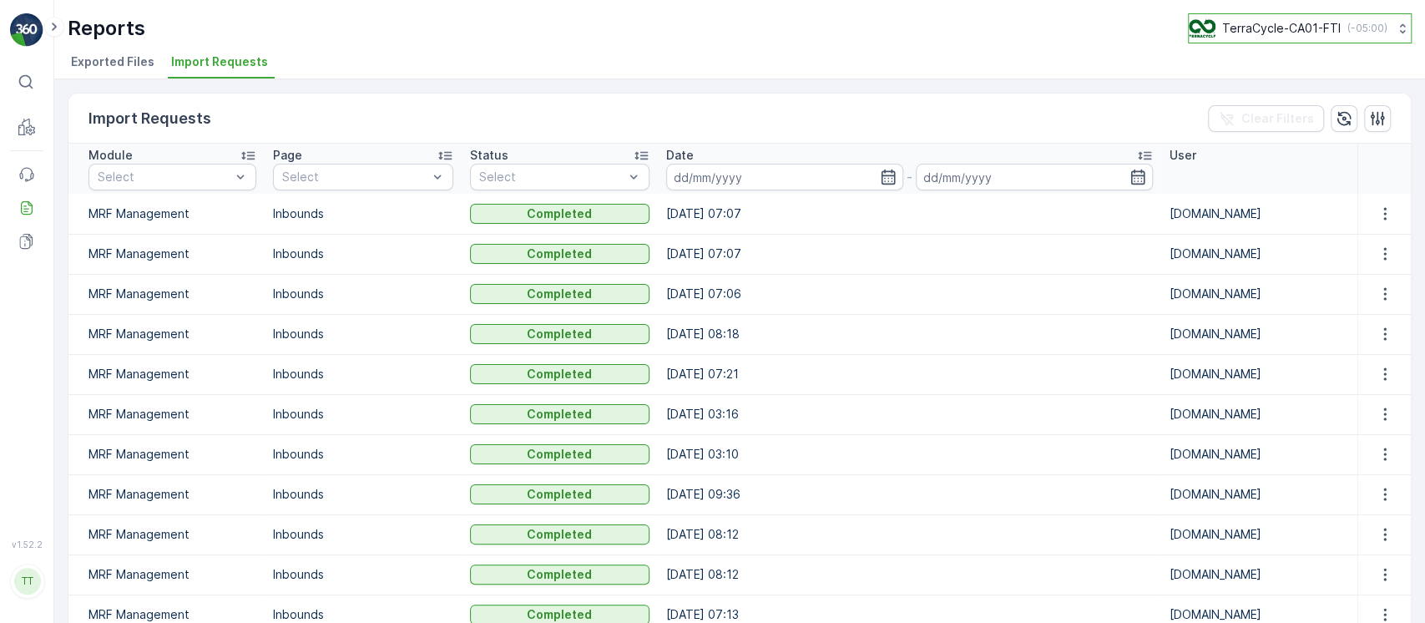
click at [1384, 26] on button "TerraCycle-CA01-FTI ( -05:00 )" at bounding box center [1300, 28] width 224 height 30
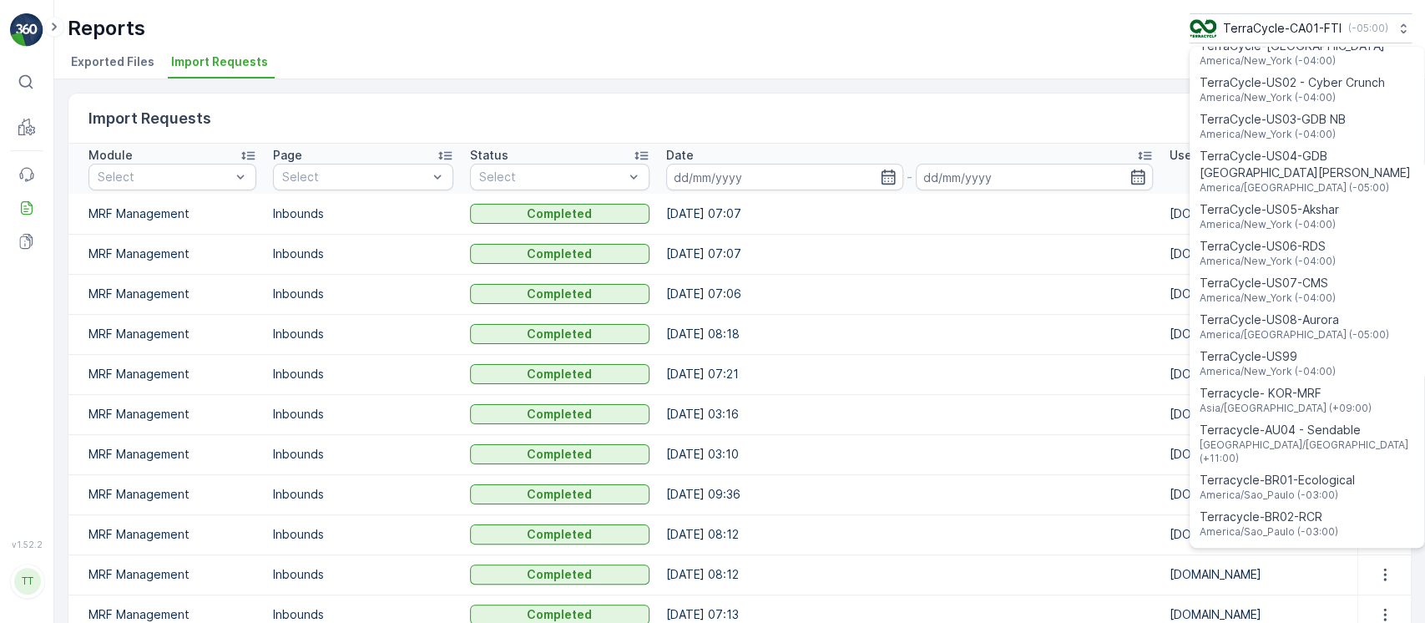
scroll to position [1198, 0]
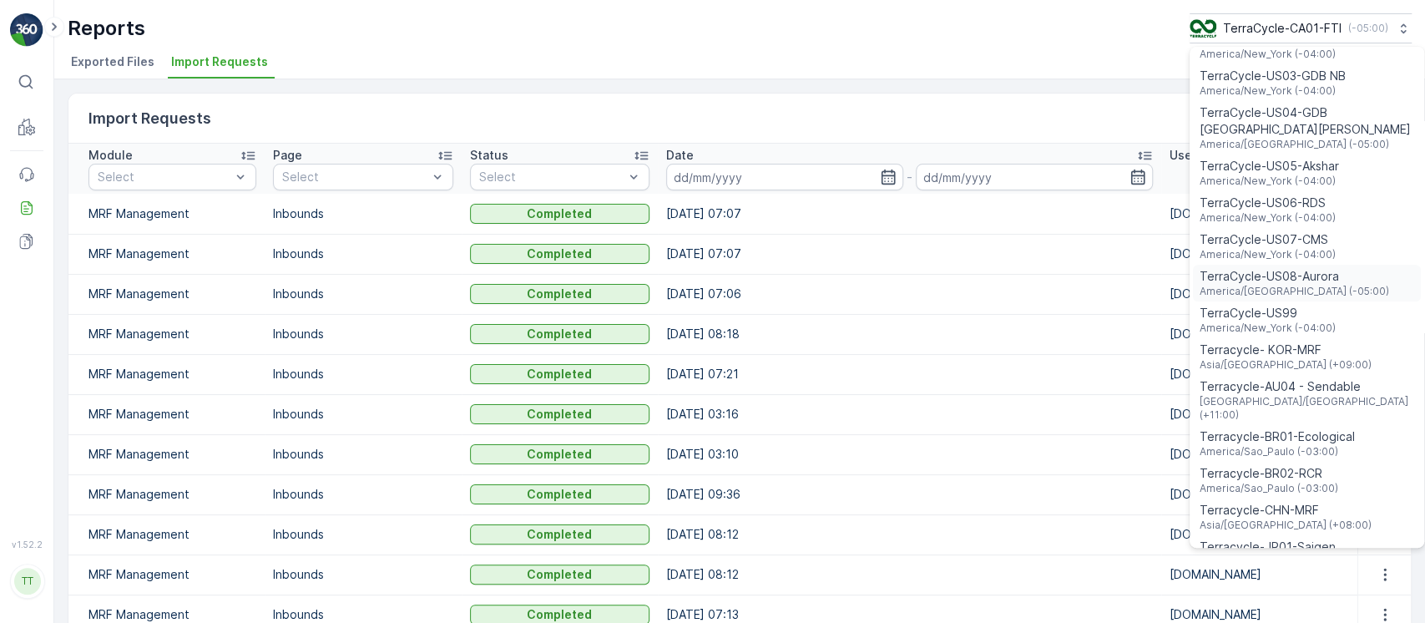
click at [1309, 268] on span "TerraCycle-US08-Aurora" at bounding box center [1293, 276] width 189 height 17
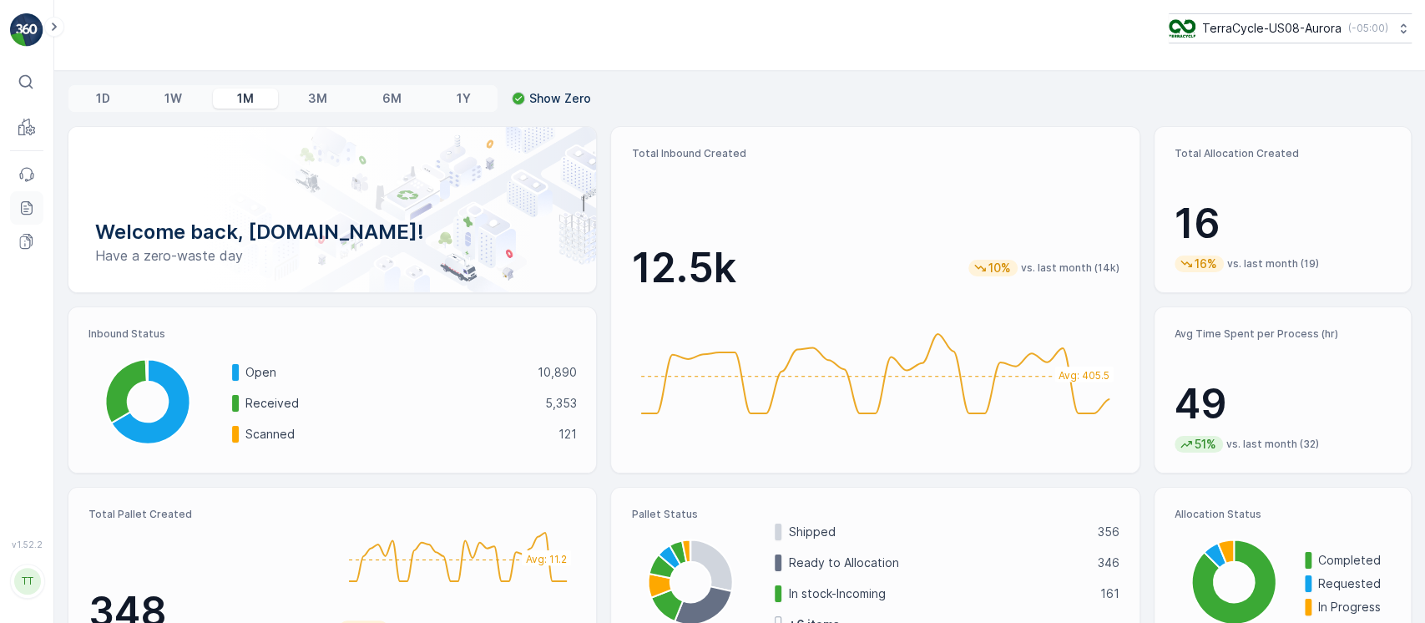
click at [28, 203] on icon at bounding box center [29, 202] width 3 height 3
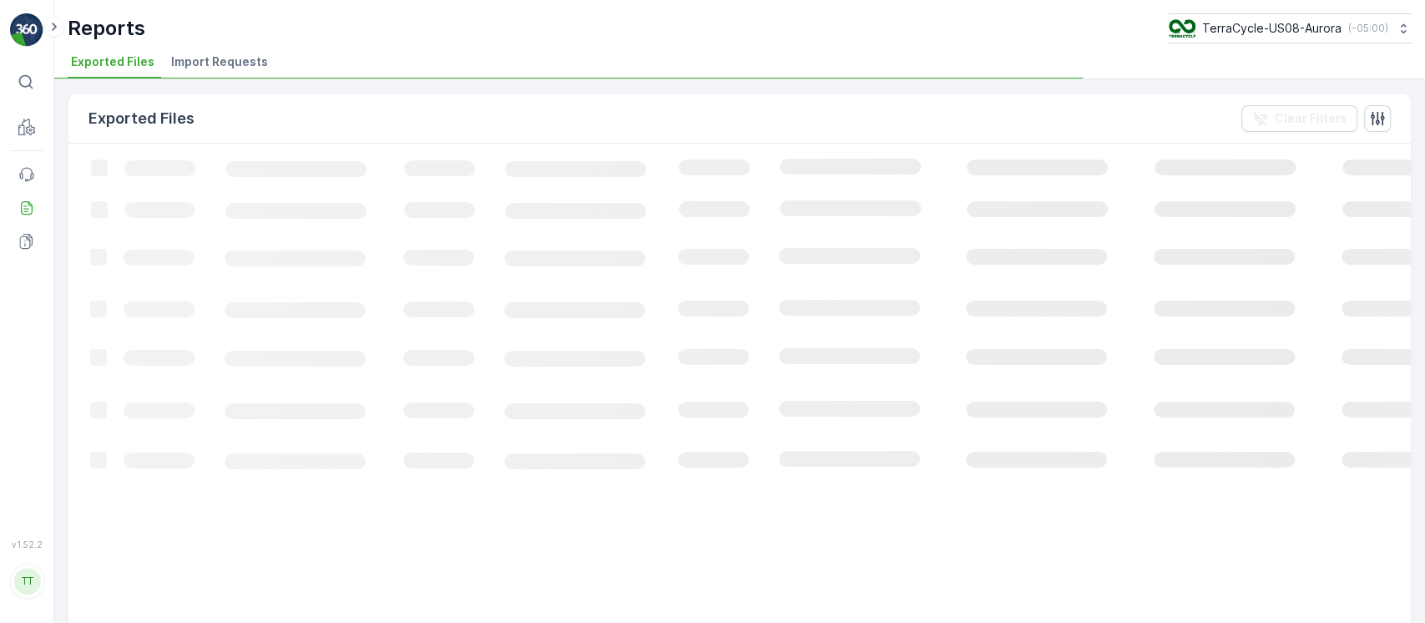
click at [211, 59] on span "Import Requests" at bounding box center [219, 61] width 97 height 17
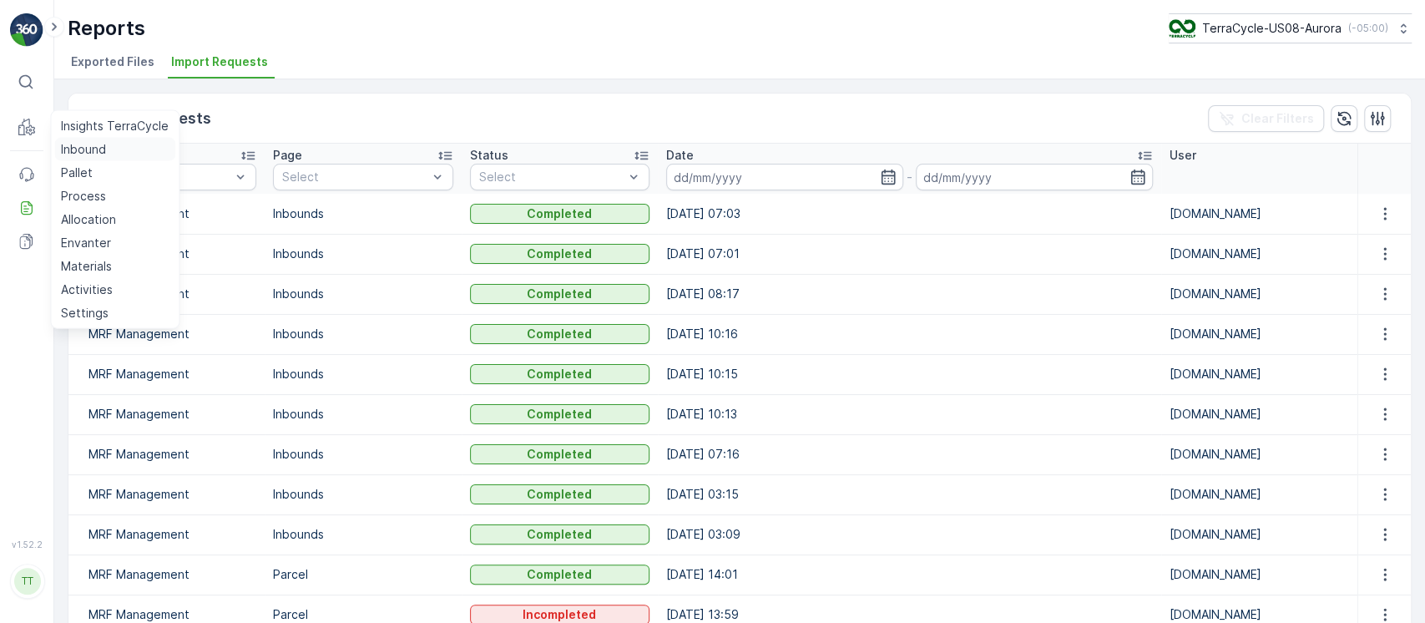
click at [74, 144] on p "Inbound" at bounding box center [83, 149] width 45 height 17
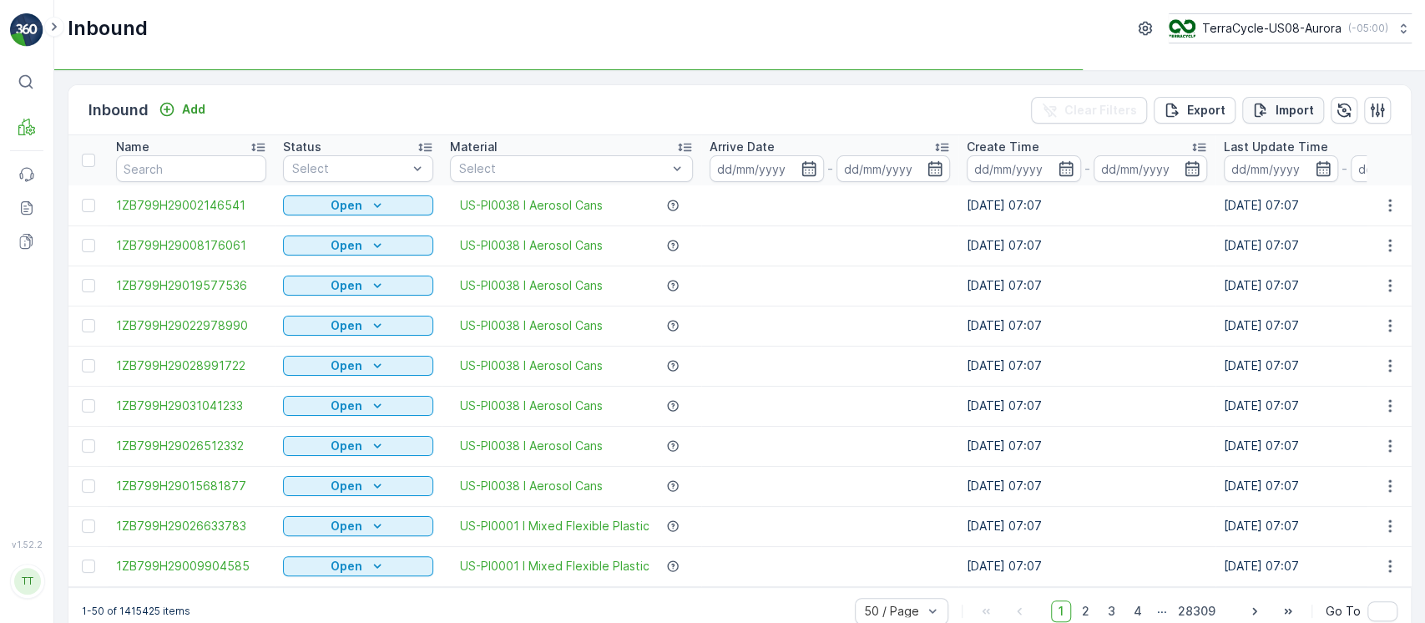
click at [1292, 111] on p "Import" at bounding box center [1294, 110] width 38 height 17
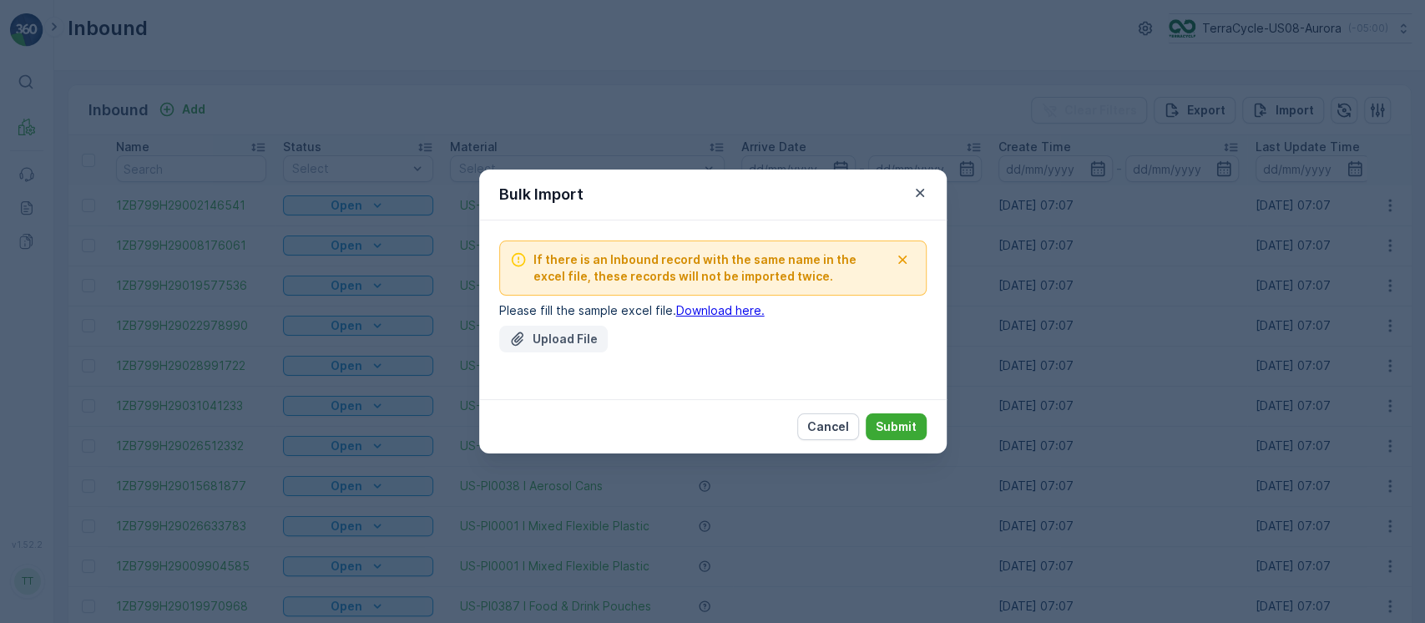
click at [555, 346] on p "Upload File" at bounding box center [564, 338] width 65 height 17
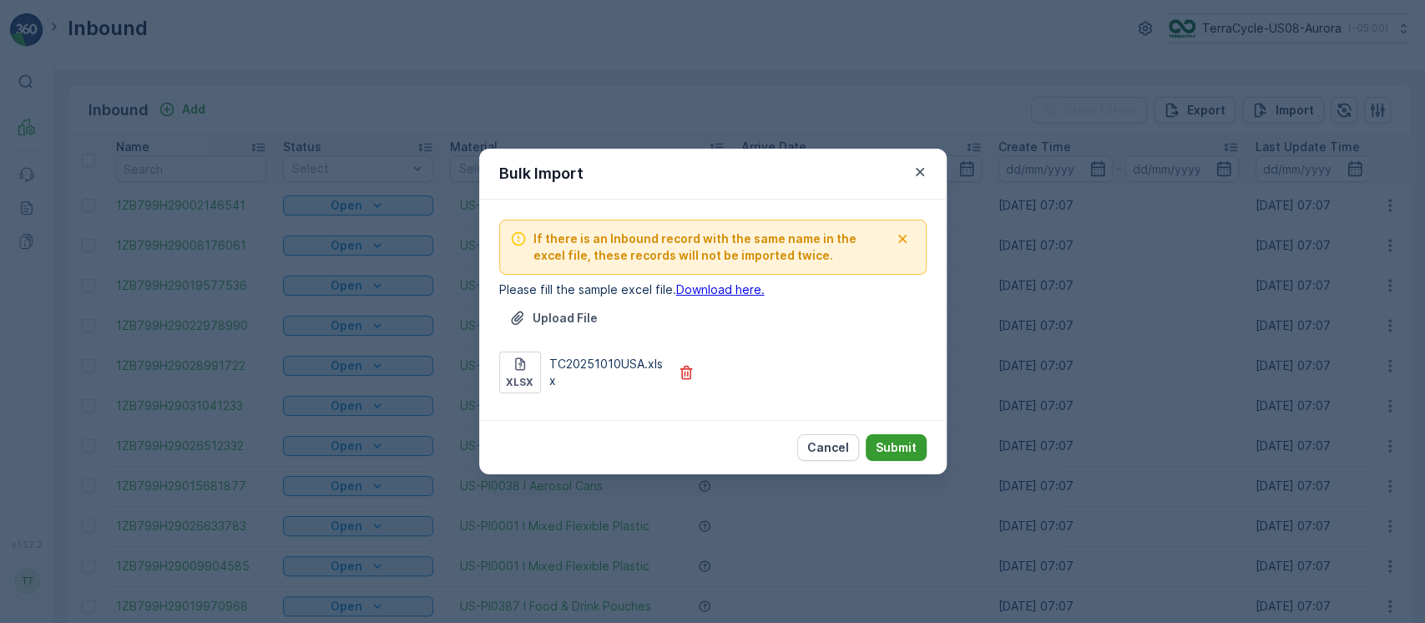
click at [893, 454] on p "Submit" at bounding box center [895, 447] width 41 height 17
